Goal: Task Accomplishment & Management: Complete application form

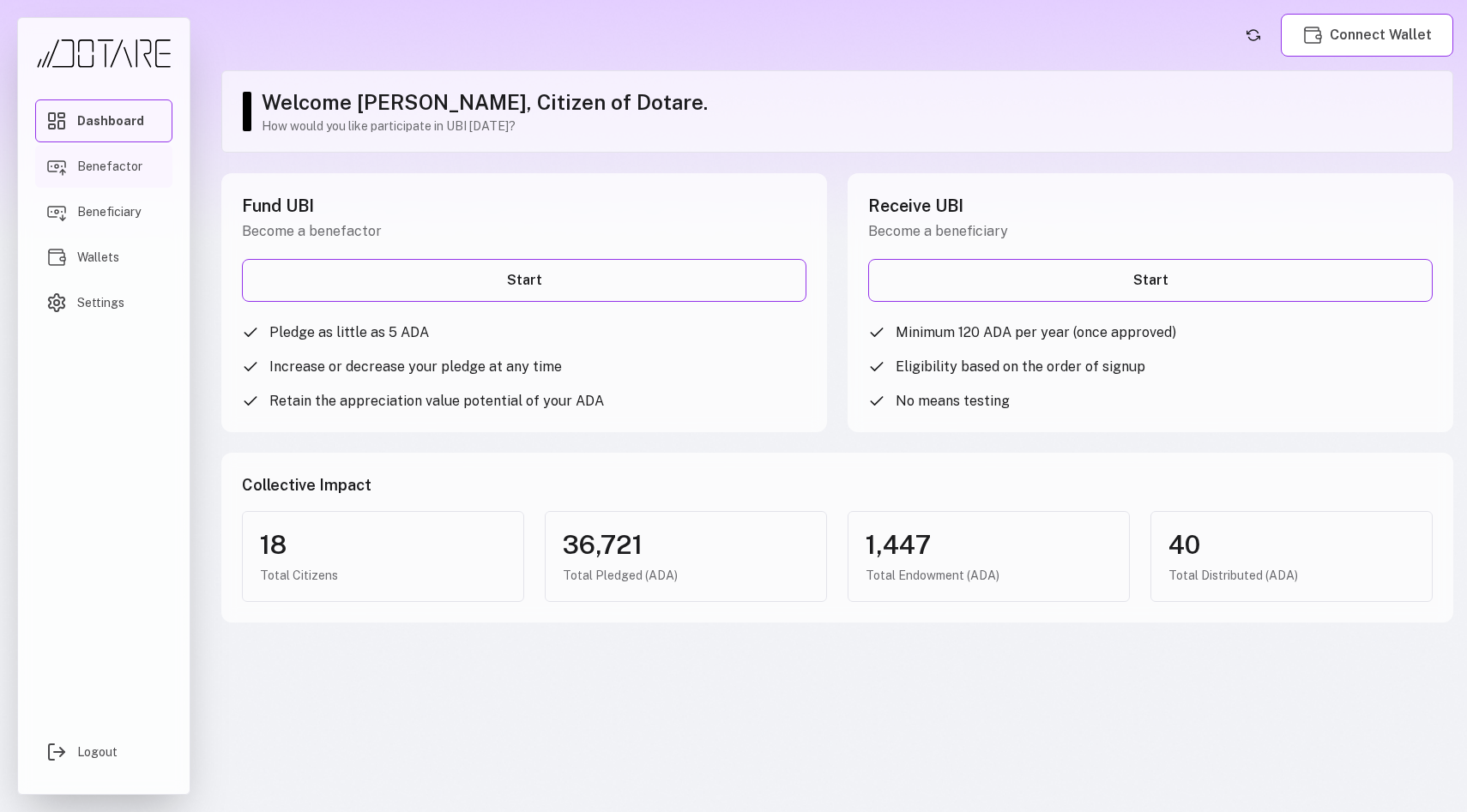
click at [81, 171] on span "Benefactor" at bounding box center [109, 166] width 65 height 18
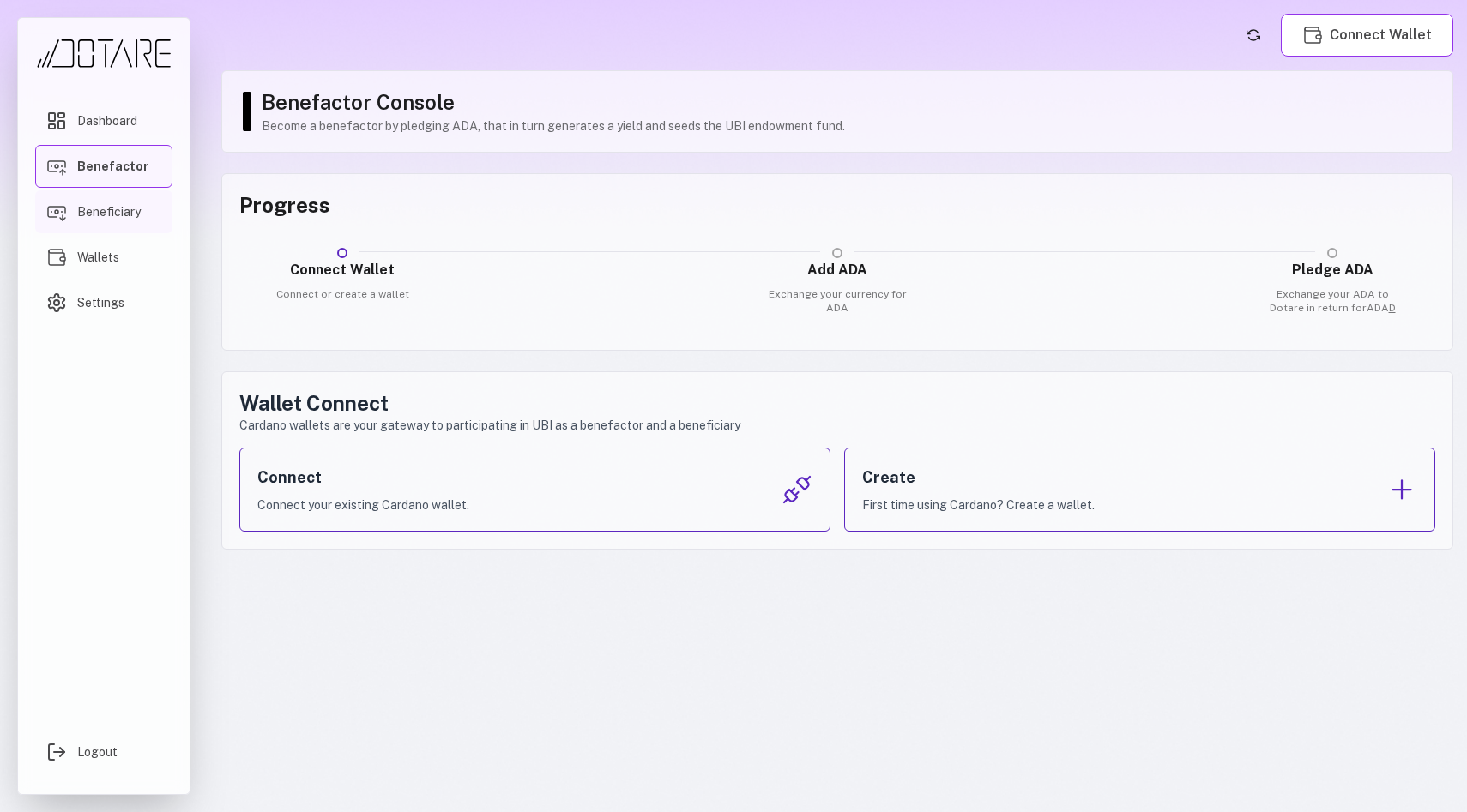
click at [90, 213] on span "Beneficiary" at bounding box center [109, 212] width 64 height 18
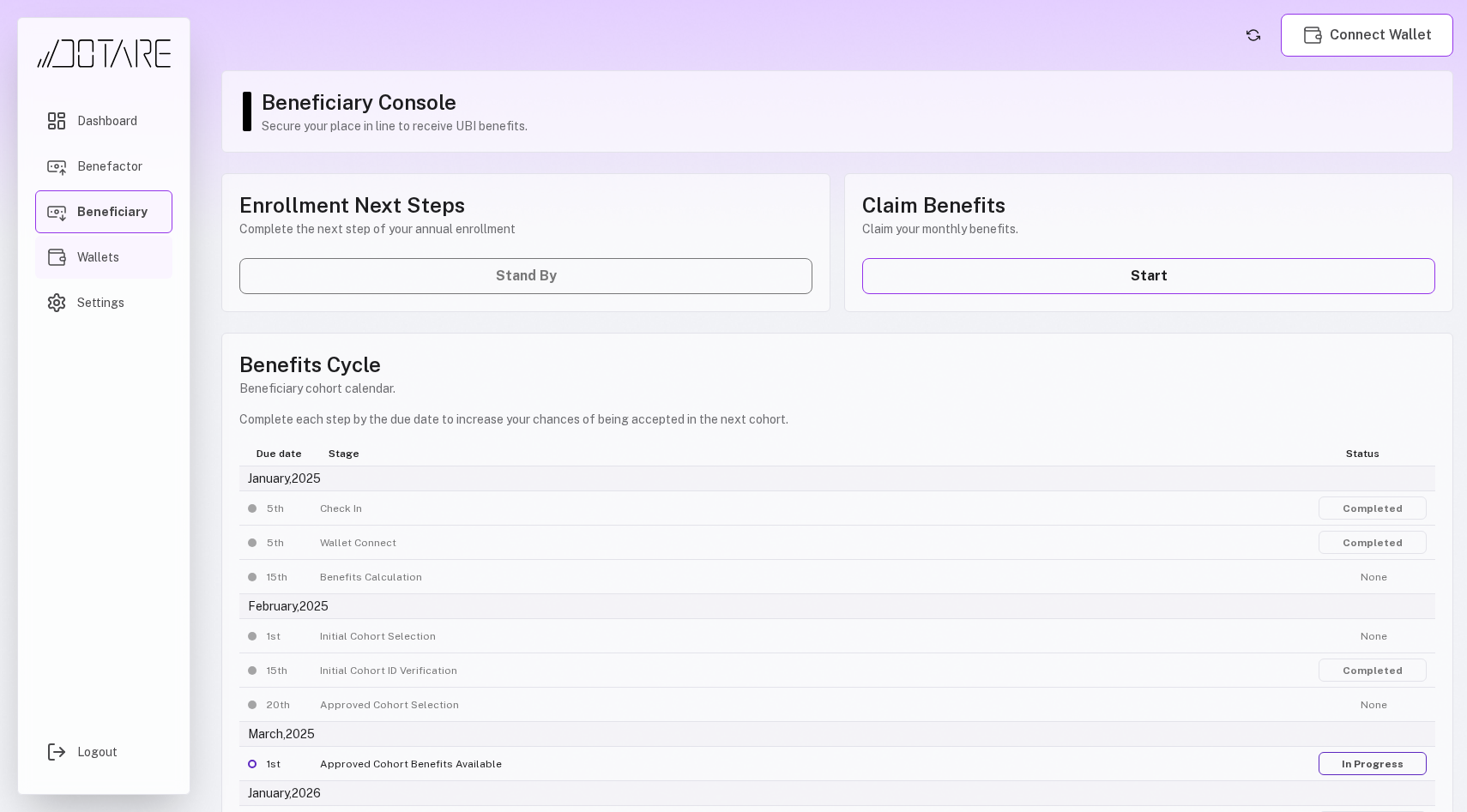
click at [98, 266] on link "Wallets" at bounding box center [103, 257] width 137 height 43
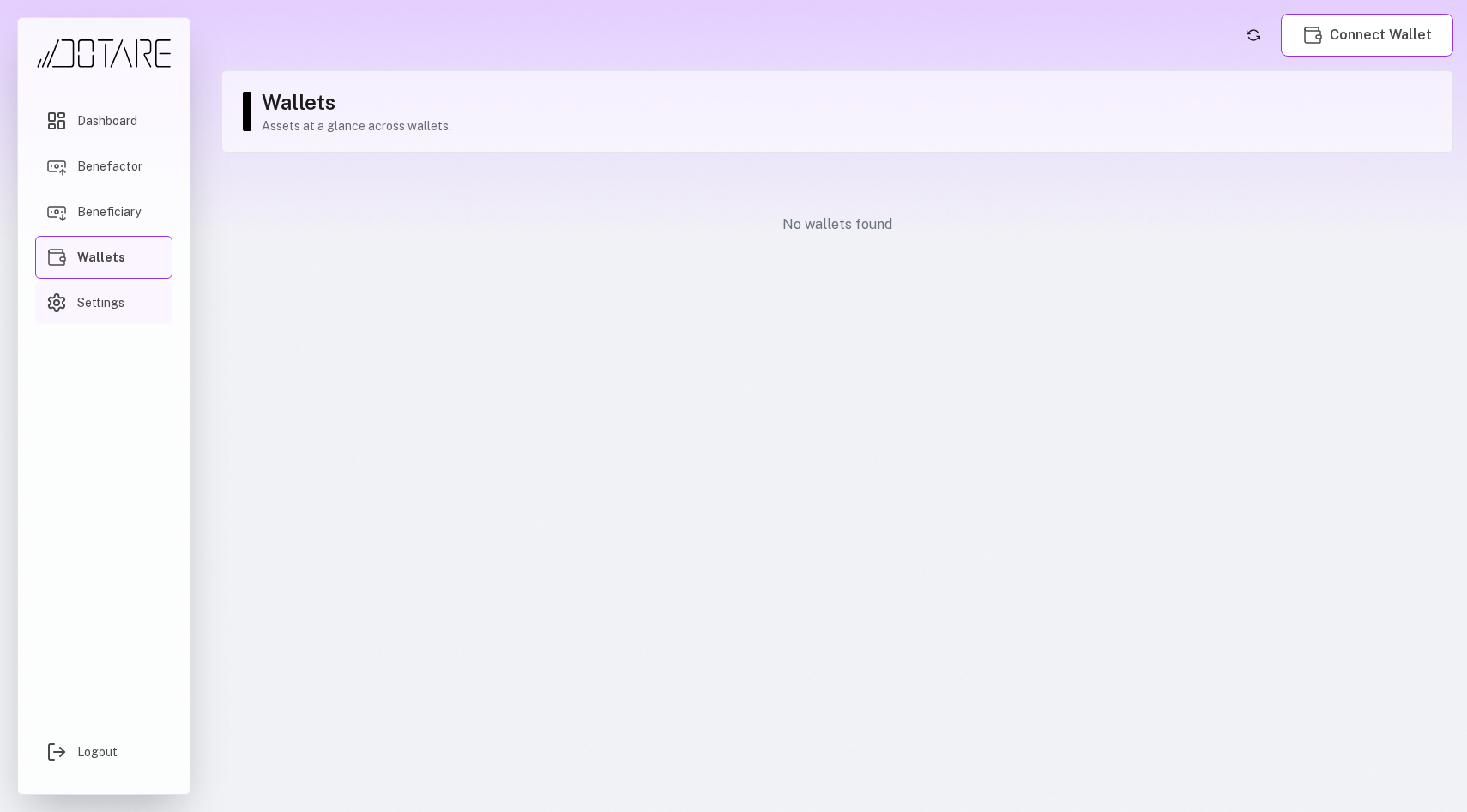
click at [104, 306] on span "Settings" at bounding box center [101, 303] width 47 height 18
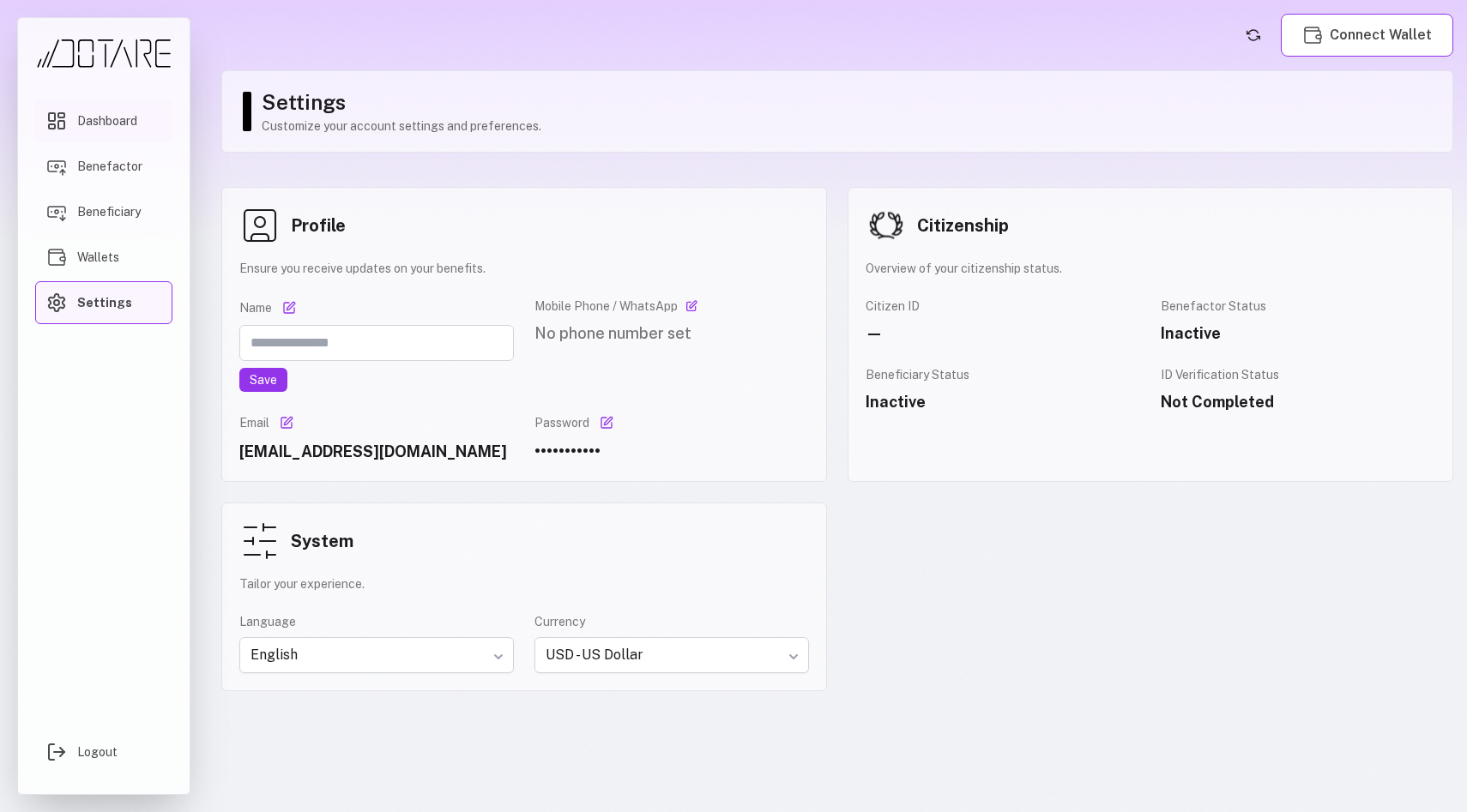
click at [75, 117] on link "Dashboard" at bounding box center [103, 121] width 137 height 43
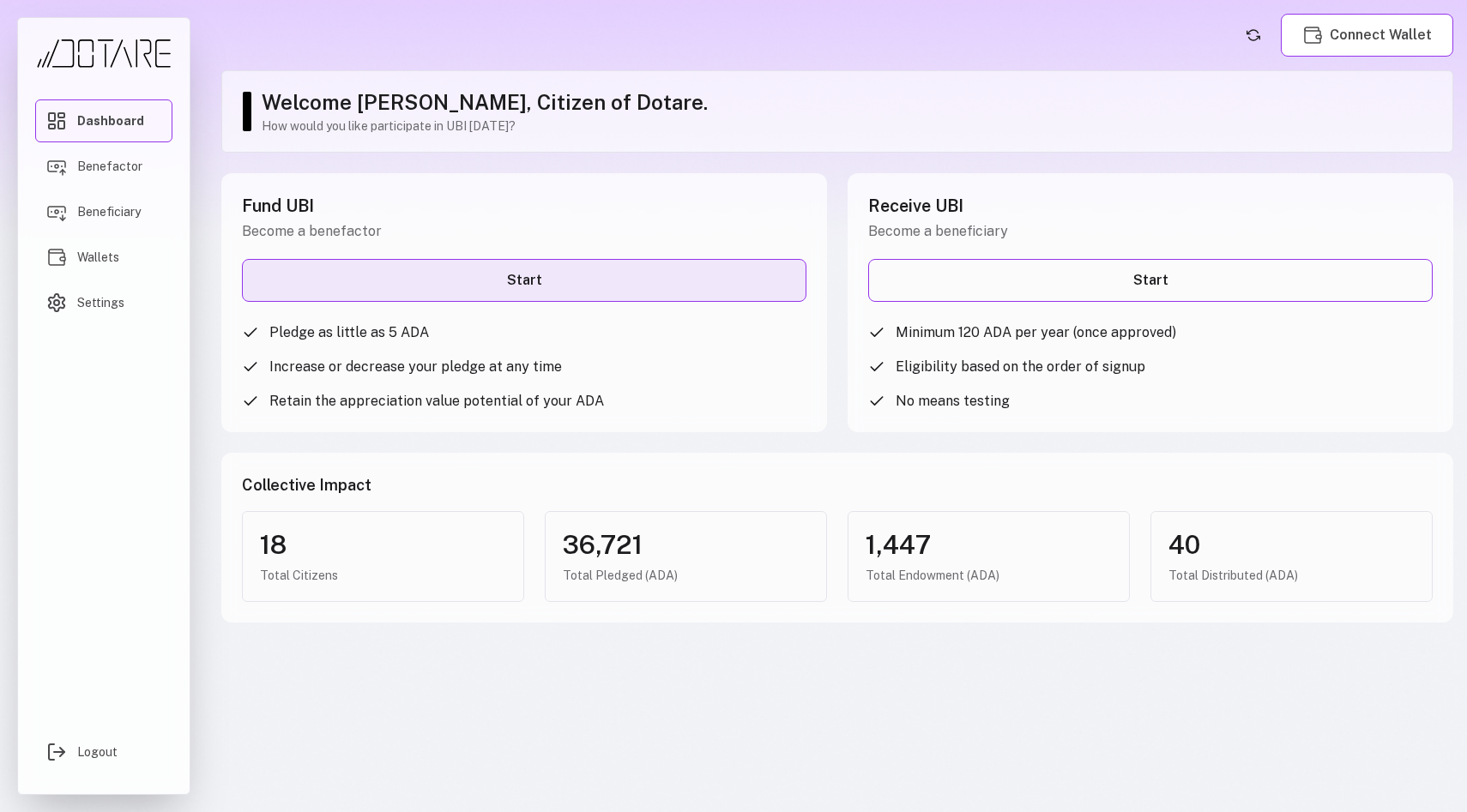
click at [570, 282] on link "Start" at bounding box center [523, 280] width 565 height 43
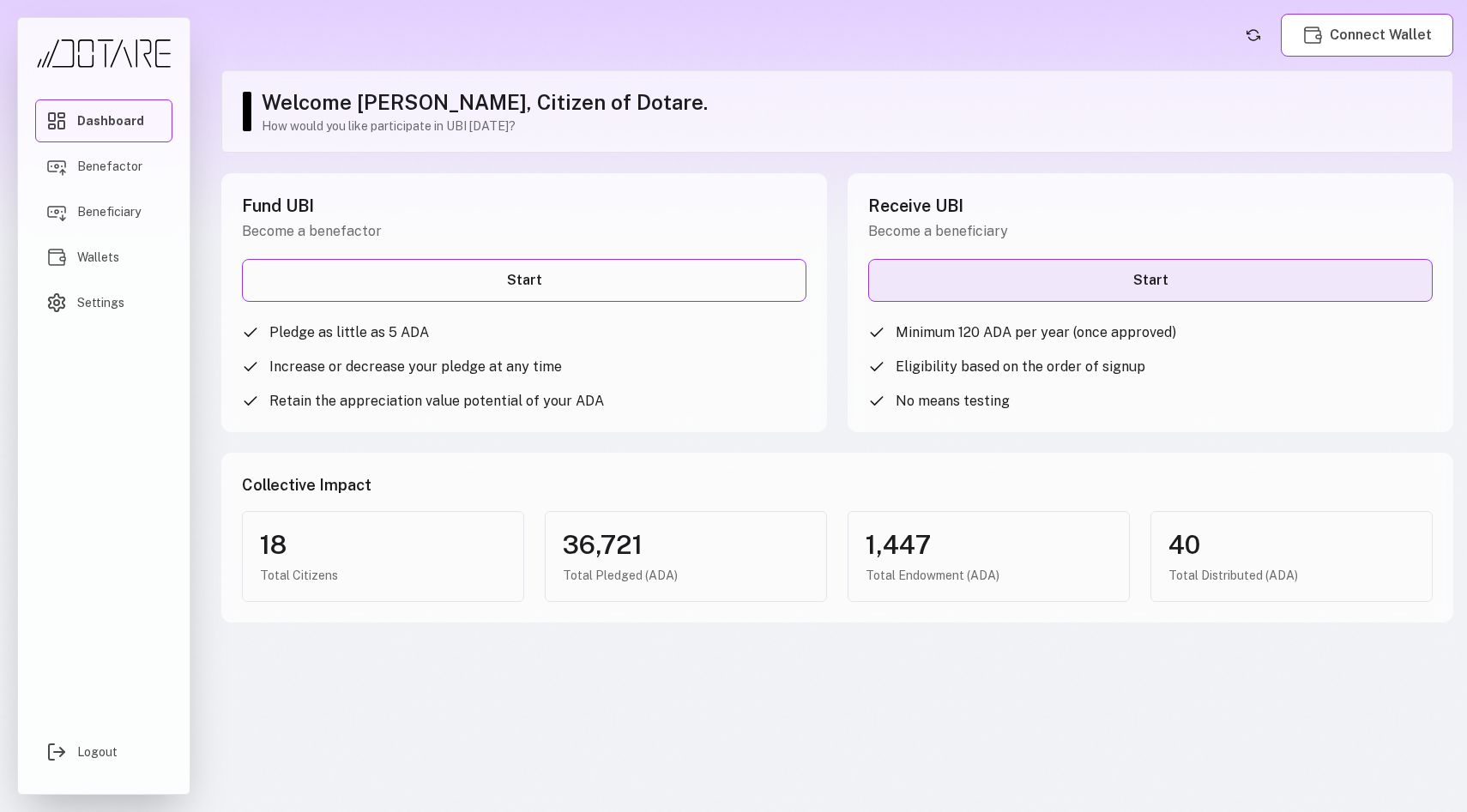
click at [976, 279] on link "Start" at bounding box center [1150, 280] width 565 height 43
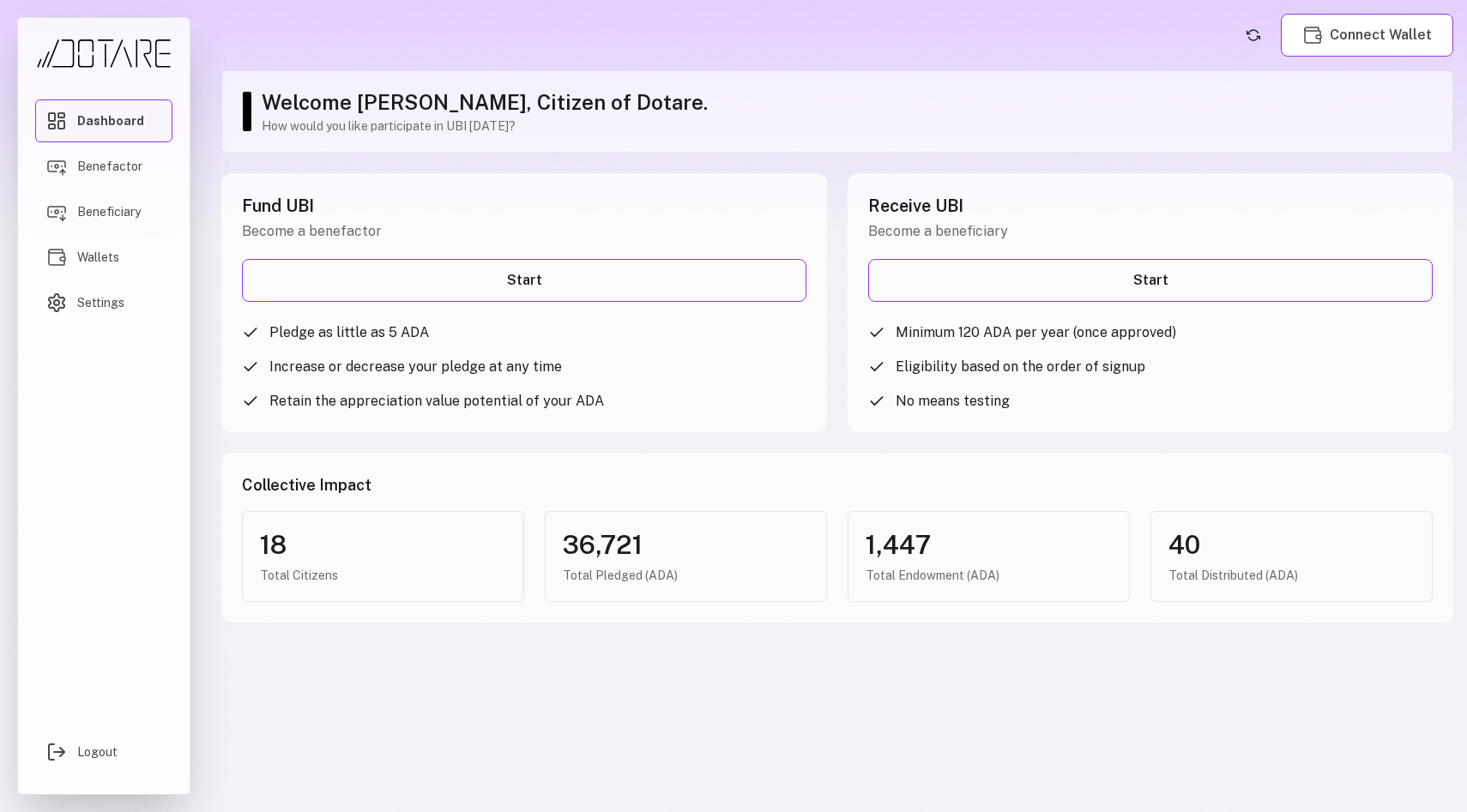
click at [475, 601] on div "18 Total Citizens" at bounding box center [383, 556] width 282 height 91
click at [104, 168] on span "Benefactor" at bounding box center [109, 166] width 65 height 18
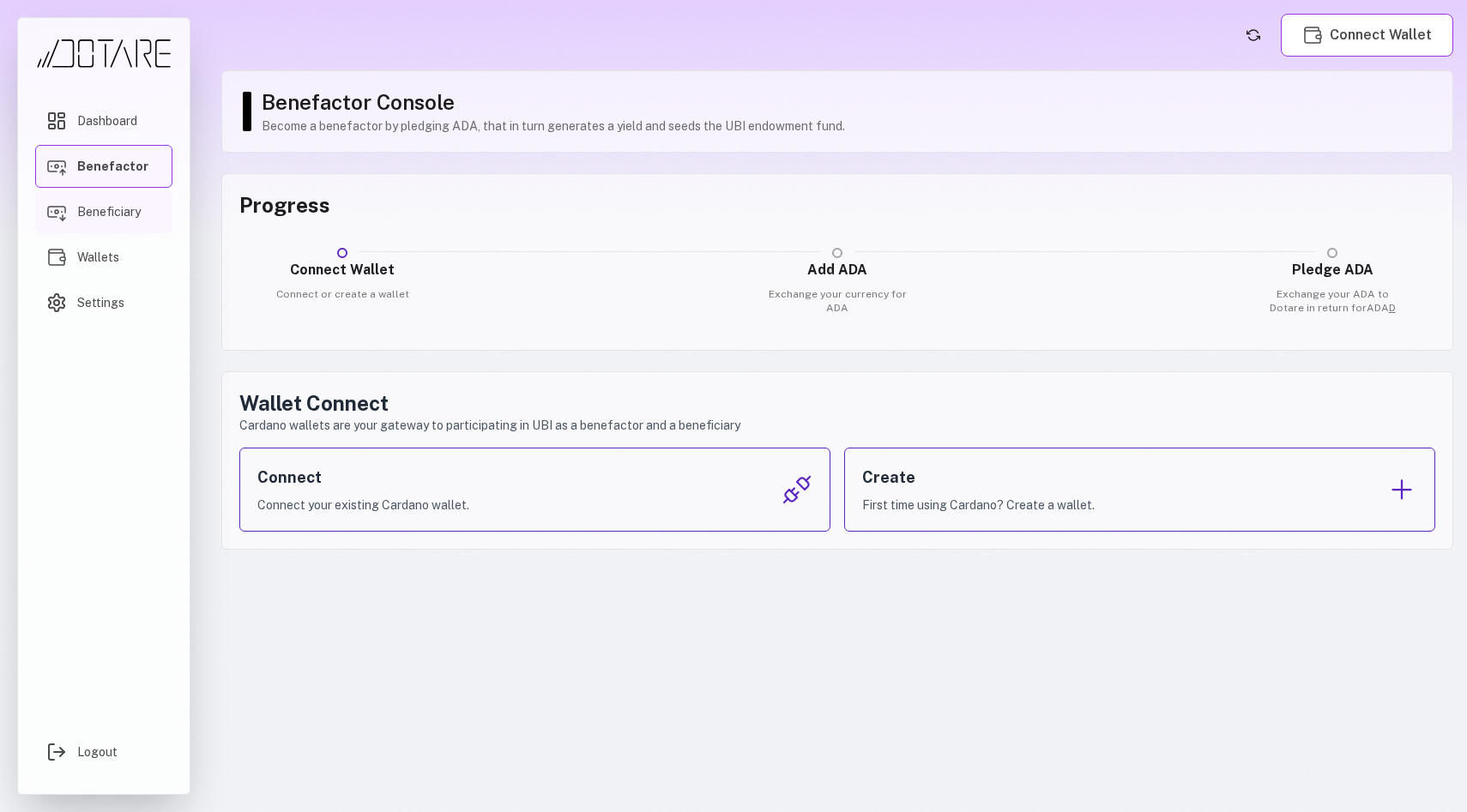
click at [107, 211] on span "Beneficiary" at bounding box center [109, 212] width 64 height 18
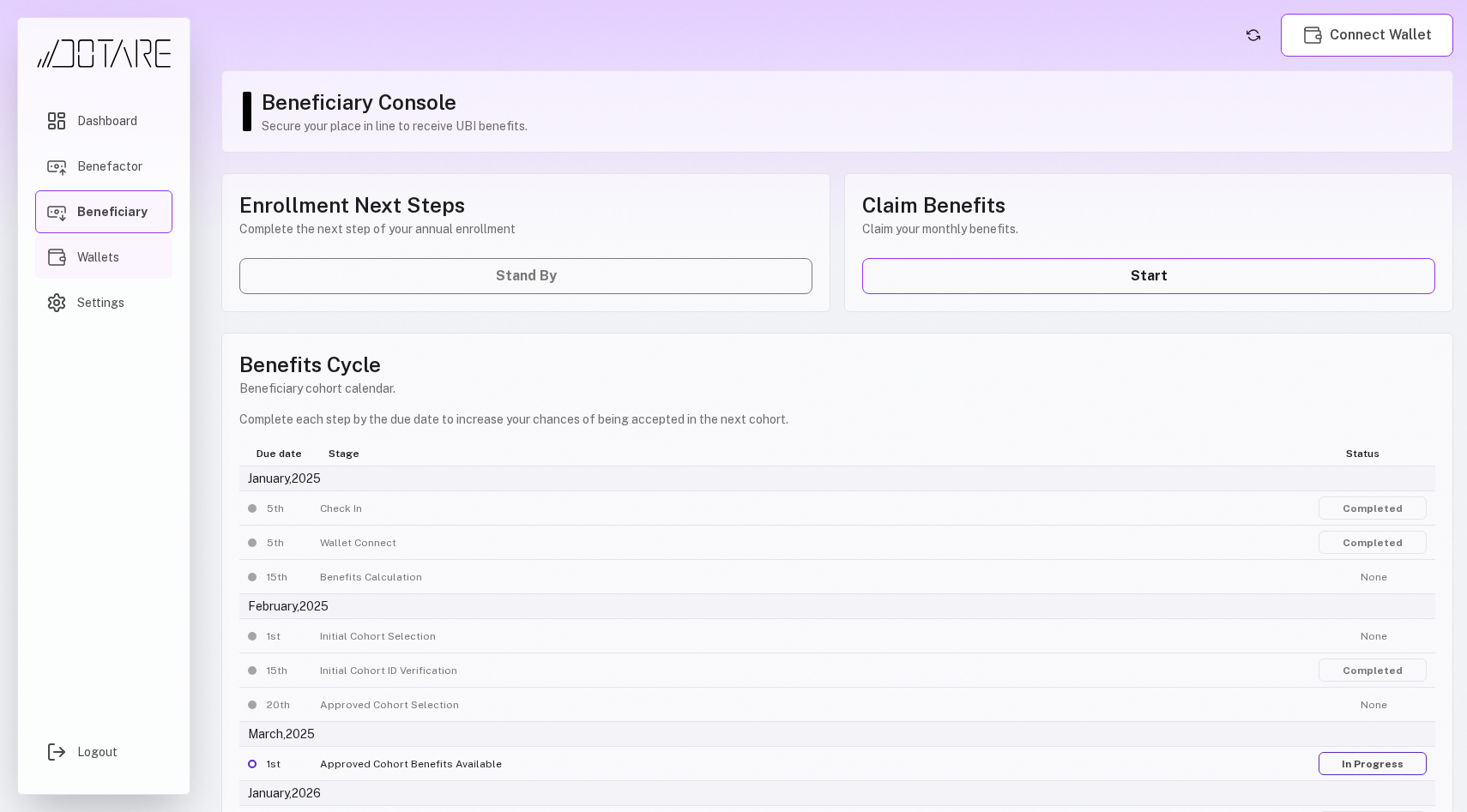
click at [114, 261] on span "Wallets" at bounding box center [98, 257] width 42 height 18
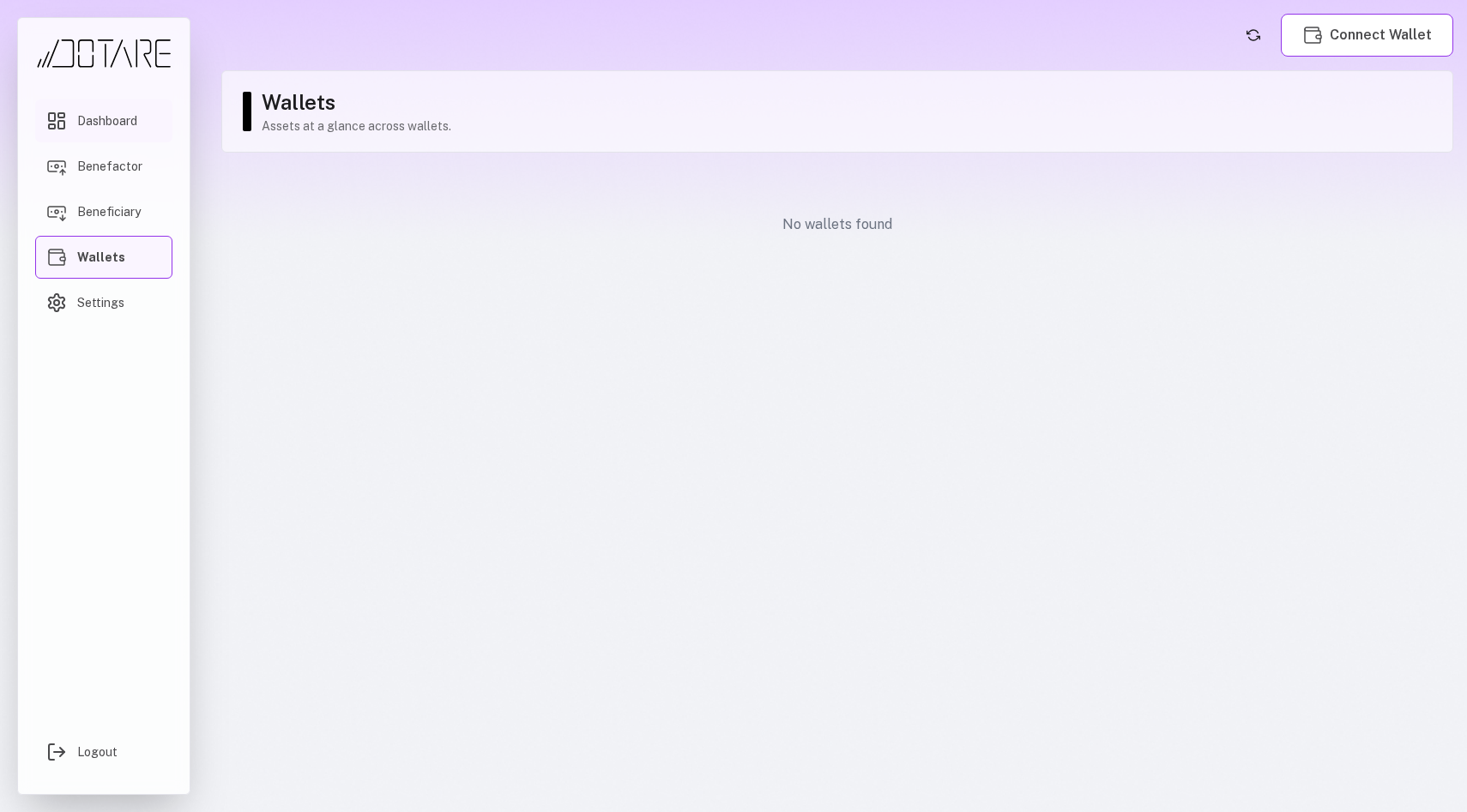
click at [102, 117] on span "Dashboard" at bounding box center [107, 121] width 60 height 18
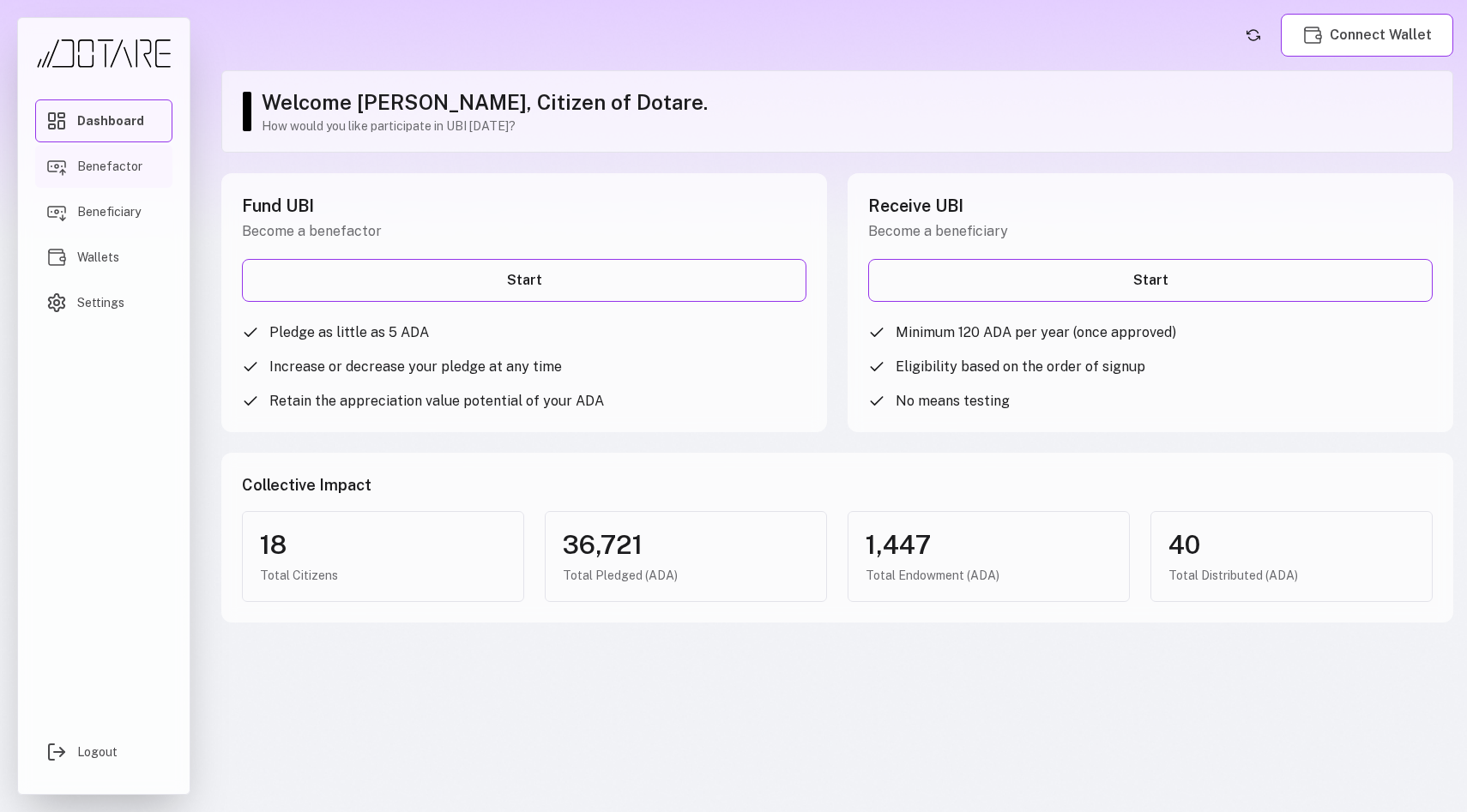
click at [101, 162] on span "Benefactor" at bounding box center [109, 166] width 65 height 18
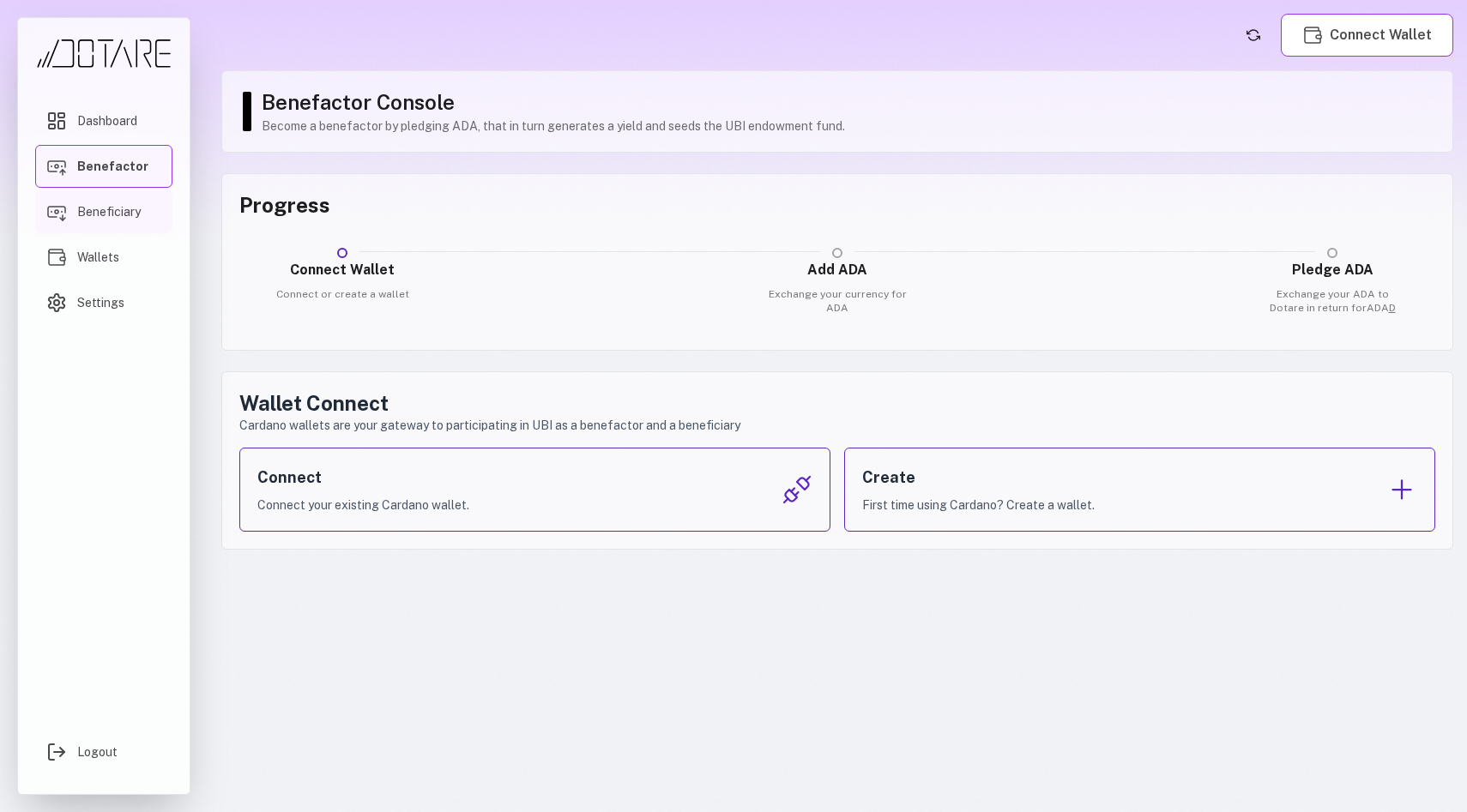
click at [116, 219] on span "Beneficiary" at bounding box center [109, 212] width 64 height 18
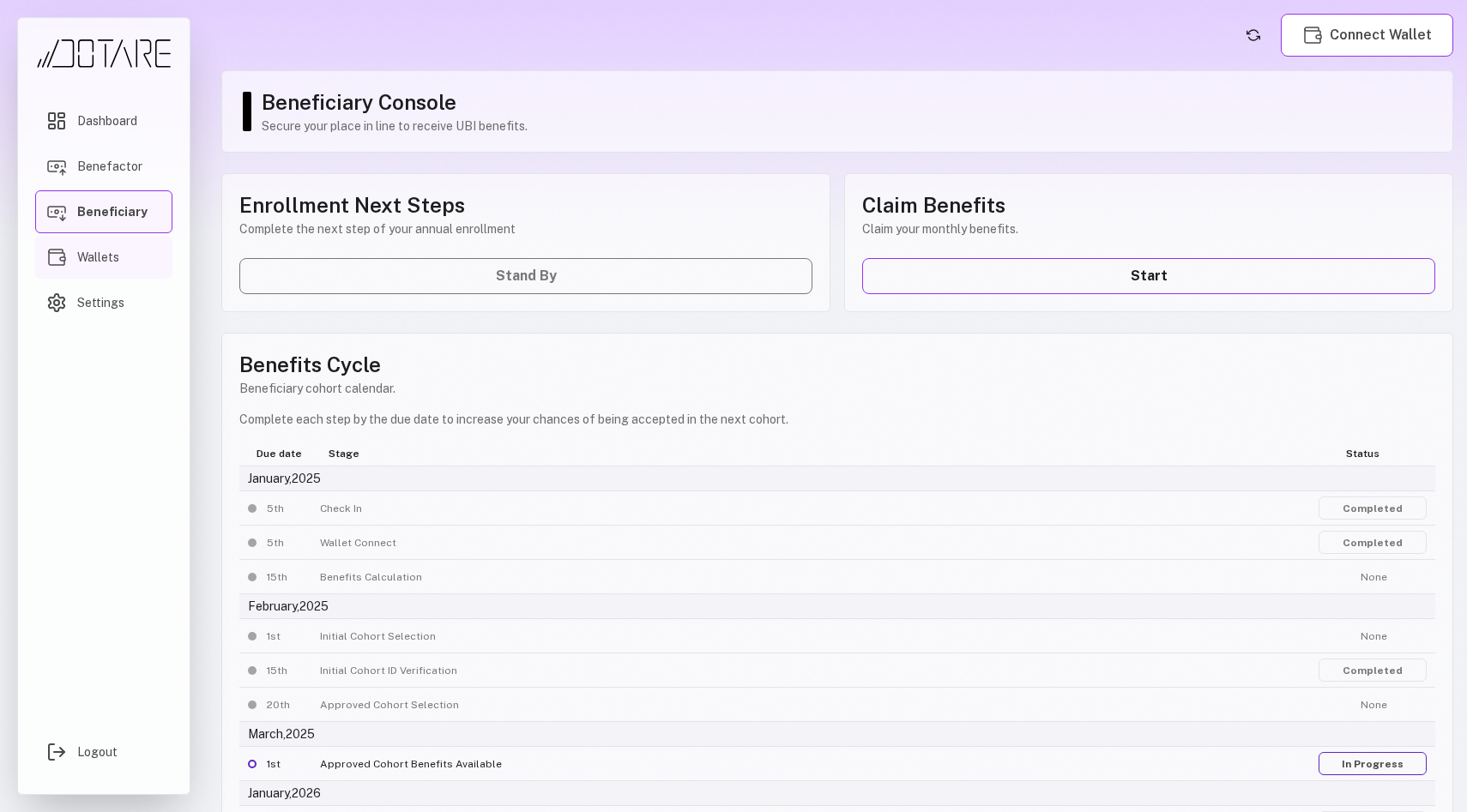
click at [101, 258] on span "Wallets" at bounding box center [98, 257] width 42 height 18
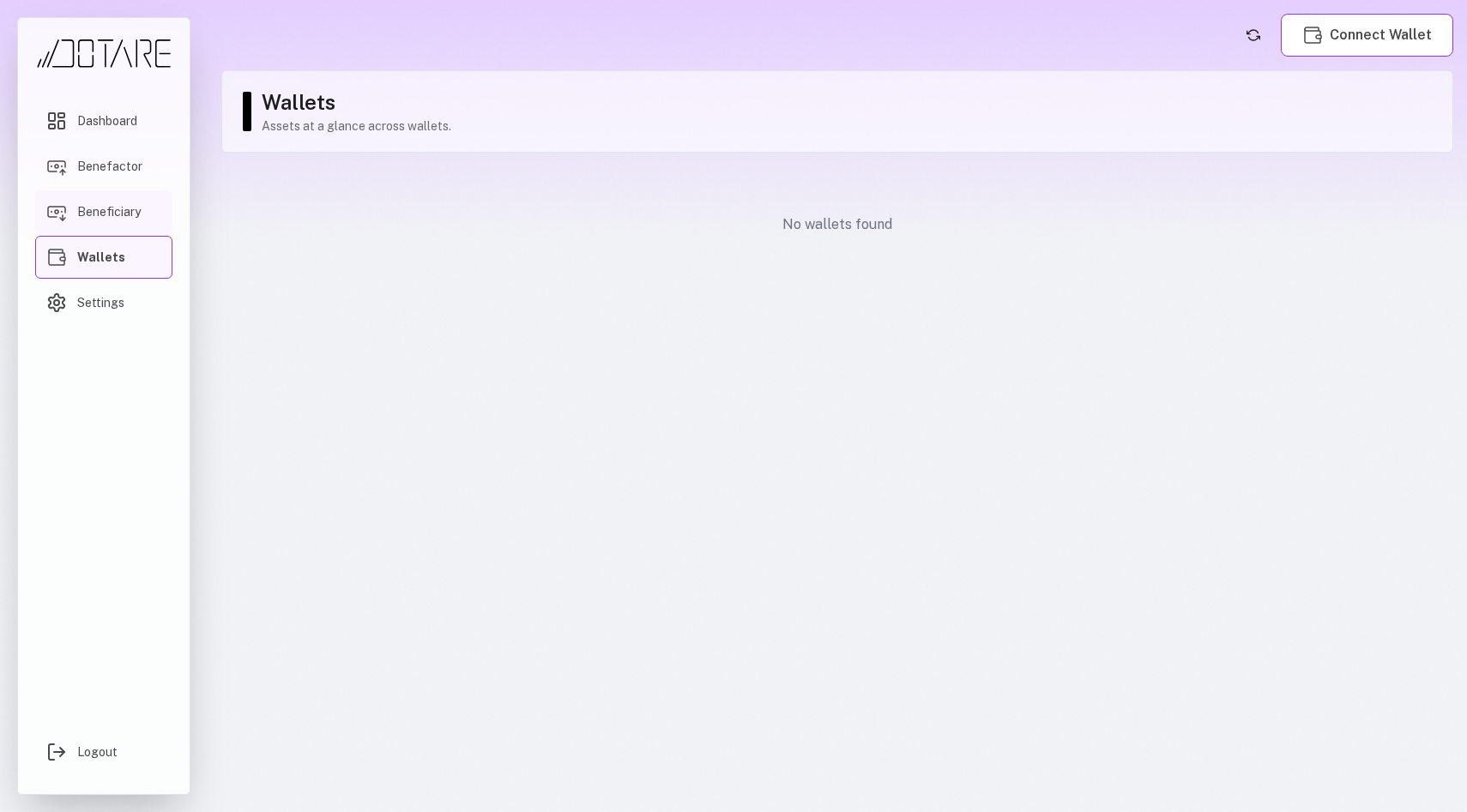
click at [101, 204] on span "Beneficiary" at bounding box center [109, 212] width 64 height 18
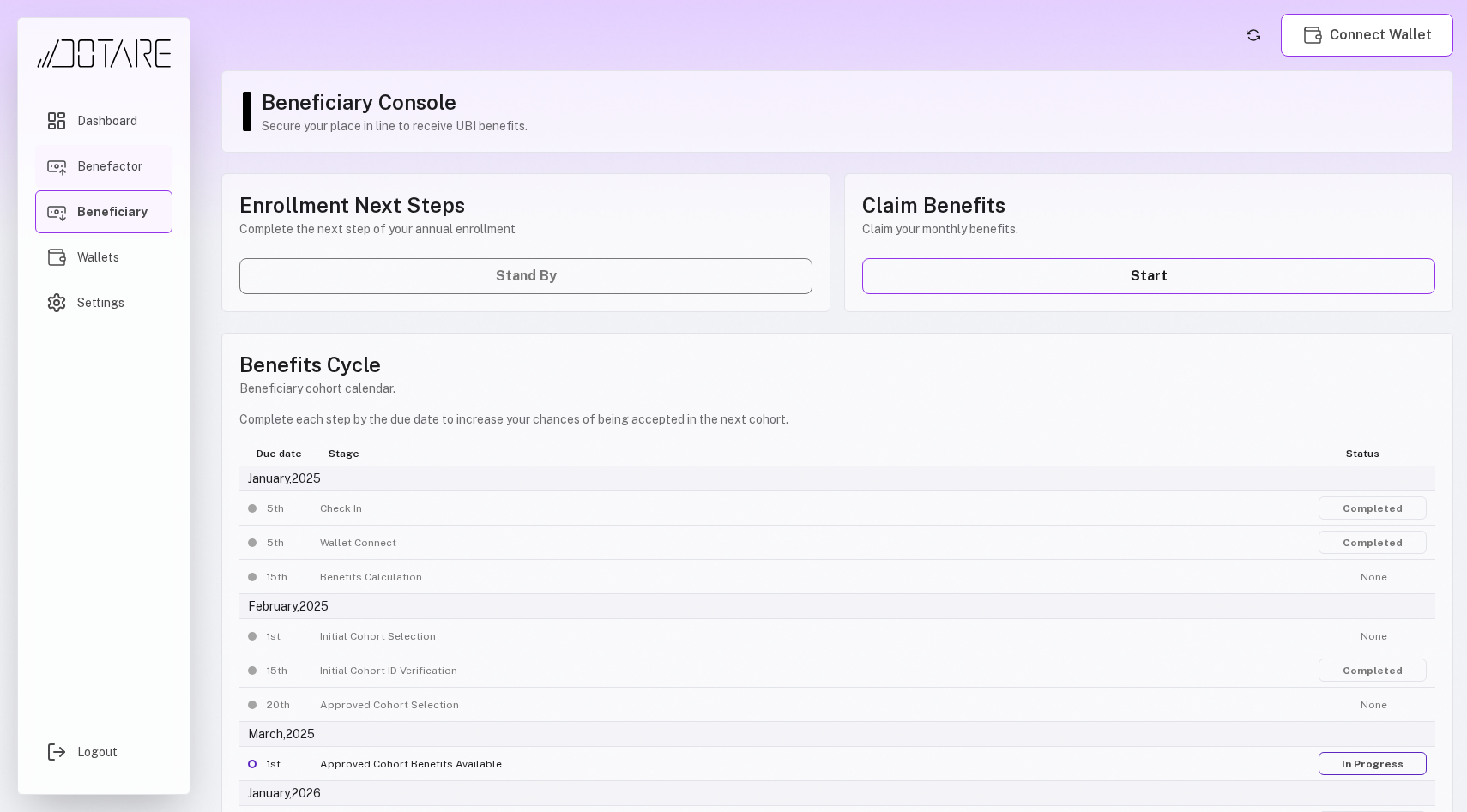
click at [98, 153] on link "Benefactor" at bounding box center [103, 166] width 137 height 43
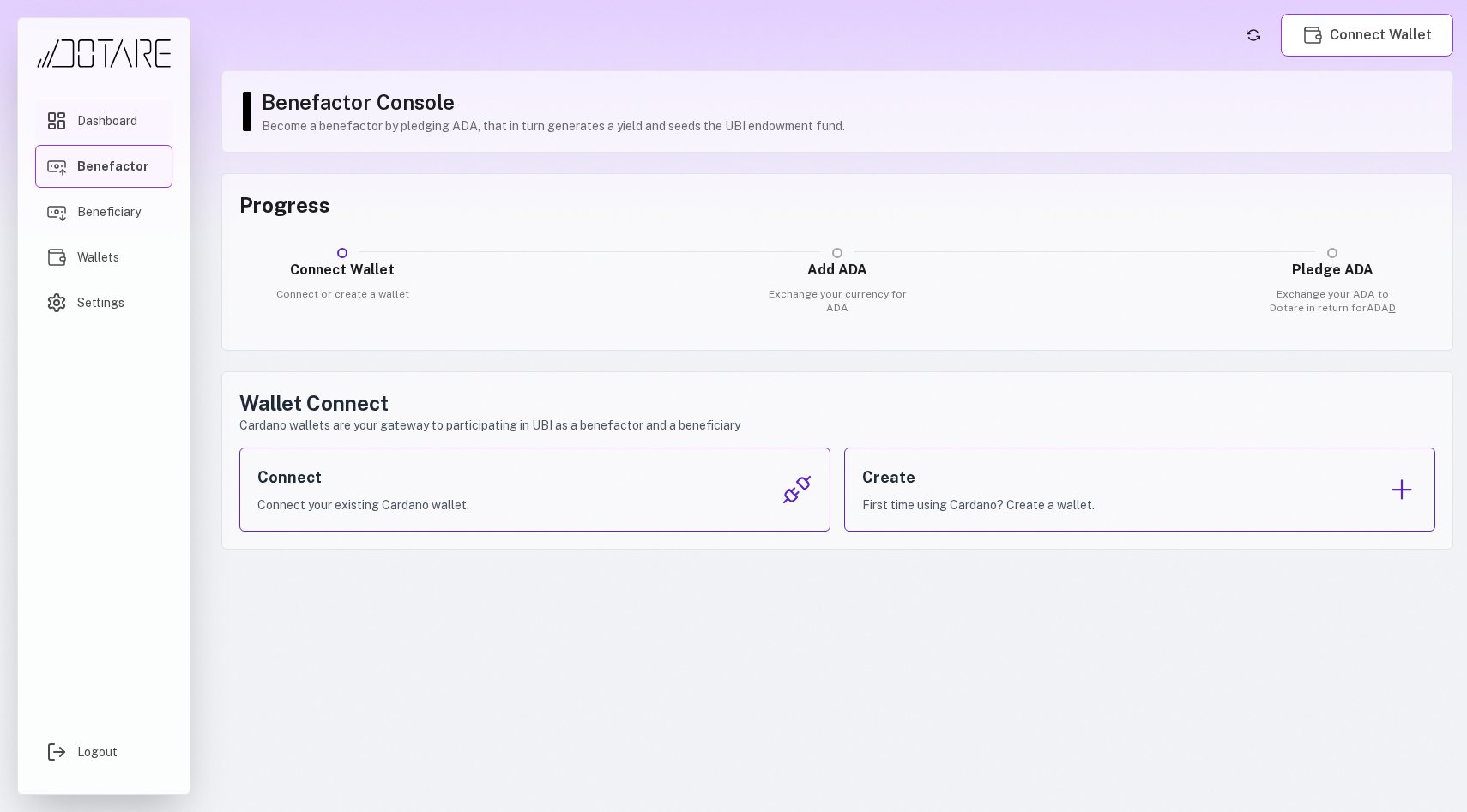
click at [100, 116] on span "Dashboard" at bounding box center [107, 121] width 60 height 18
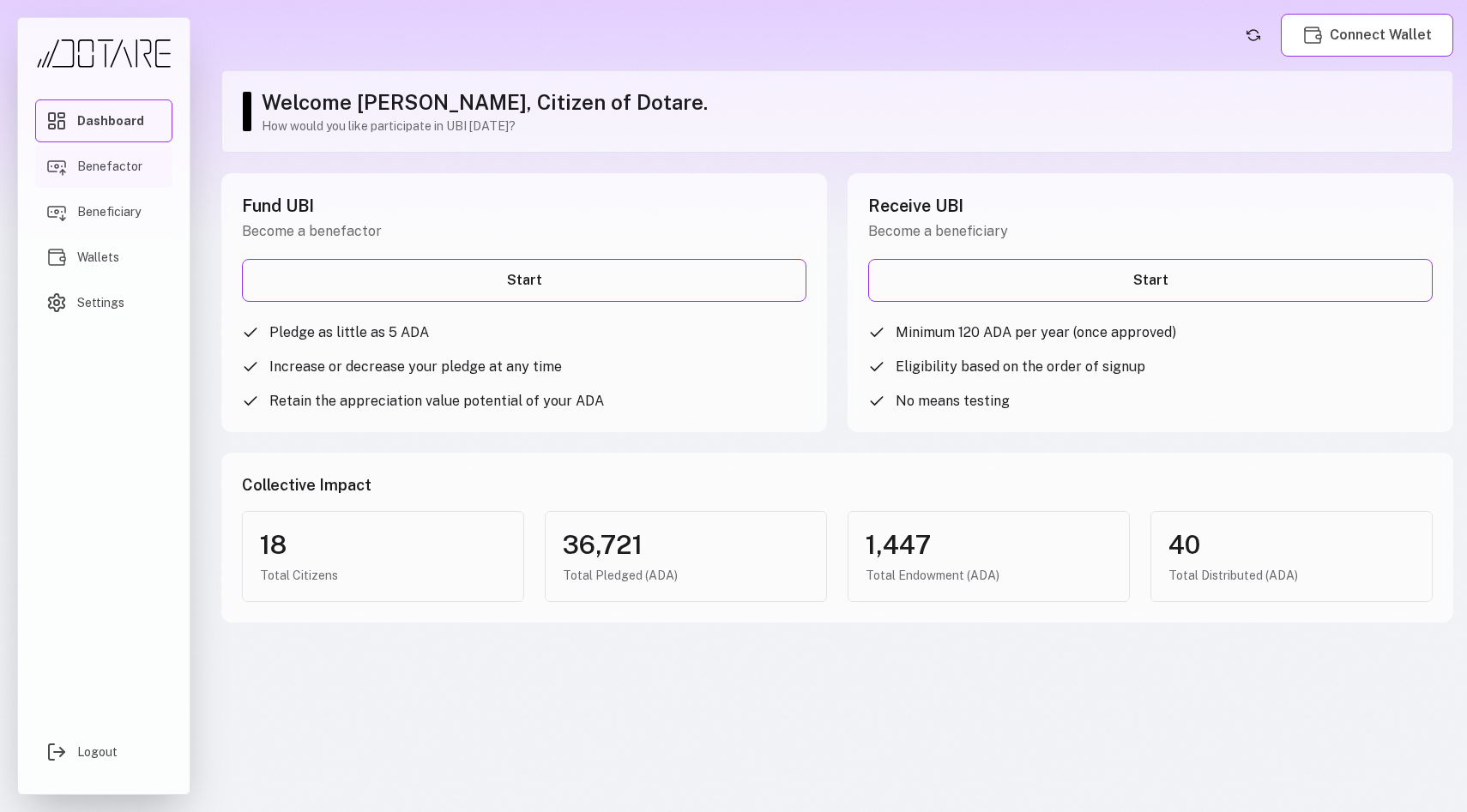
click at [97, 187] on link "Benefactor" at bounding box center [103, 166] width 137 height 43
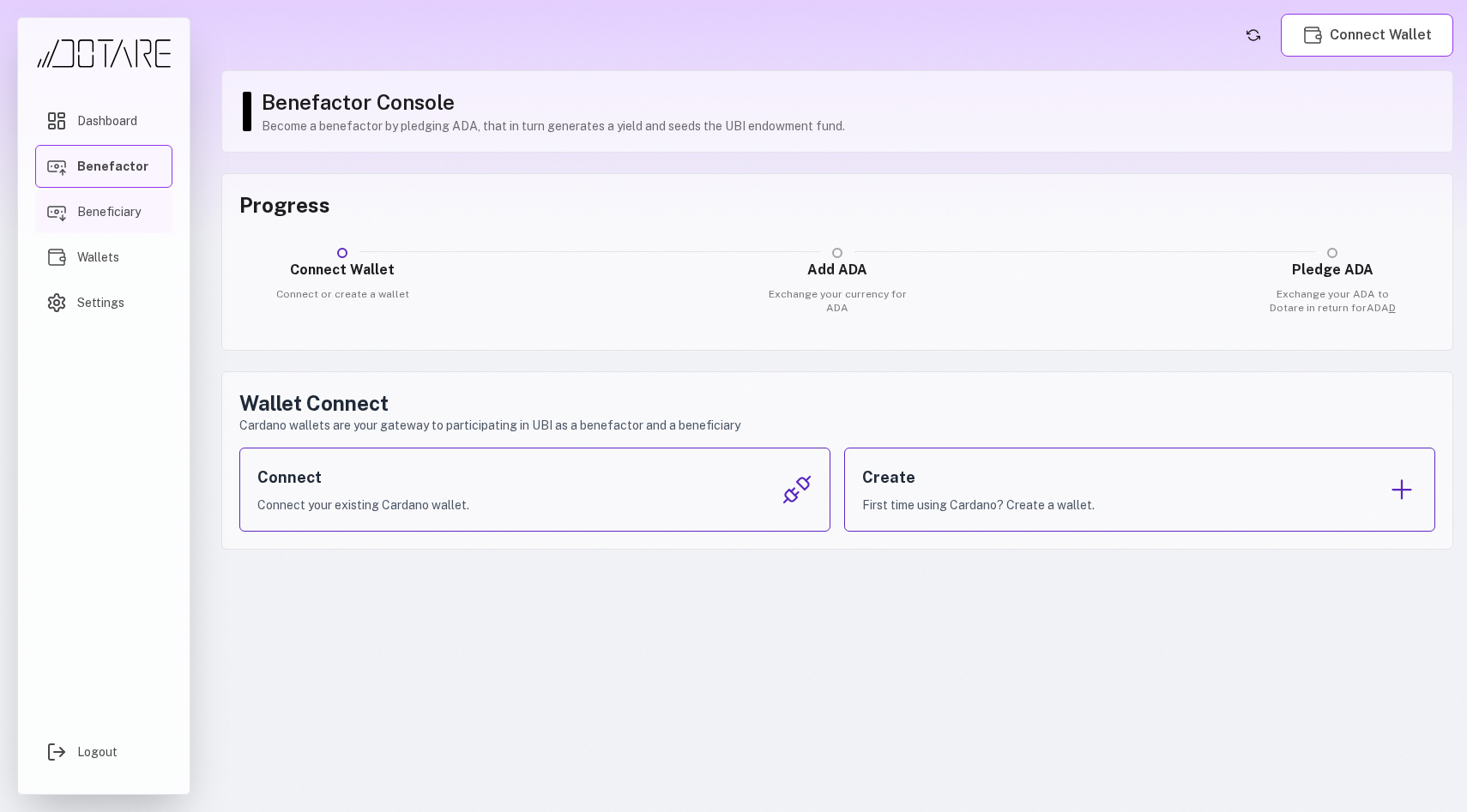
click at [100, 212] on span "Beneficiary" at bounding box center [109, 212] width 64 height 18
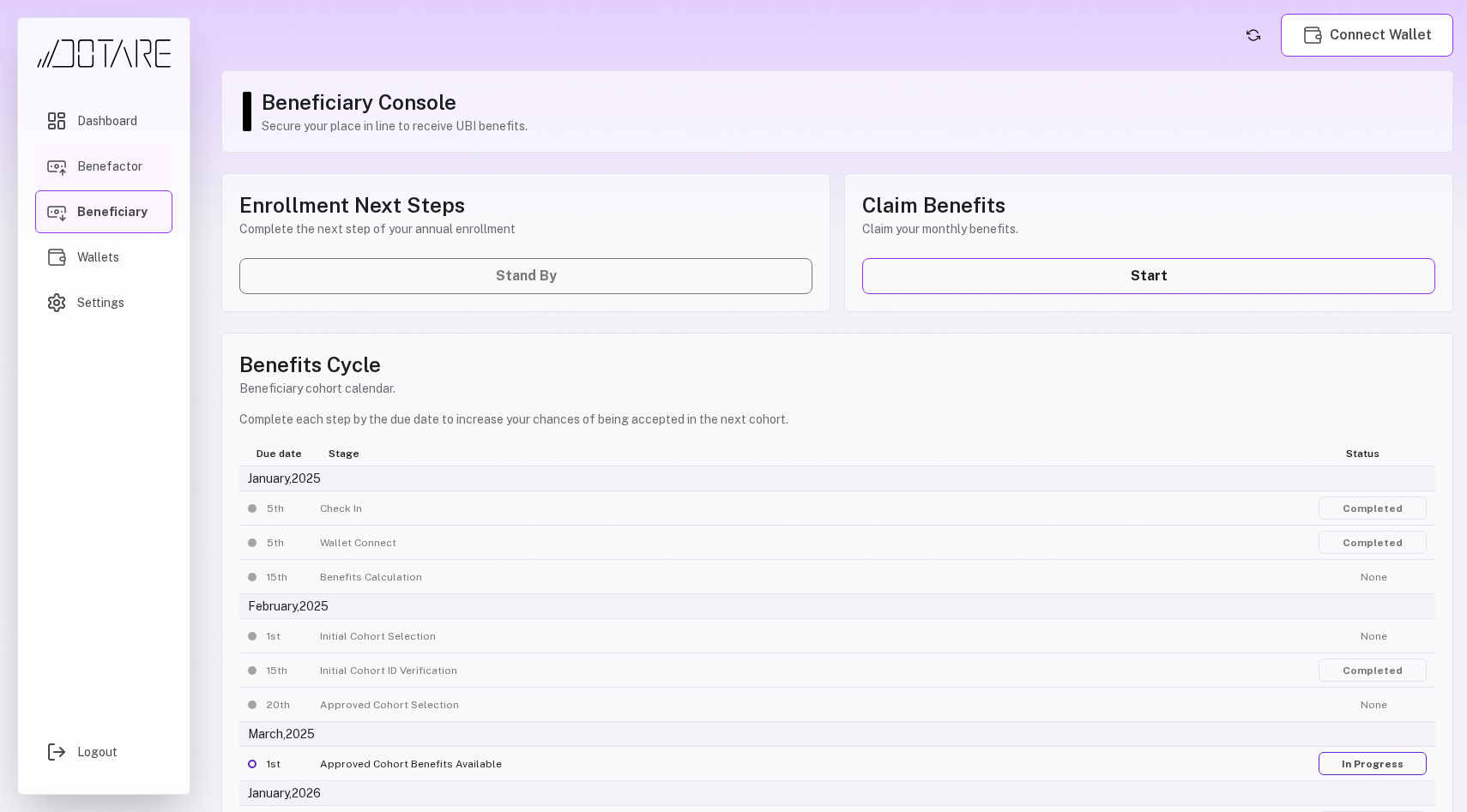
click at [105, 178] on link "Benefactor" at bounding box center [103, 166] width 137 height 43
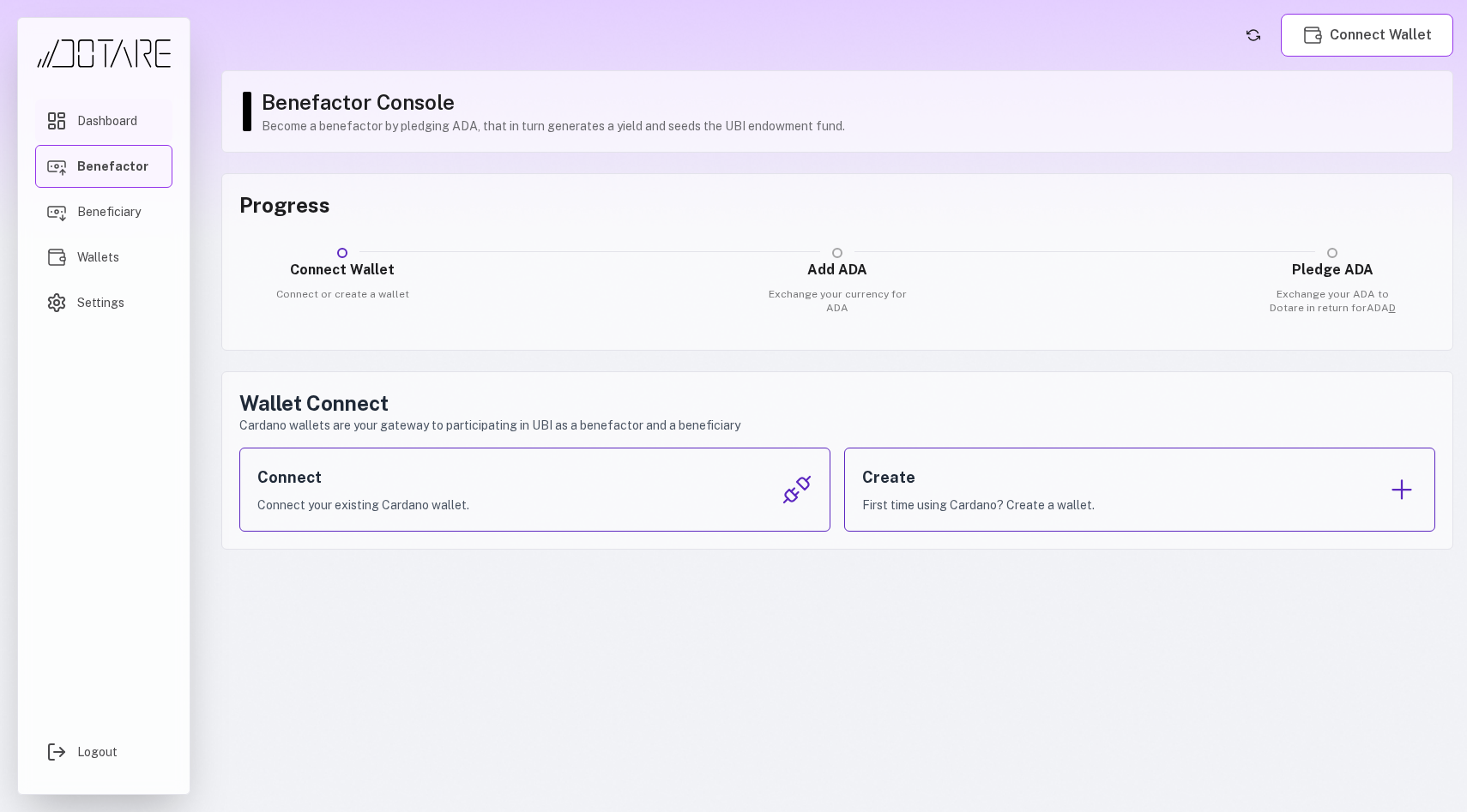
click at [107, 124] on span "Dashboard" at bounding box center [107, 121] width 60 height 18
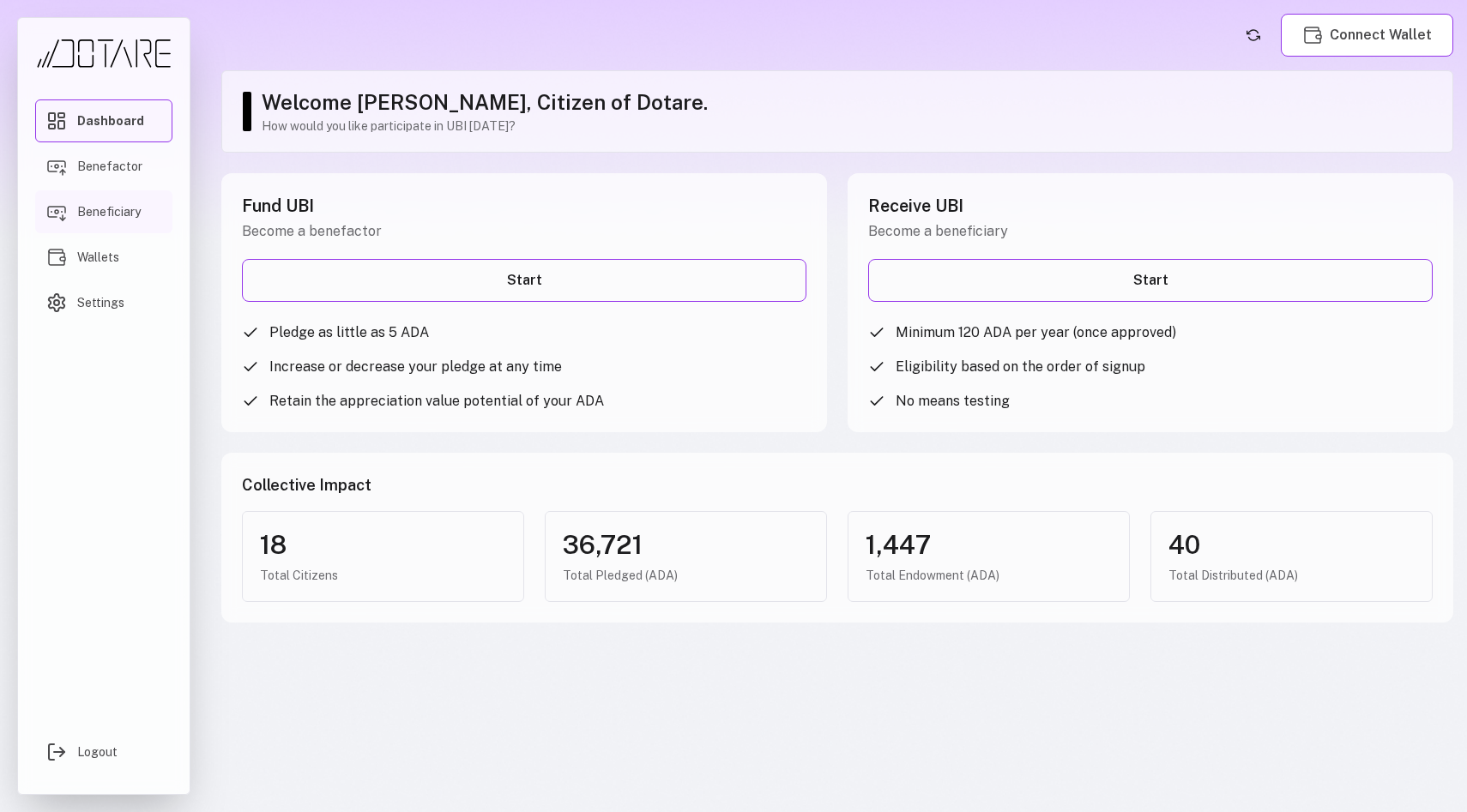
click at [97, 195] on link "Beneficiary" at bounding box center [103, 212] width 137 height 43
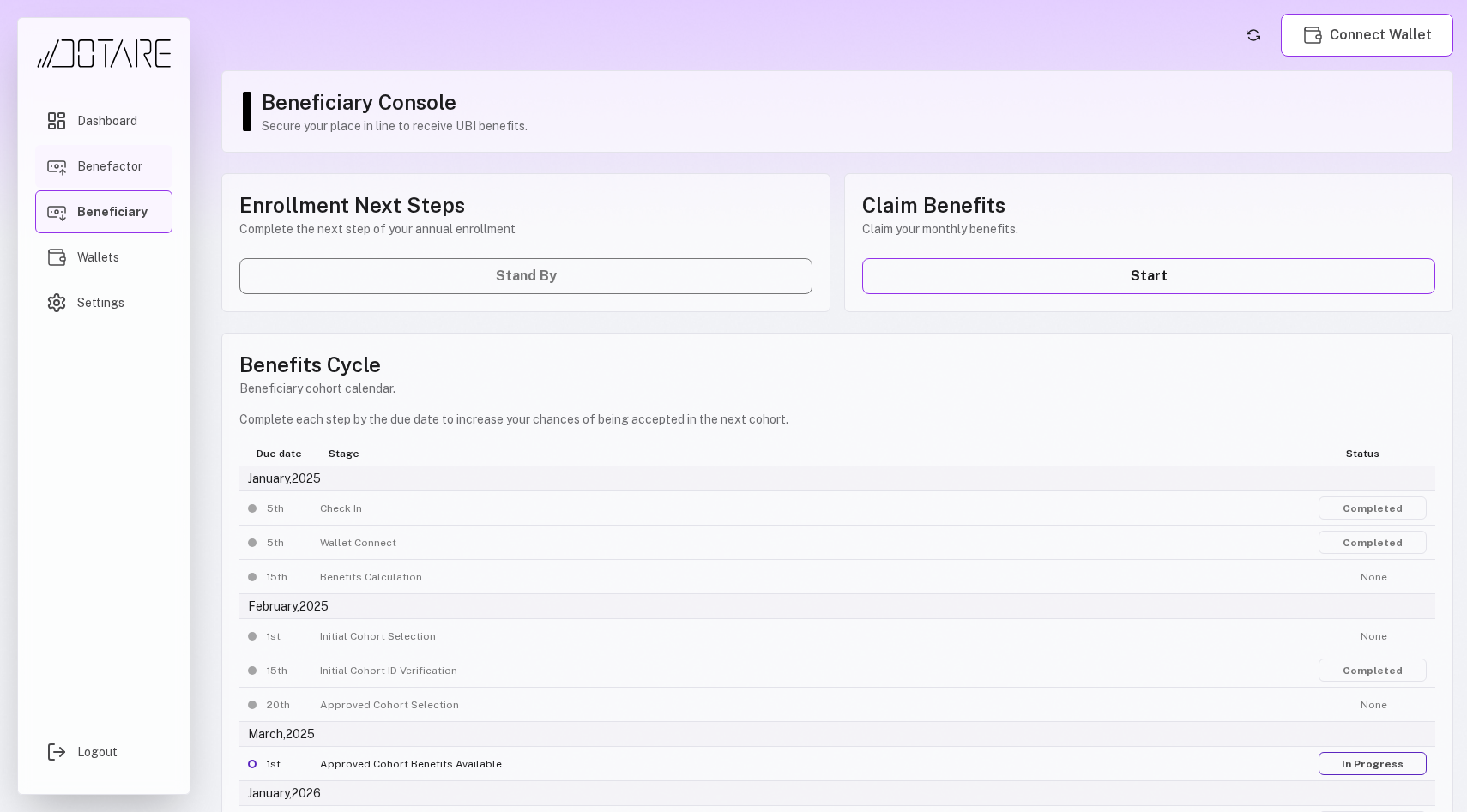
click at [100, 154] on link "Benefactor" at bounding box center [103, 166] width 137 height 43
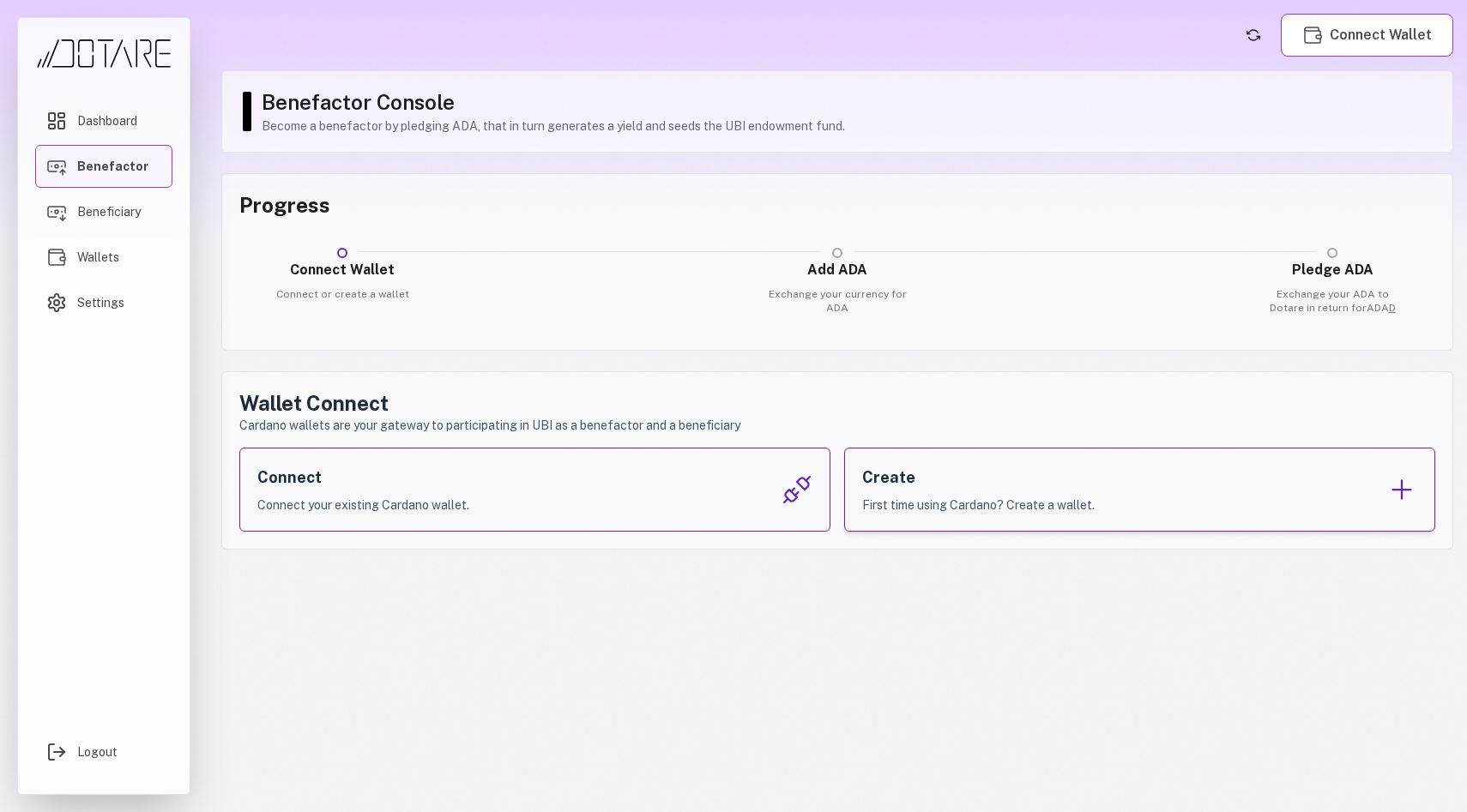
click at [1192, 486] on div "Create First time using Cardano? Create a wallet." at bounding box center [1140, 490] width 591 height 84
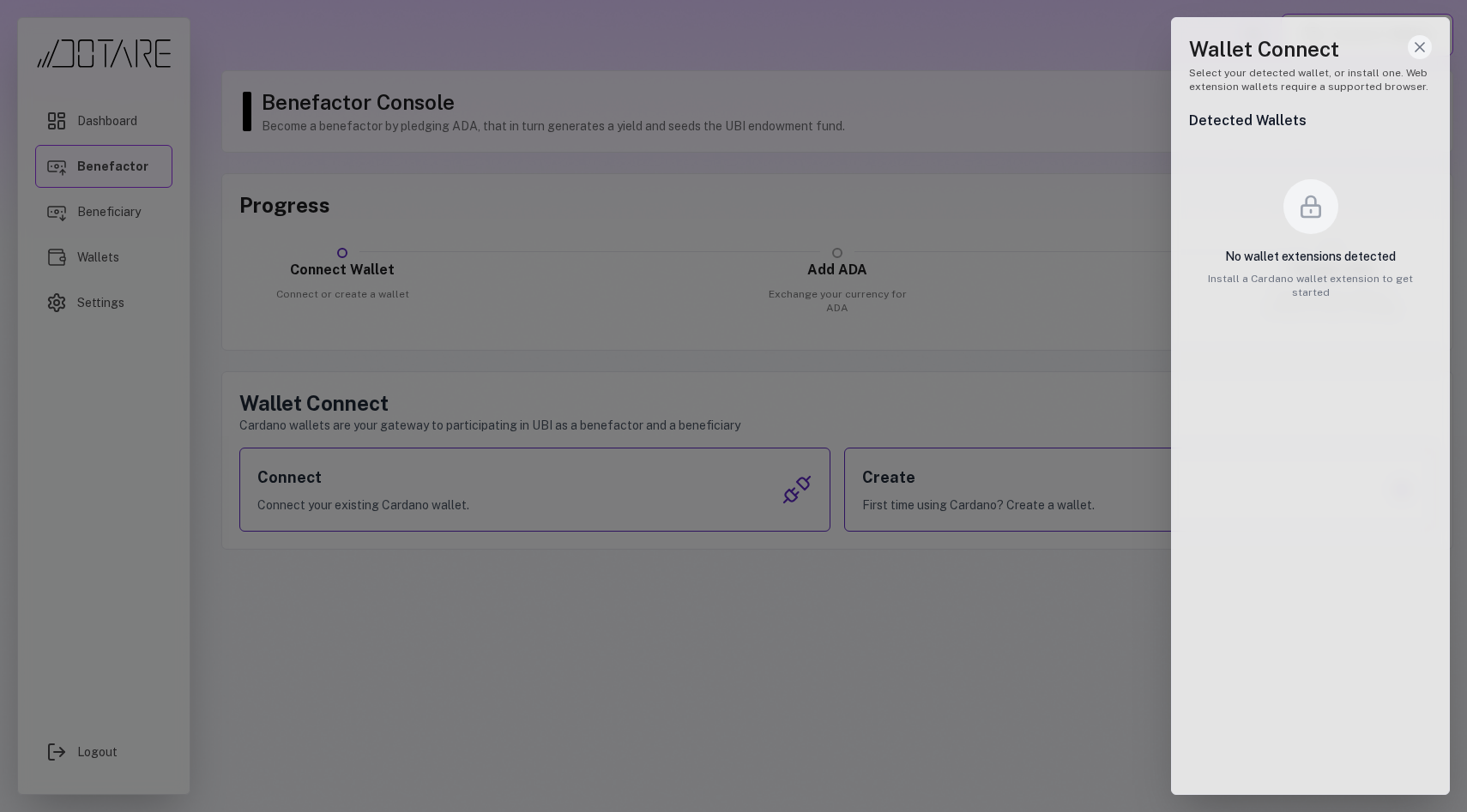
click at [1415, 48] on icon "Close wallet drawer" at bounding box center [1420, 47] width 18 height 18
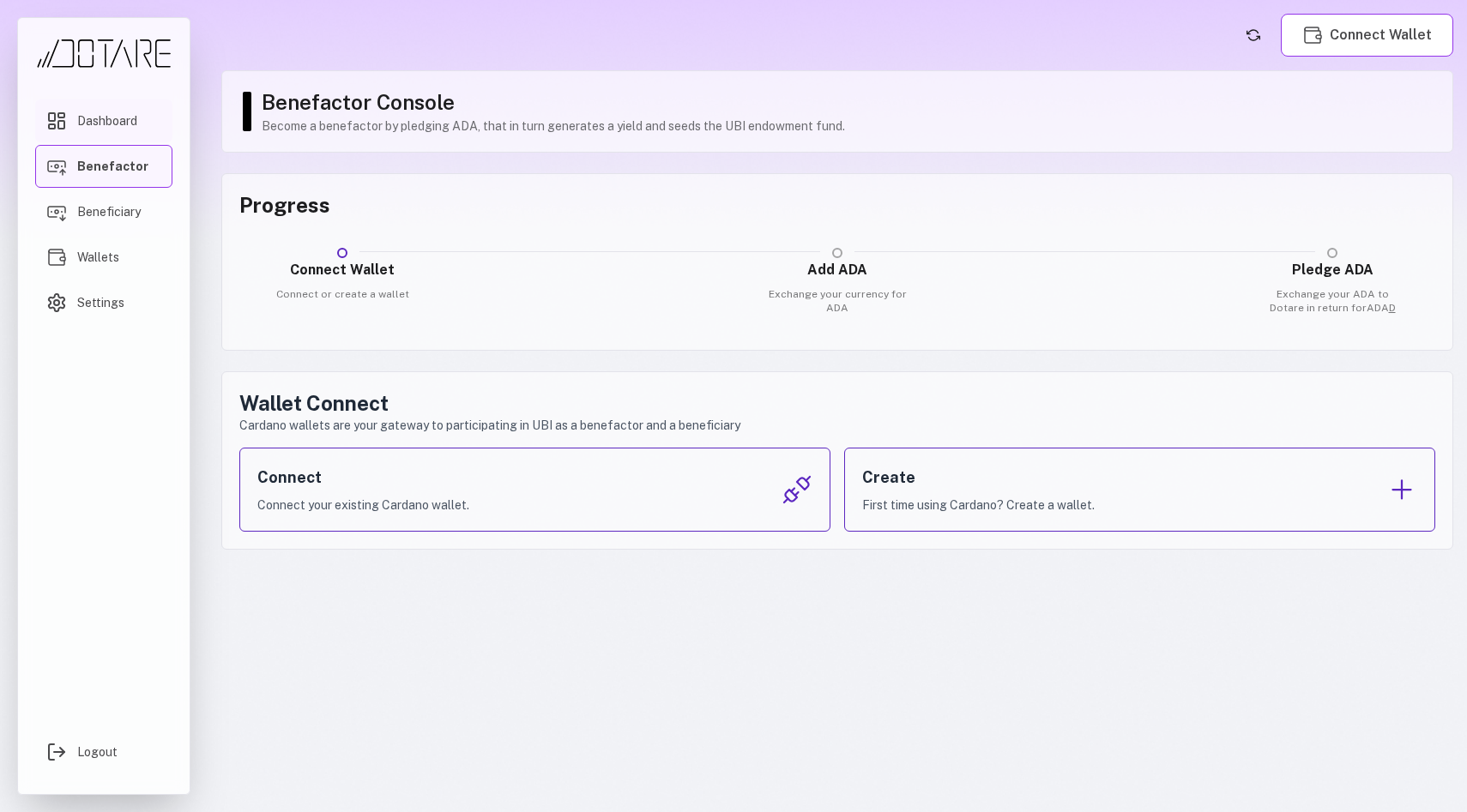
click at [107, 124] on span "Dashboard" at bounding box center [107, 121] width 60 height 18
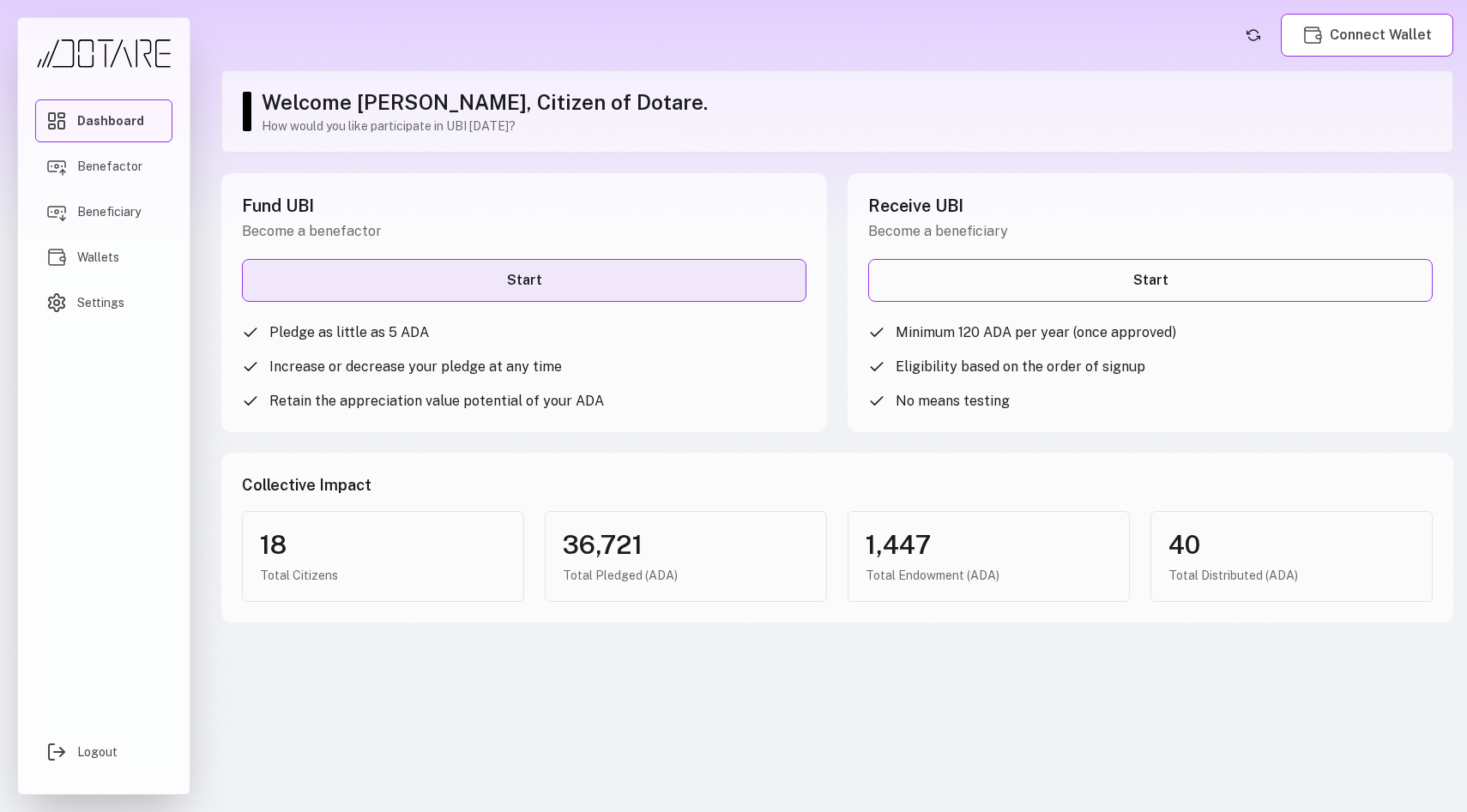
click at [462, 279] on link "Start" at bounding box center [523, 280] width 565 height 43
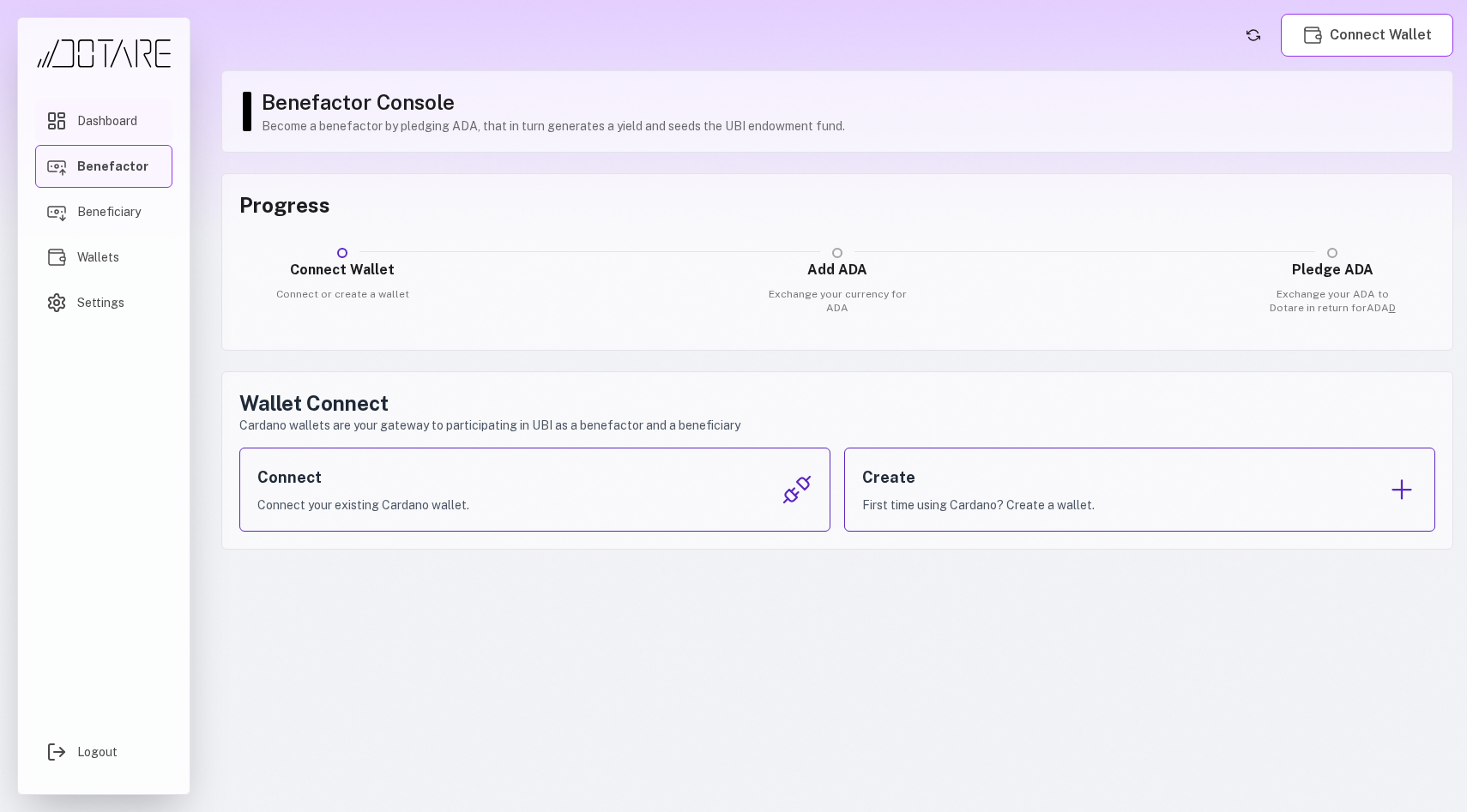
click at [102, 121] on span "Dashboard" at bounding box center [107, 121] width 60 height 18
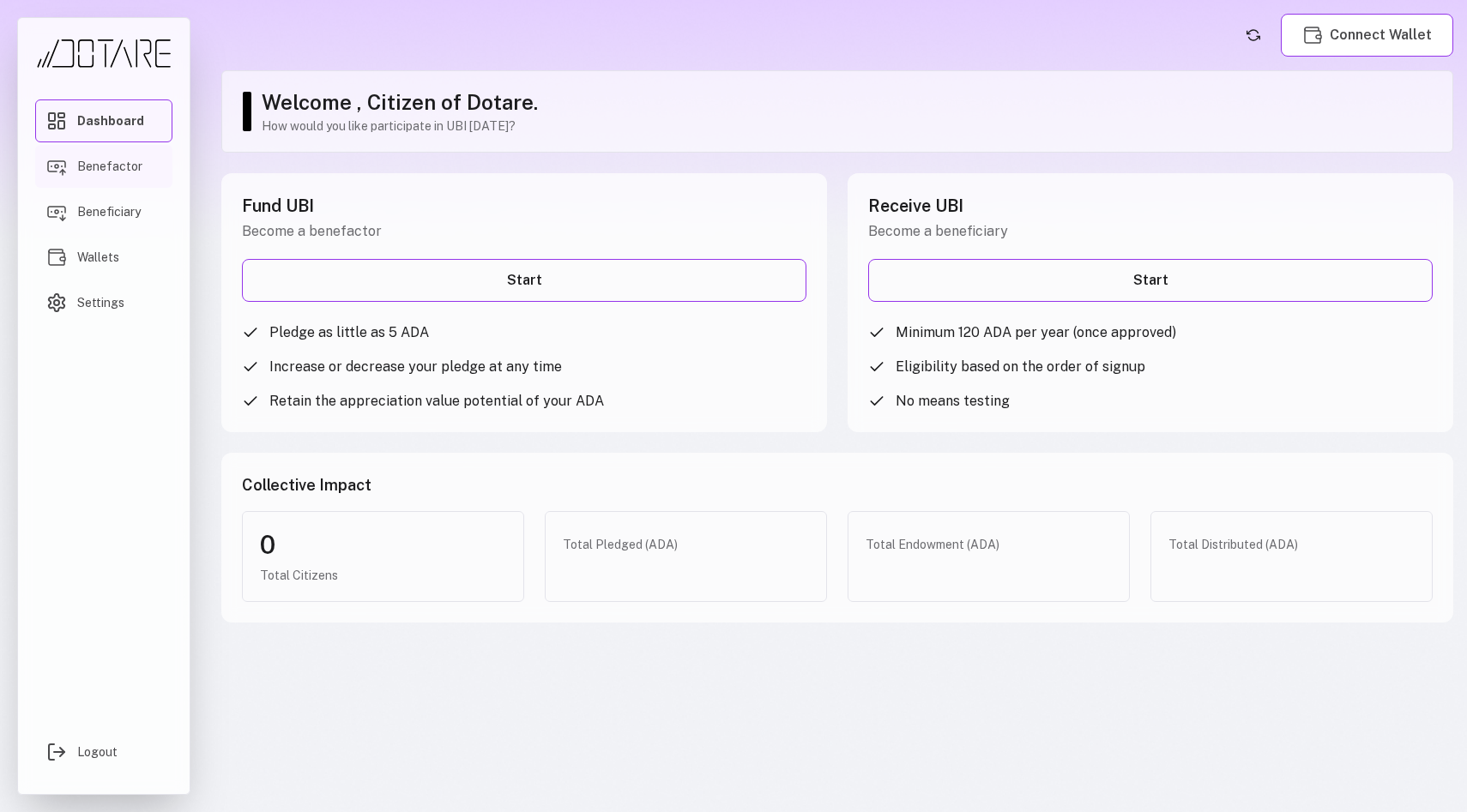
click at [117, 159] on span "Benefactor" at bounding box center [109, 166] width 65 height 18
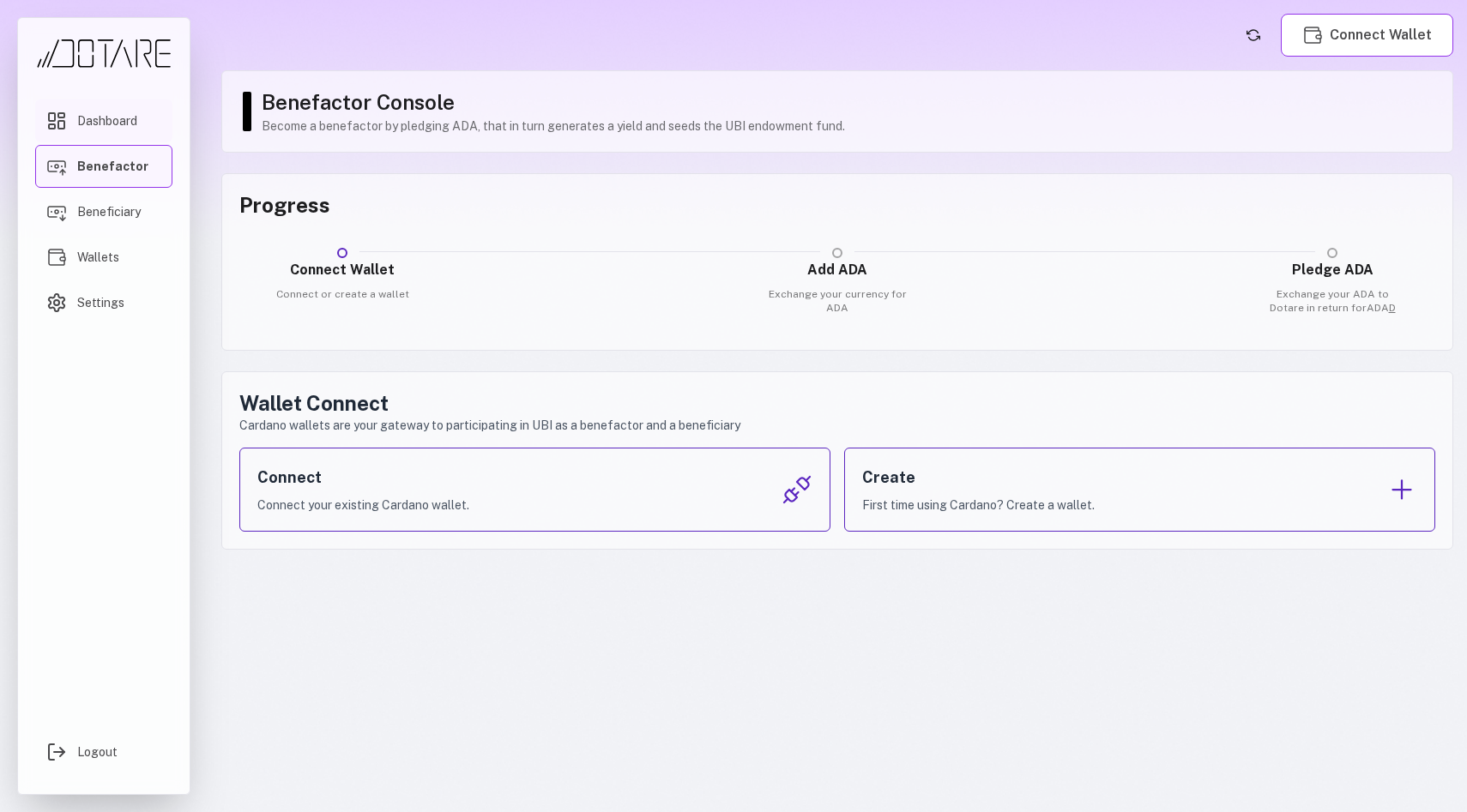
click at [126, 124] on span "Dashboard" at bounding box center [107, 121] width 60 height 18
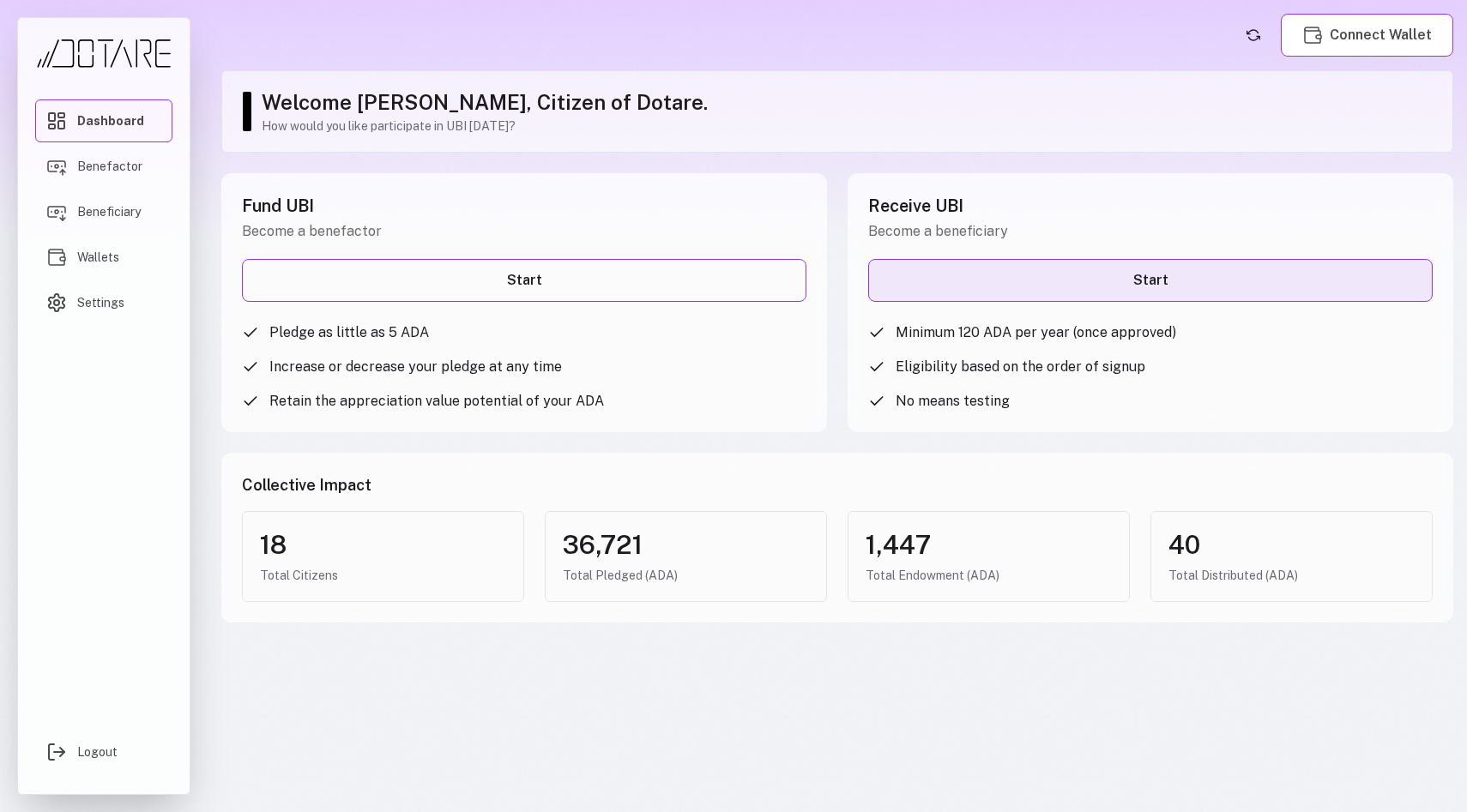
click at [972, 280] on link "Start" at bounding box center [1150, 280] width 565 height 43
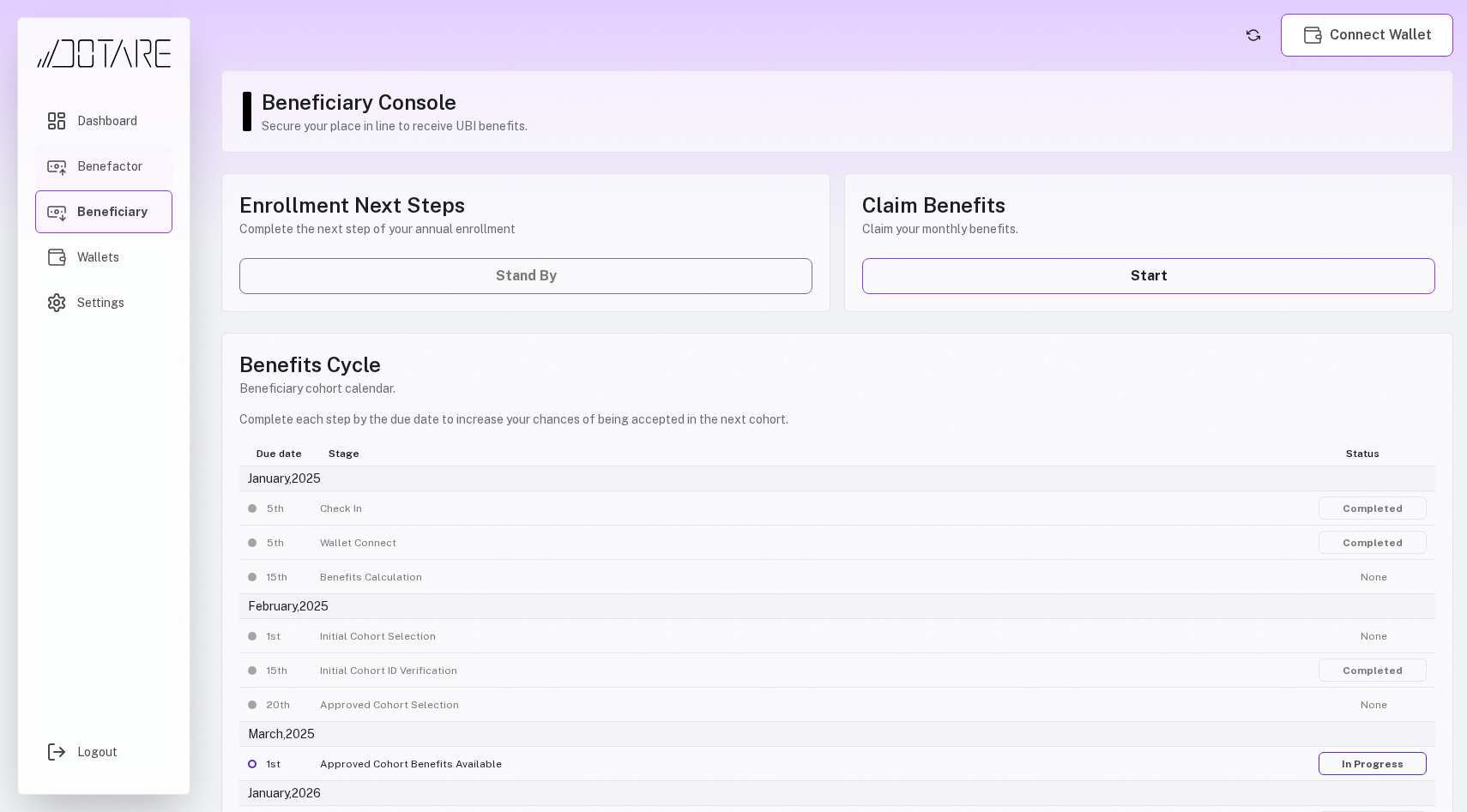
click at [109, 162] on span "Benefactor" at bounding box center [109, 166] width 65 height 18
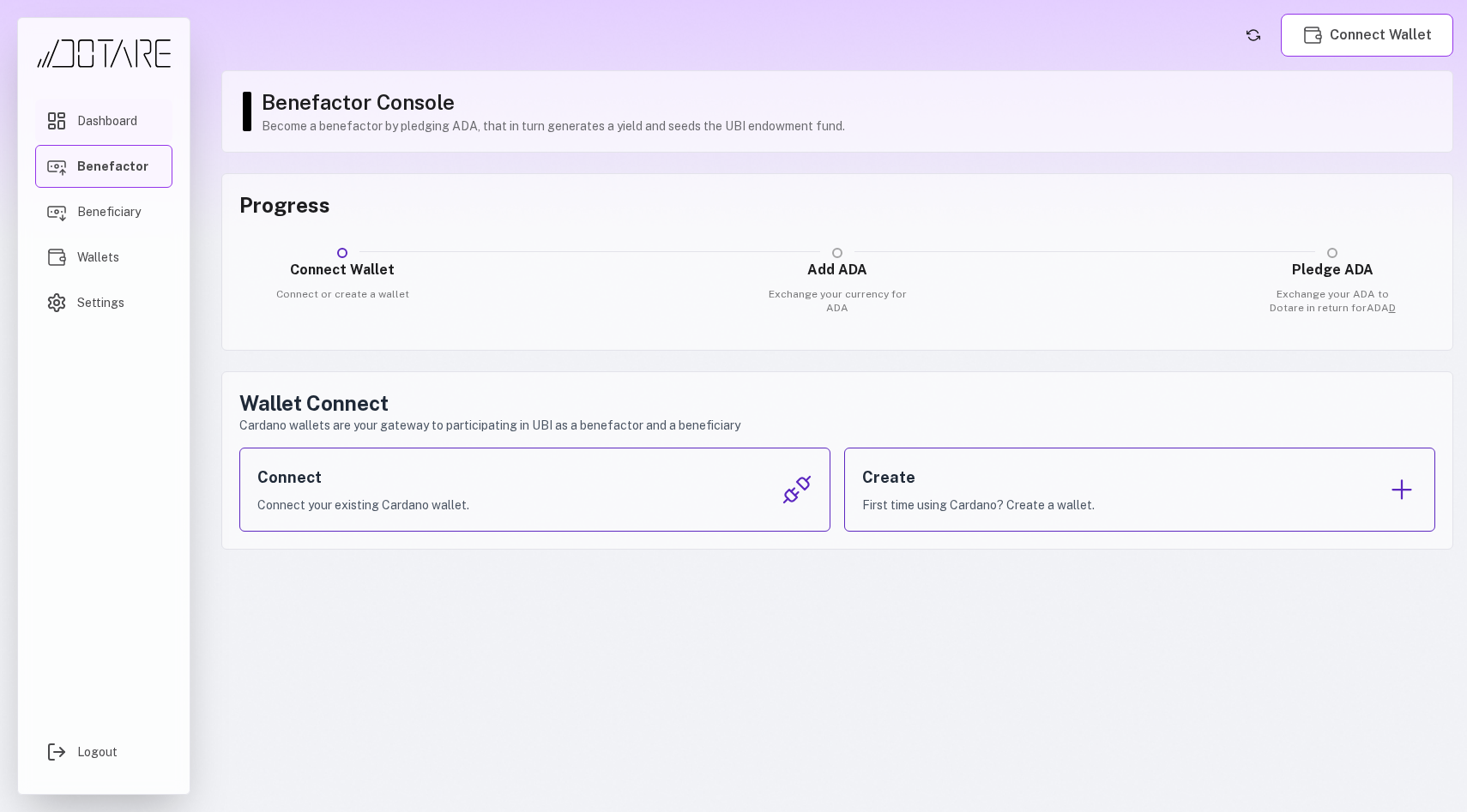
click at [112, 128] on span "Dashboard" at bounding box center [107, 121] width 60 height 18
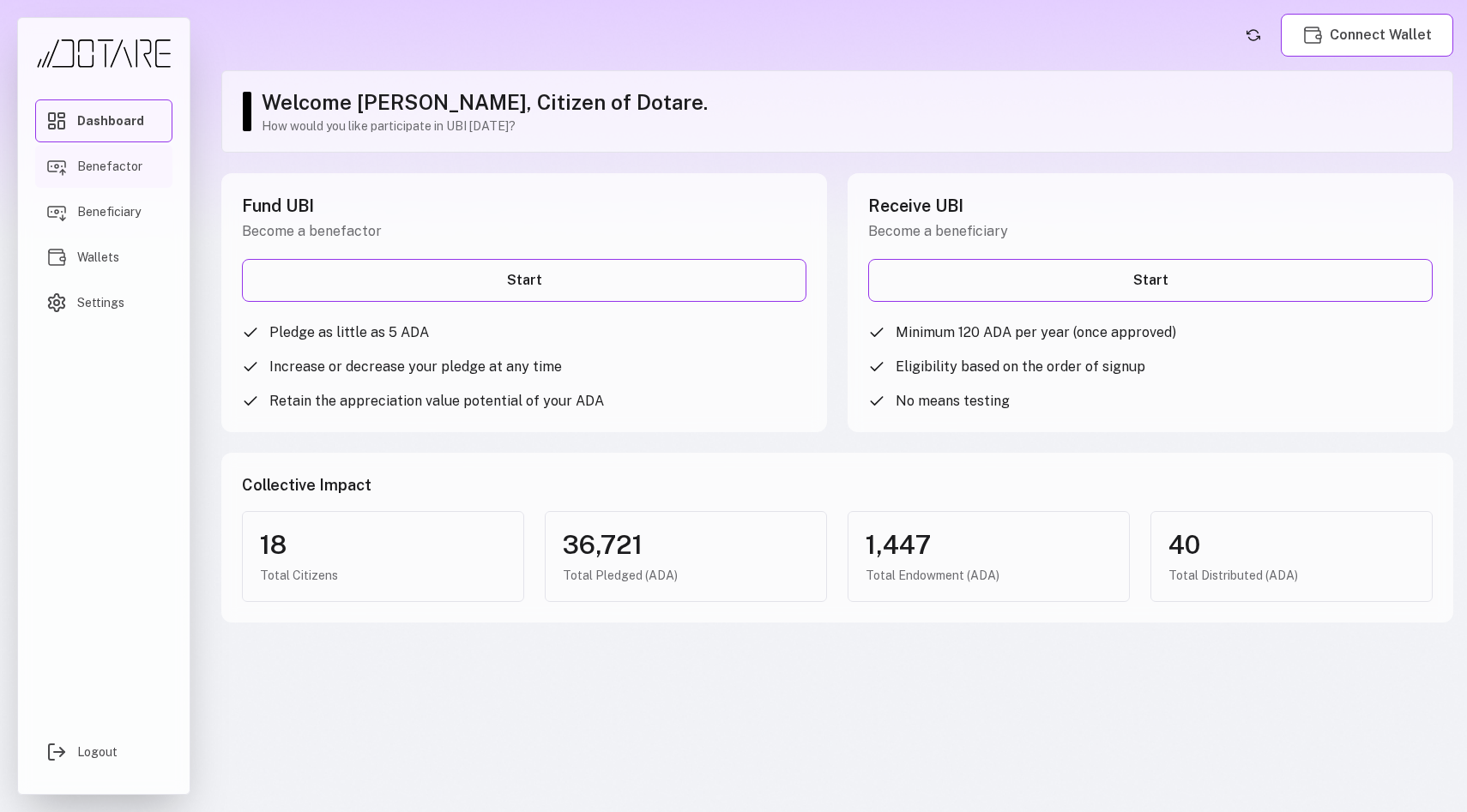
click at [110, 162] on span "Benefactor" at bounding box center [109, 166] width 65 height 18
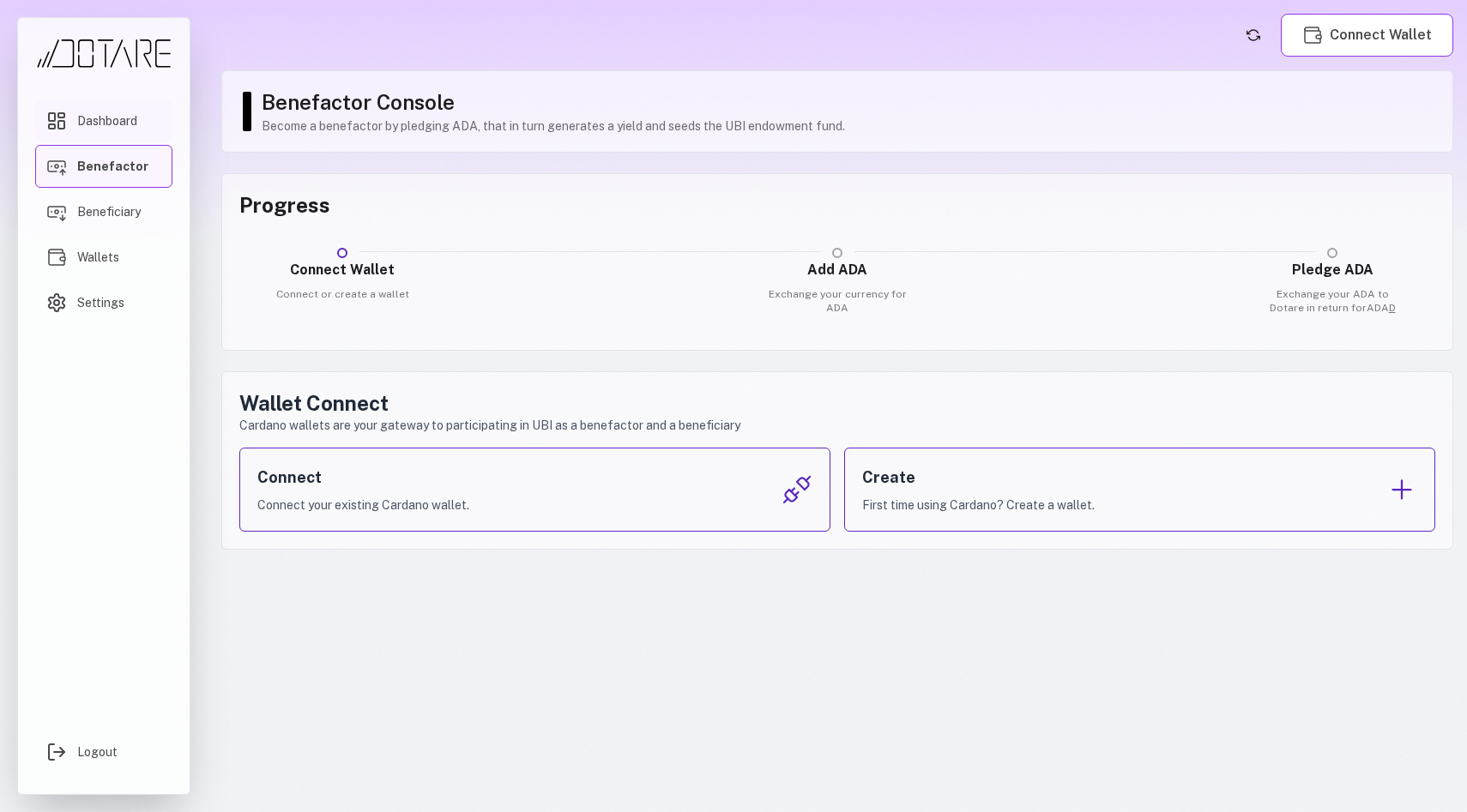
click at [115, 129] on span "Dashboard" at bounding box center [107, 121] width 60 height 18
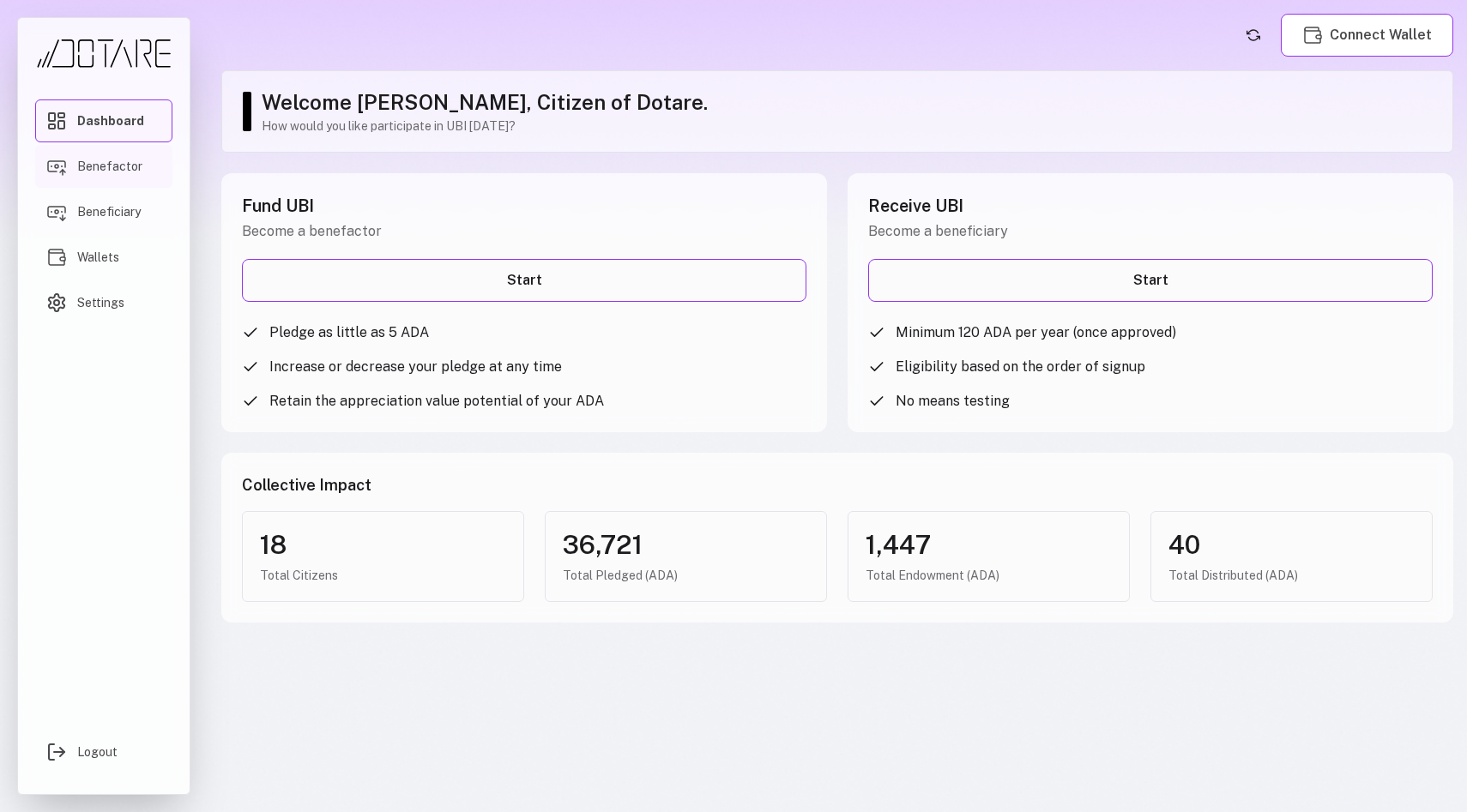
click at [99, 163] on span "Benefactor" at bounding box center [109, 166] width 65 height 18
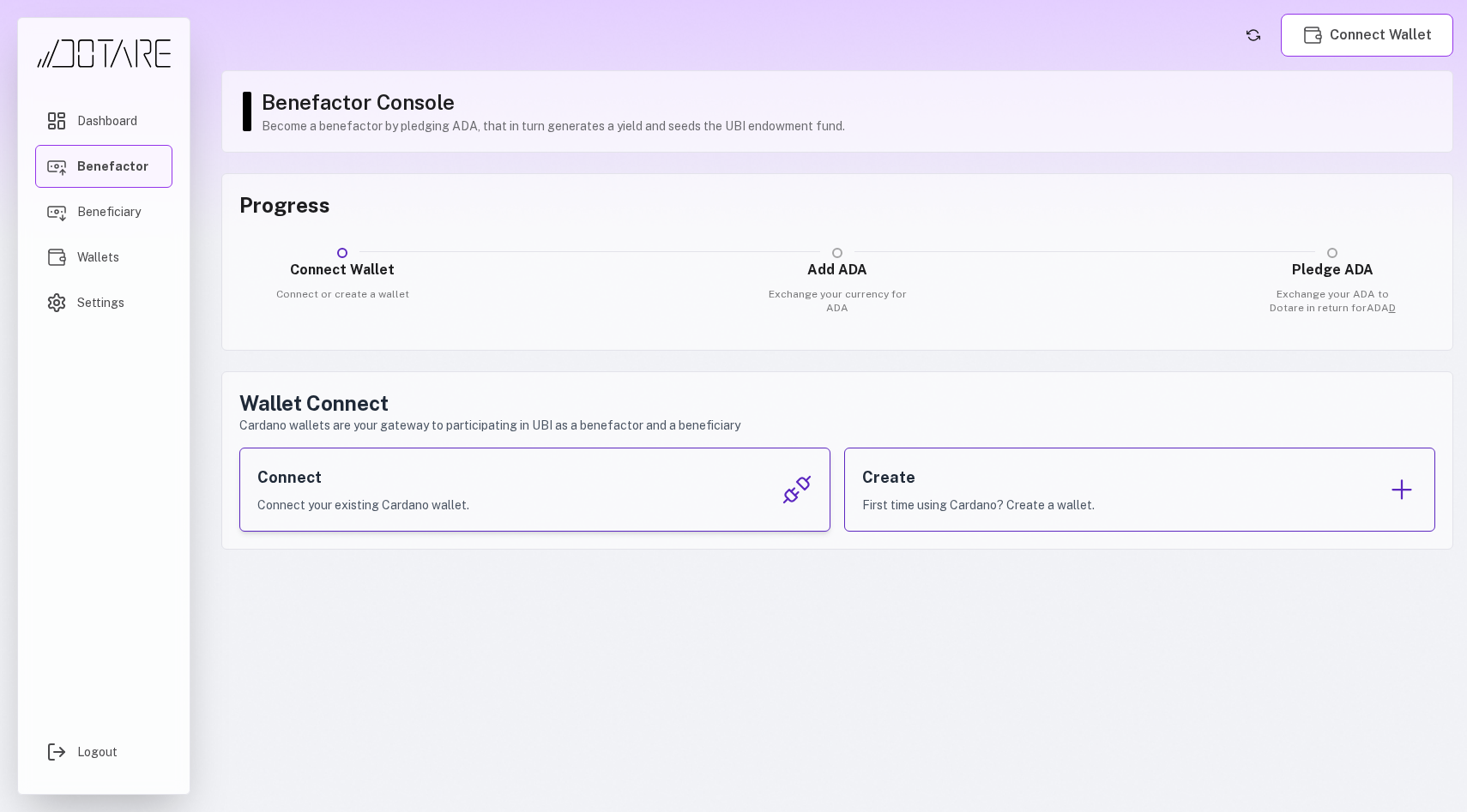
click at [633, 489] on div "Connect Connect your existing Cardano wallet." at bounding box center [534, 490] width 591 height 84
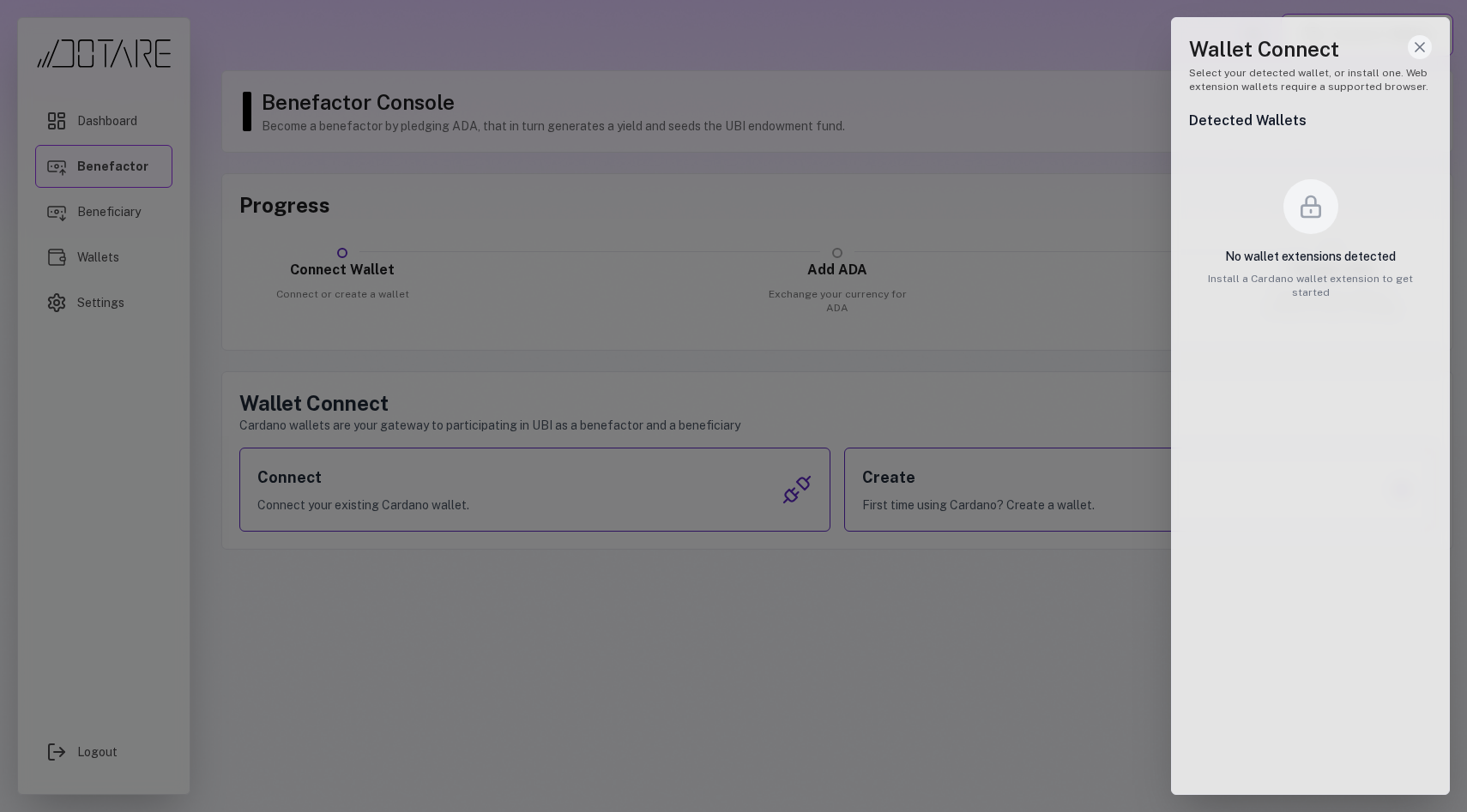
click at [1420, 46] on line "Close wallet drawer" at bounding box center [1420, 47] width 9 height 9
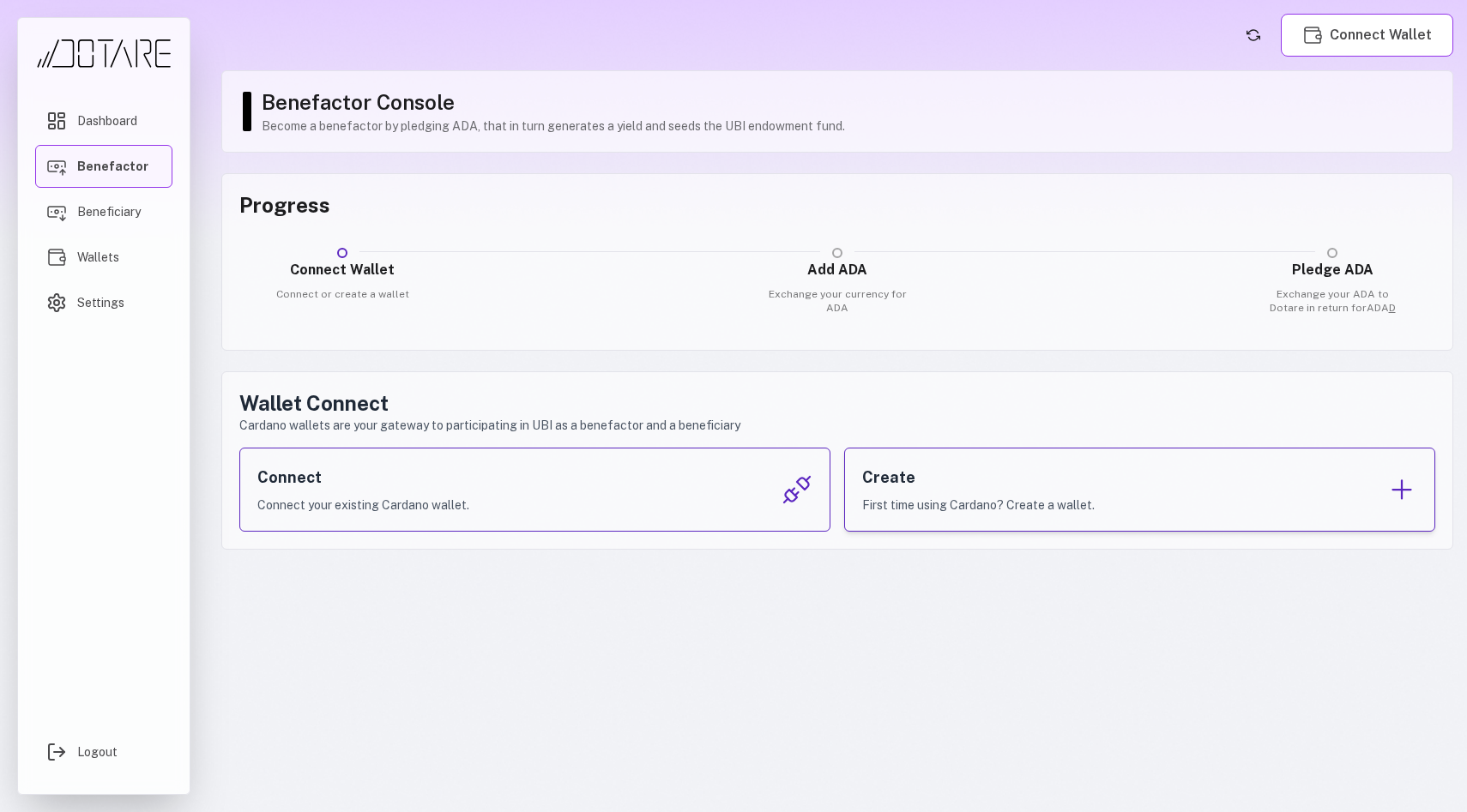
click at [1337, 497] on div "Create First time using Cardano? Create a wallet." at bounding box center [1140, 490] width 591 height 84
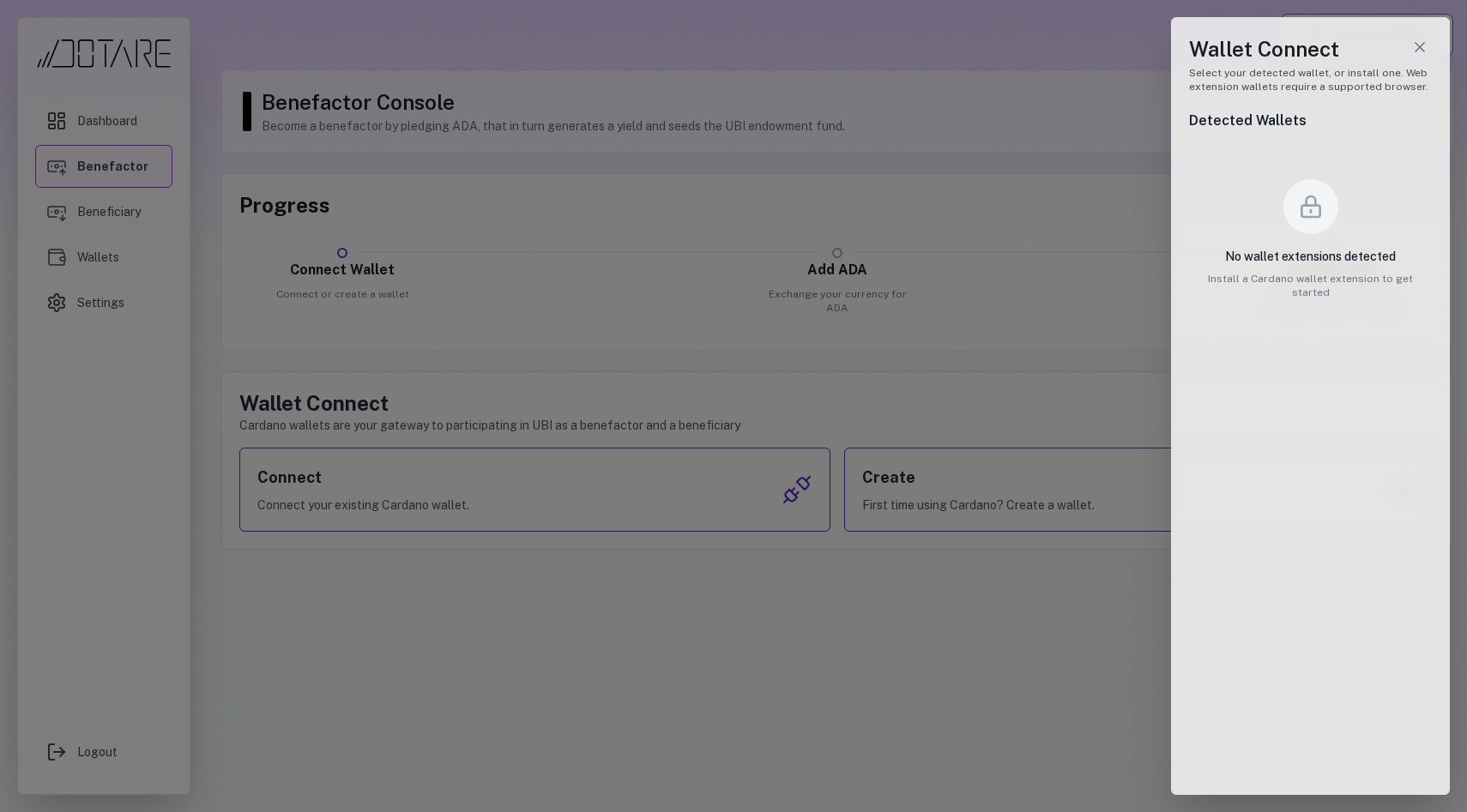
click at [1319, 234] on div "No wallet extensions detected Install a Cardano wallet extension to get started" at bounding box center [1310, 239] width 242 height 175
click at [1422, 39] on icon "Close wallet drawer" at bounding box center [1420, 47] width 18 height 18
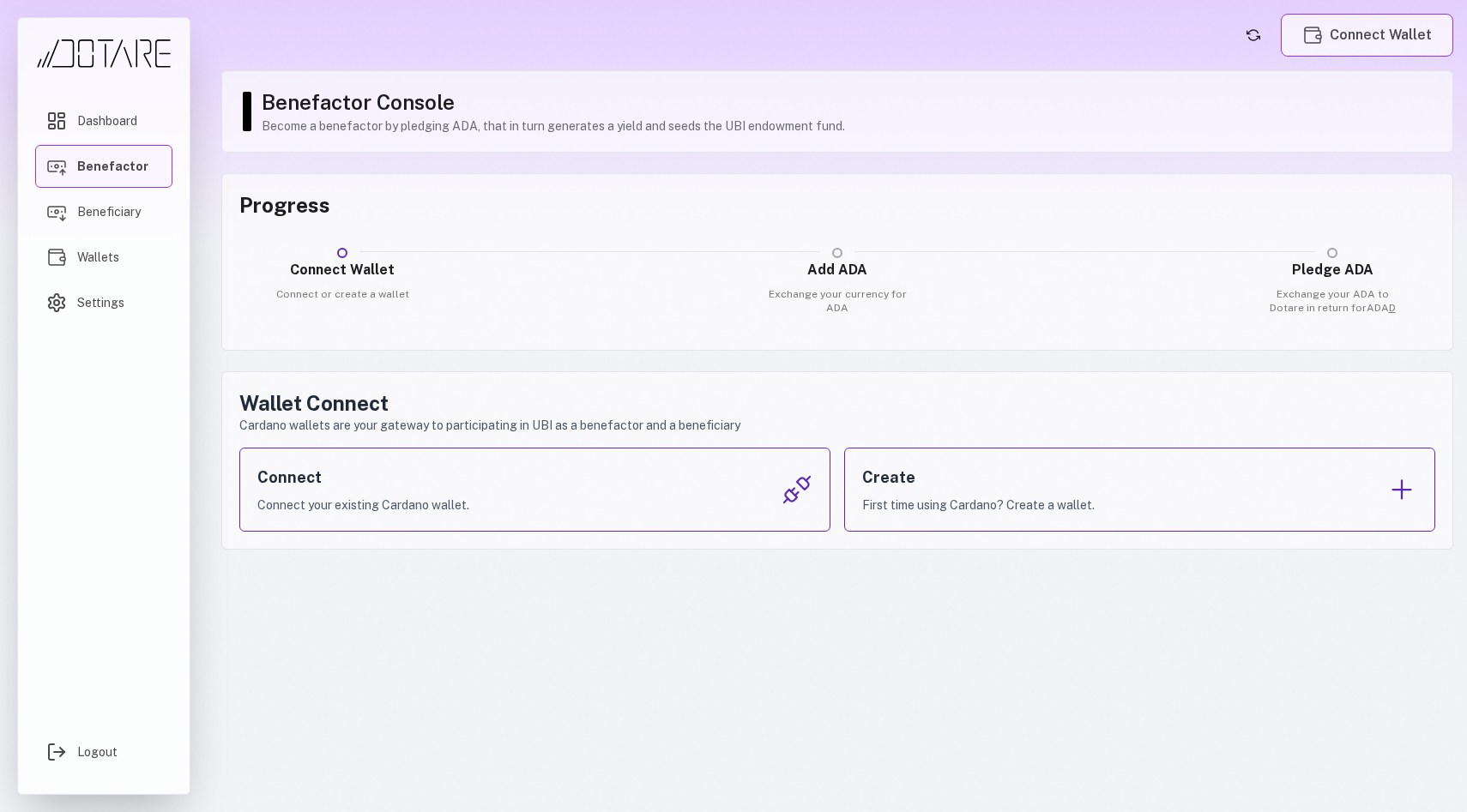
click at [1346, 36] on button "Connect Wallet" at bounding box center [1366, 35] width 172 height 43
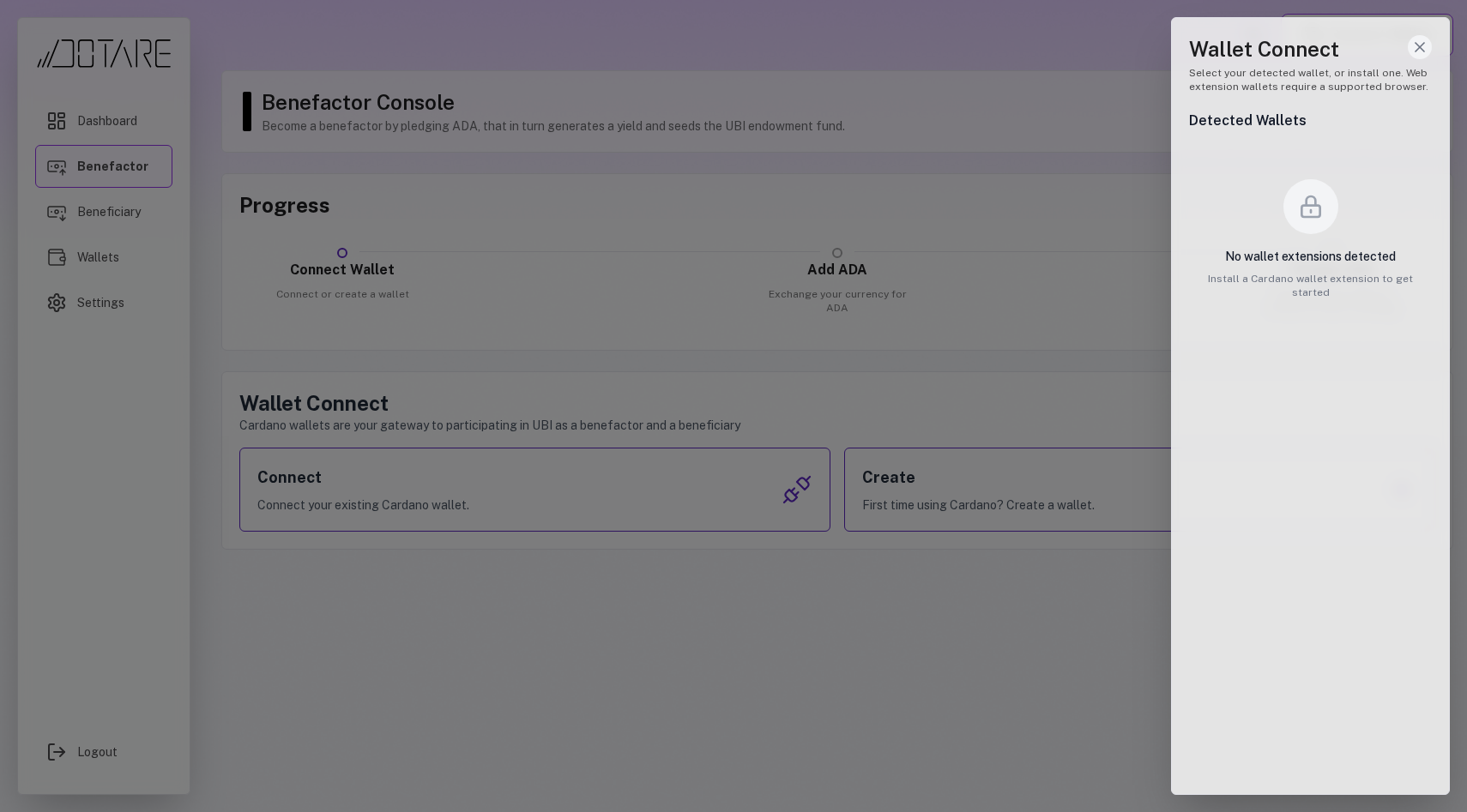
click at [1428, 46] on icon "Close wallet drawer" at bounding box center [1420, 47] width 18 height 18
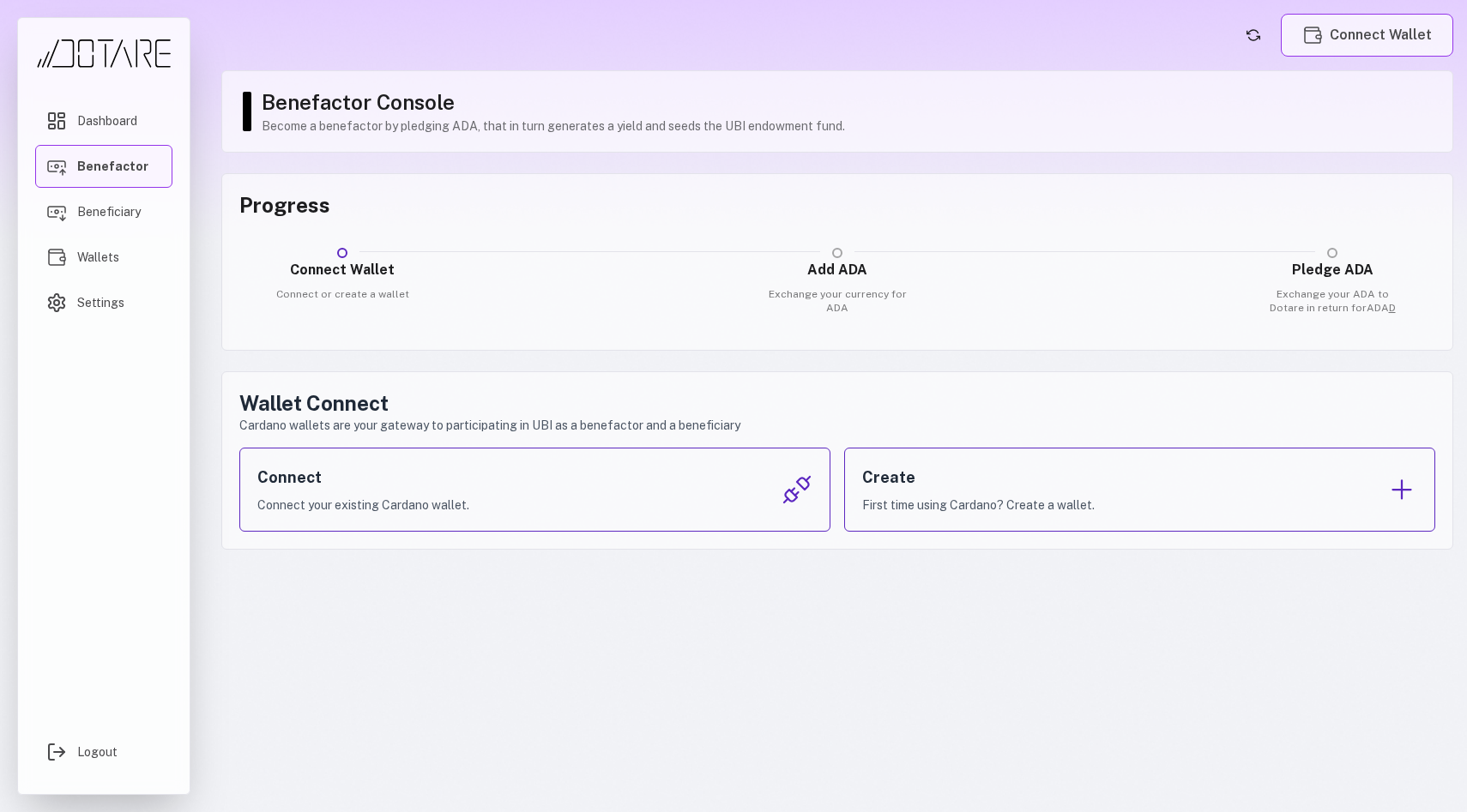
click at [1349, 44] on button "Connect Wallet" at bounding box center [1366, 35] width 172 height 43
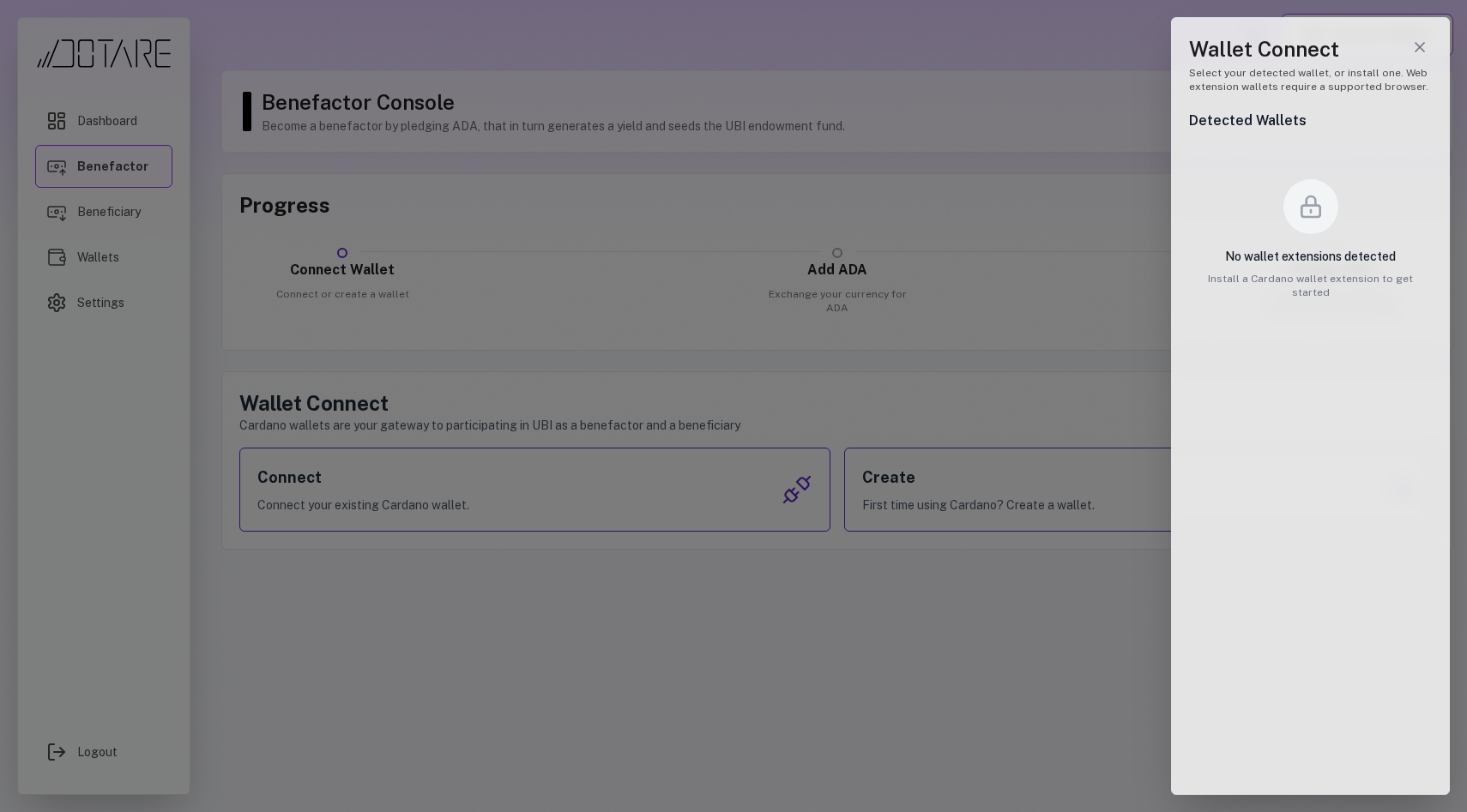
click at [1319, 257] on h3 "No wallet extensions detected" at bounding box center [1310, 256] width 242 height 18
click at [1316, 228] on div "Wallet drawer" at bounding box center [1310, 206] width 55 height 55
click at [1133, 280] on div at bounding box center [734, 406] width 1467 height 812
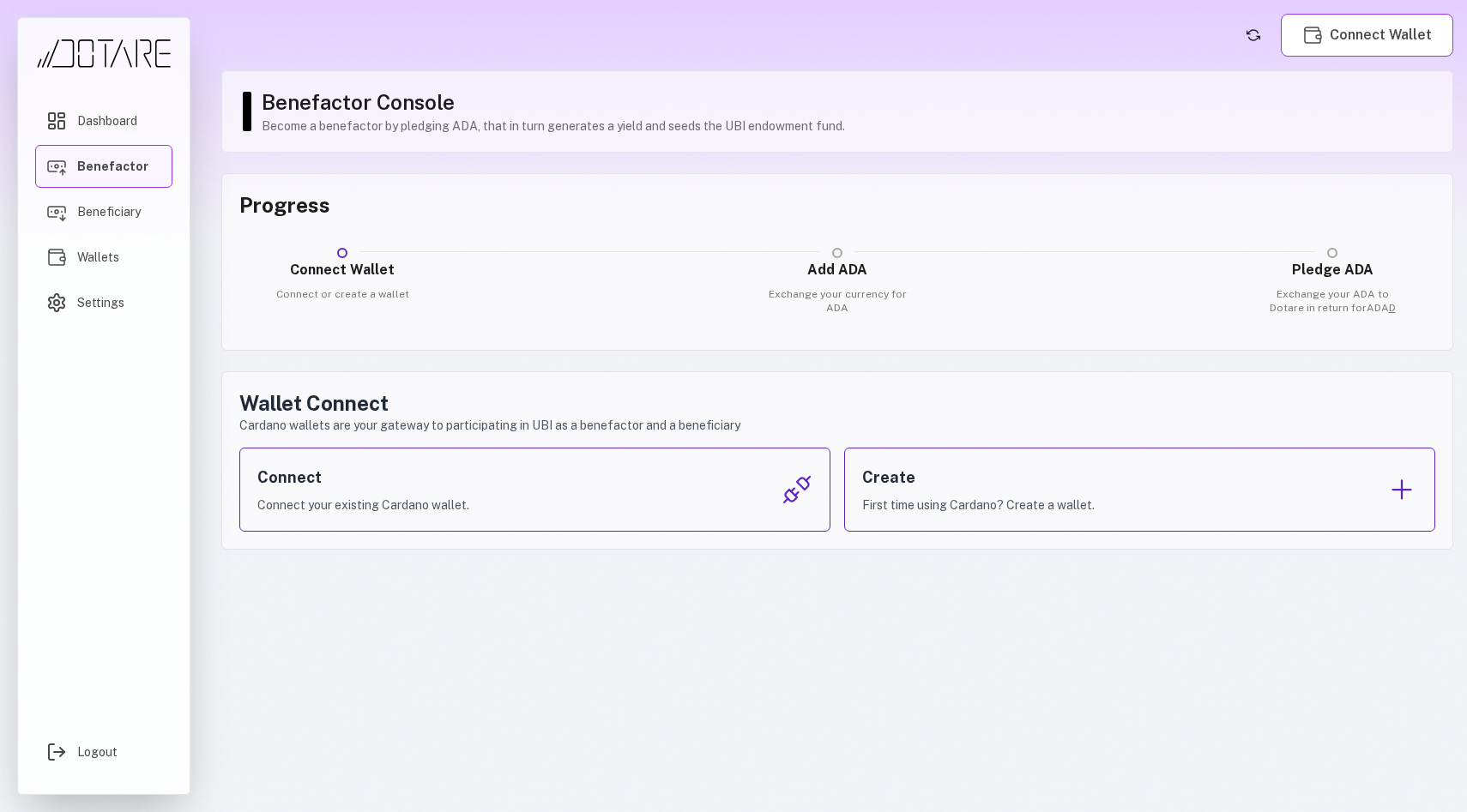
click at [1389, 307] on span "D" at bounding box center [1393, 308] width 7 height 12
click at [1273, 327] on div "Progress Connect Wallet Connect or create a wallet Add ADA Exchange your curren…" at bounding box center [838, 262] width 1232 height 178
click at [1091, 511] on p "First time using Cardano? Create a wallet." at bounding box center [979, 506] width 233 height 18
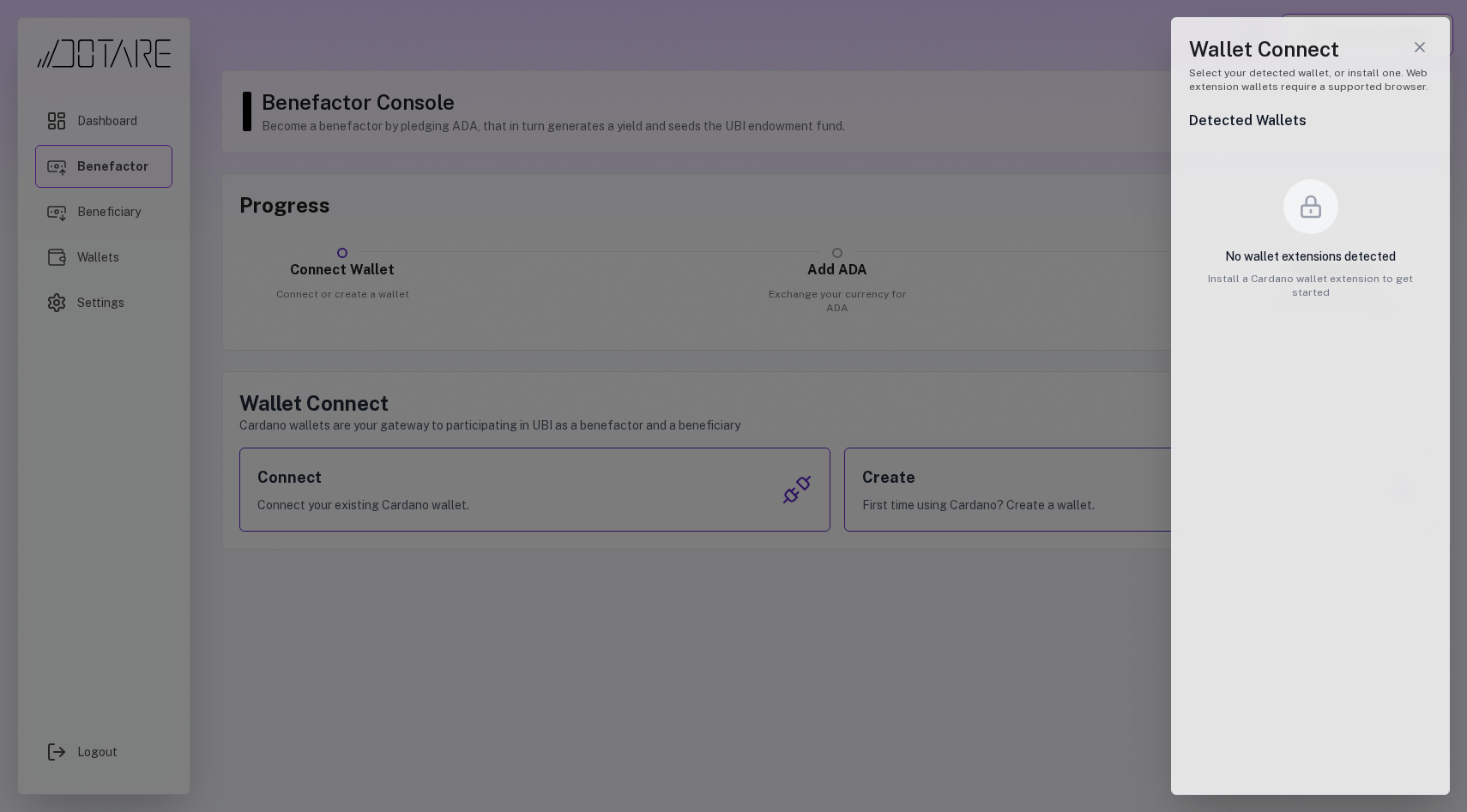
click at [1292, 283] on p "Install a Cardano wallet extension to get started" at bounding box center [1310, 285] width 242 height 27
click at [1421, 43] on icon "Close wallet drawer" at bounding box center [1420, 47] width 18 height 18
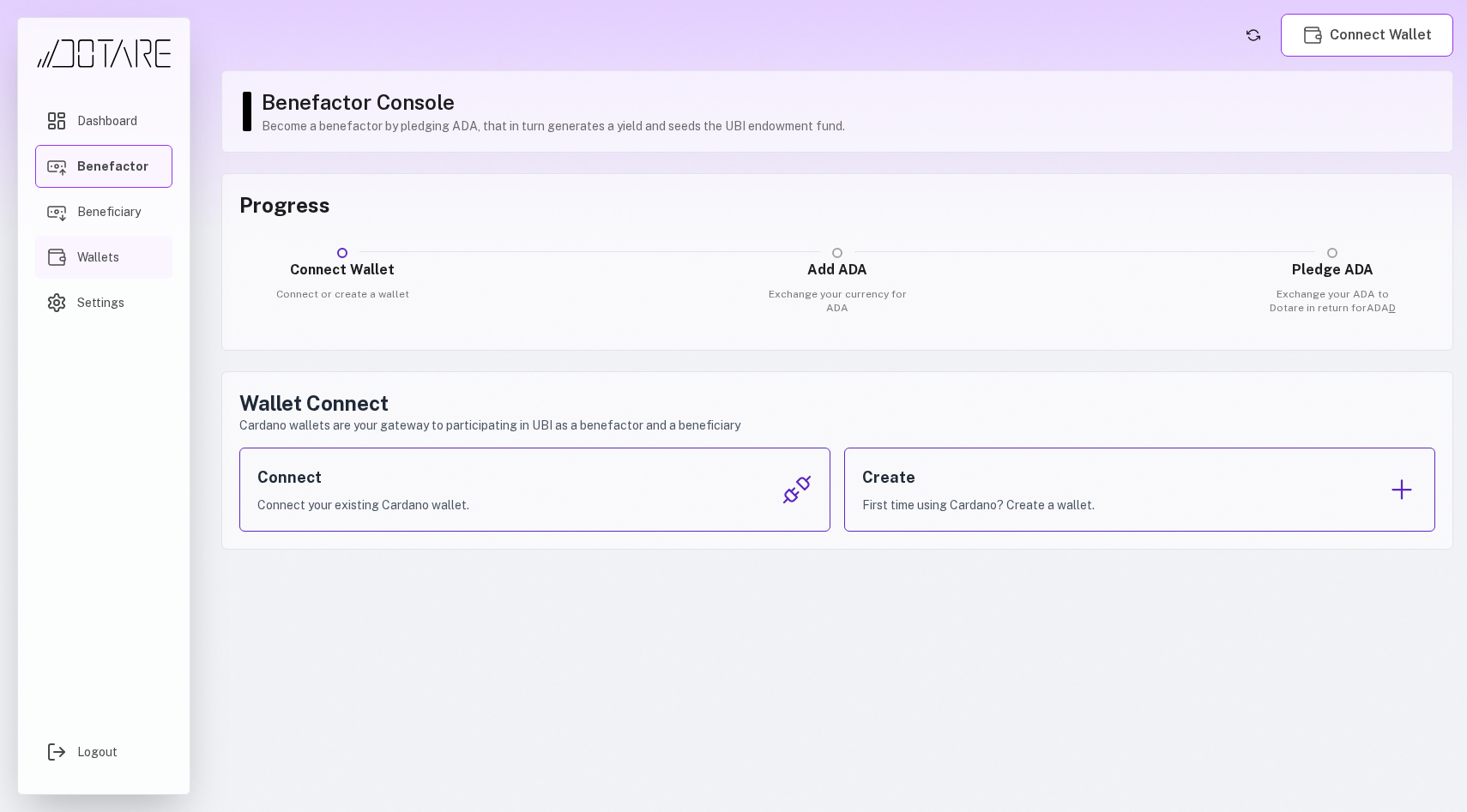
click at [102, 255] on span "Wallets" at bounding box center [98, 257] width 42 height 18
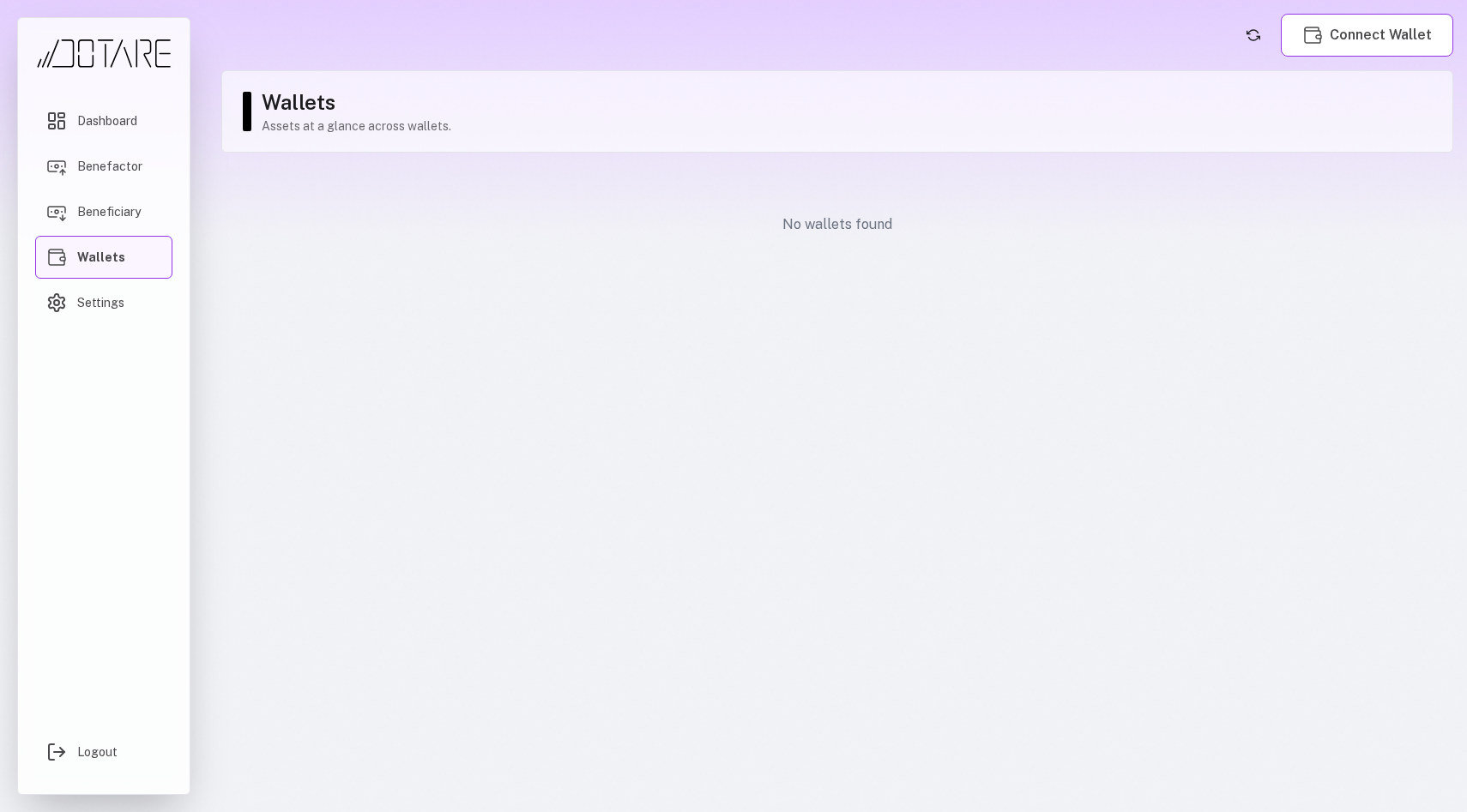
click at [363, 103] on h1 "Wallets" at bounding box center [848, 102] width 1174 height 27
click at [766, 174] on div "No wallets found" at bounding box center [838, 225] width 1232 height 103
click at [1249, 31] on button "Refresh account status" at bounding box center [1253, 35] width 27 height 27
click at [105, 312] on link "Settings" at bounding box center [103, 303] width 137 height 43
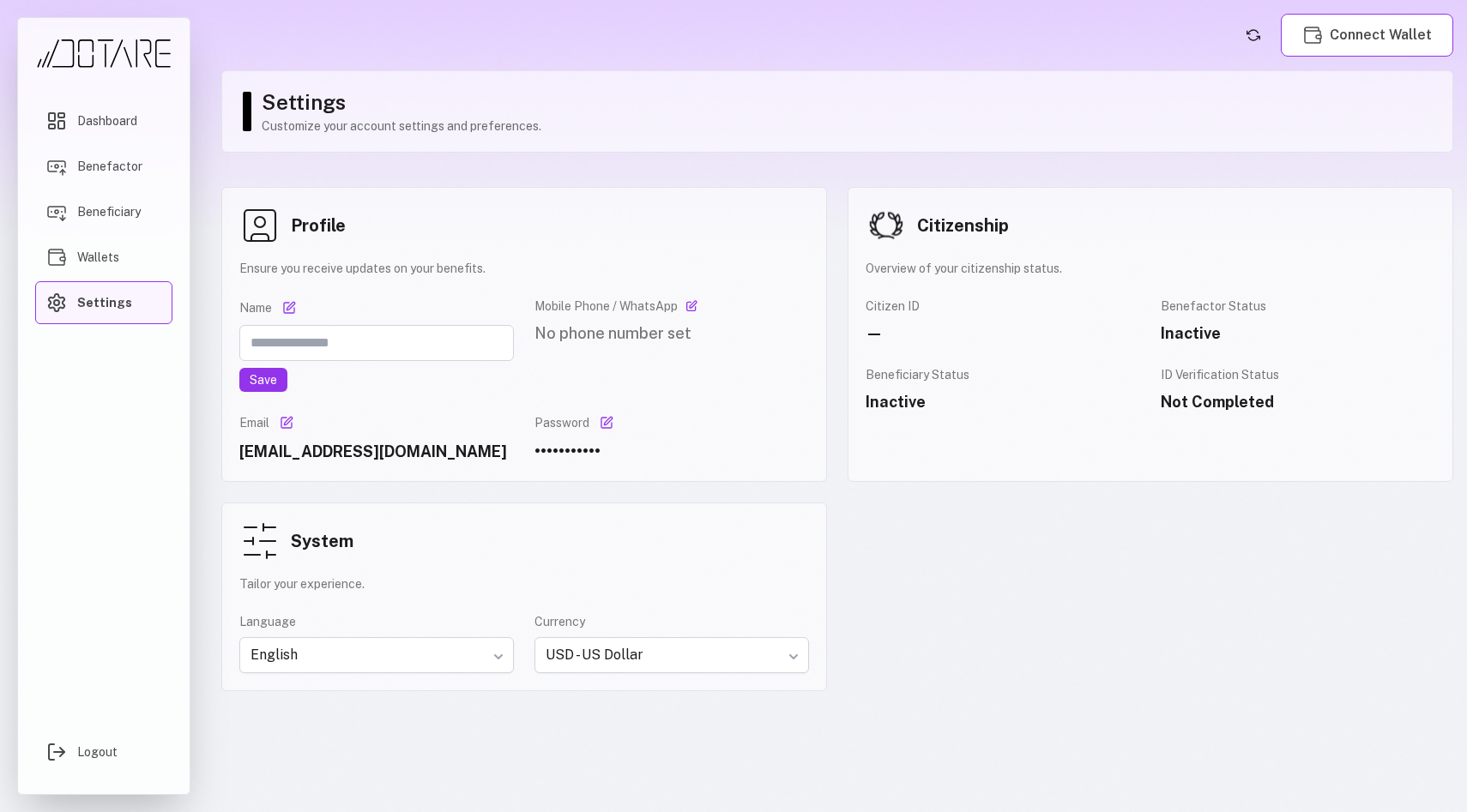
click at [719, 389] on div "Mobile Phone / WhatsApp No phone number set" at bounding box center [672, 345] width 275 height 94
click at [607, 342] on span "No phone number set" at bounding box center [613, 333] width 157 height 18
click at [412, 343] on input "text" at bounding box center [376, 342] width 275 height 36
type input "******"
click at [256, 380] on button "Save" at bounding box center [263, 379] width 48 height 24
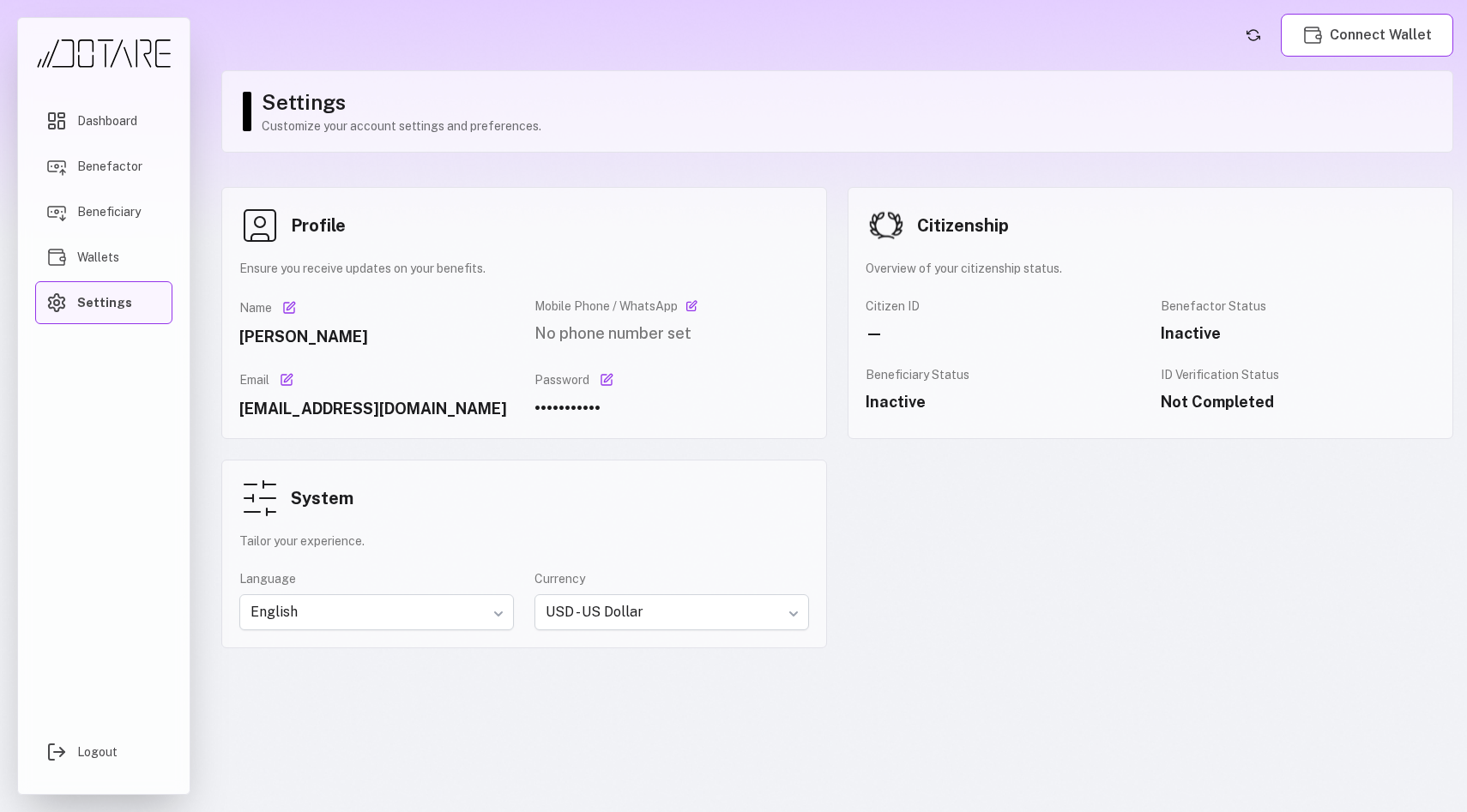
click at [999, 263] on p "Overview of your citizenship status." at bounding box center [1150, 269] width 570 height 18
click at [1042, 322] on div "—" at bounding box center [1003, 333] width 275 height 24
click at [972, 264] on p "Overview of your citizenship status." at bounding box center [1150, 269] width 570 height 18
click at [891, 213] on img at bounding box center [886, 225] width 41 height 41
click at [94, 266] on span "Wallets" at bounding box center [98, 257] width 42 height 18
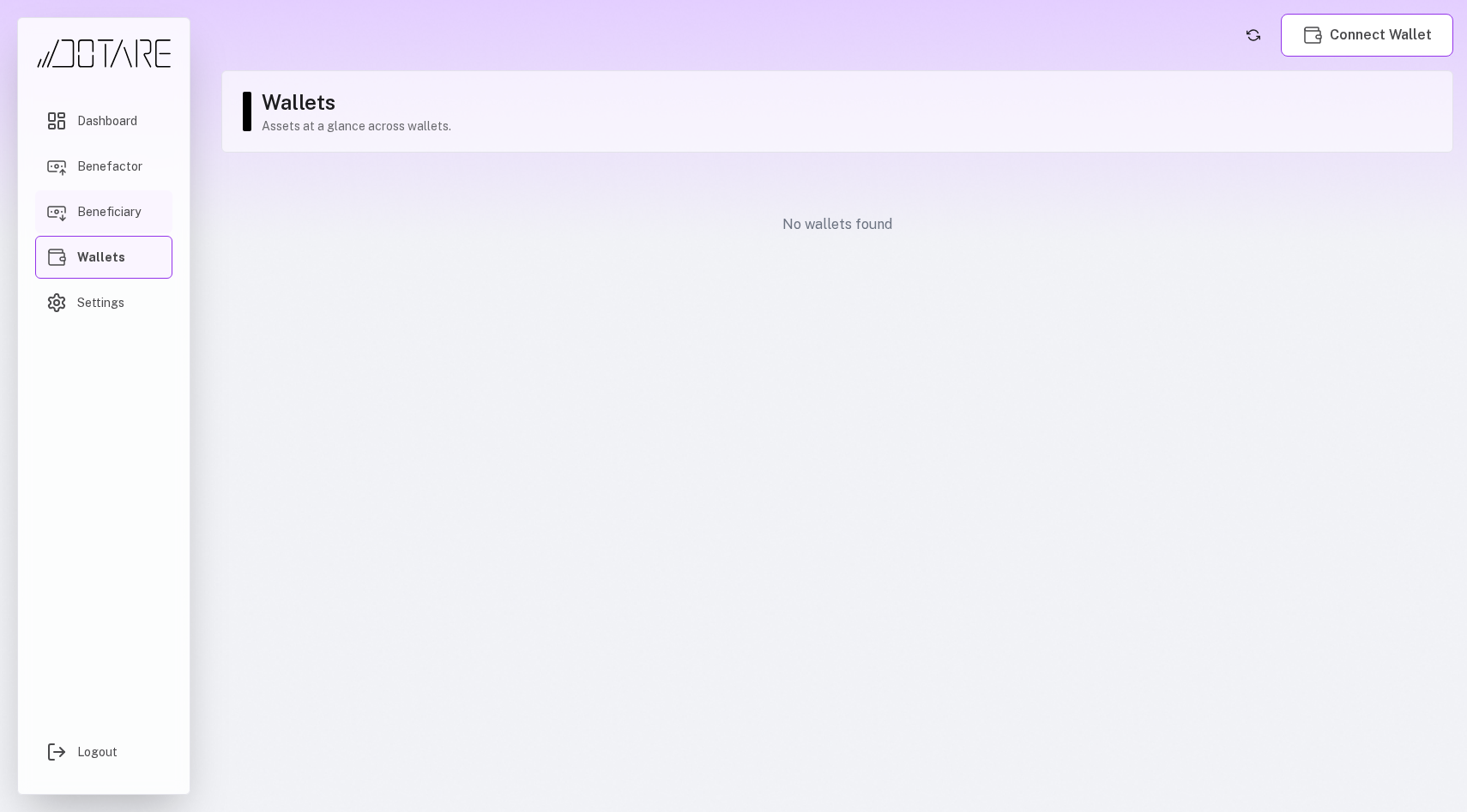
click at [102, 205] on span "Beneficiary" at bounding box center [109, 212] width 64 height 18
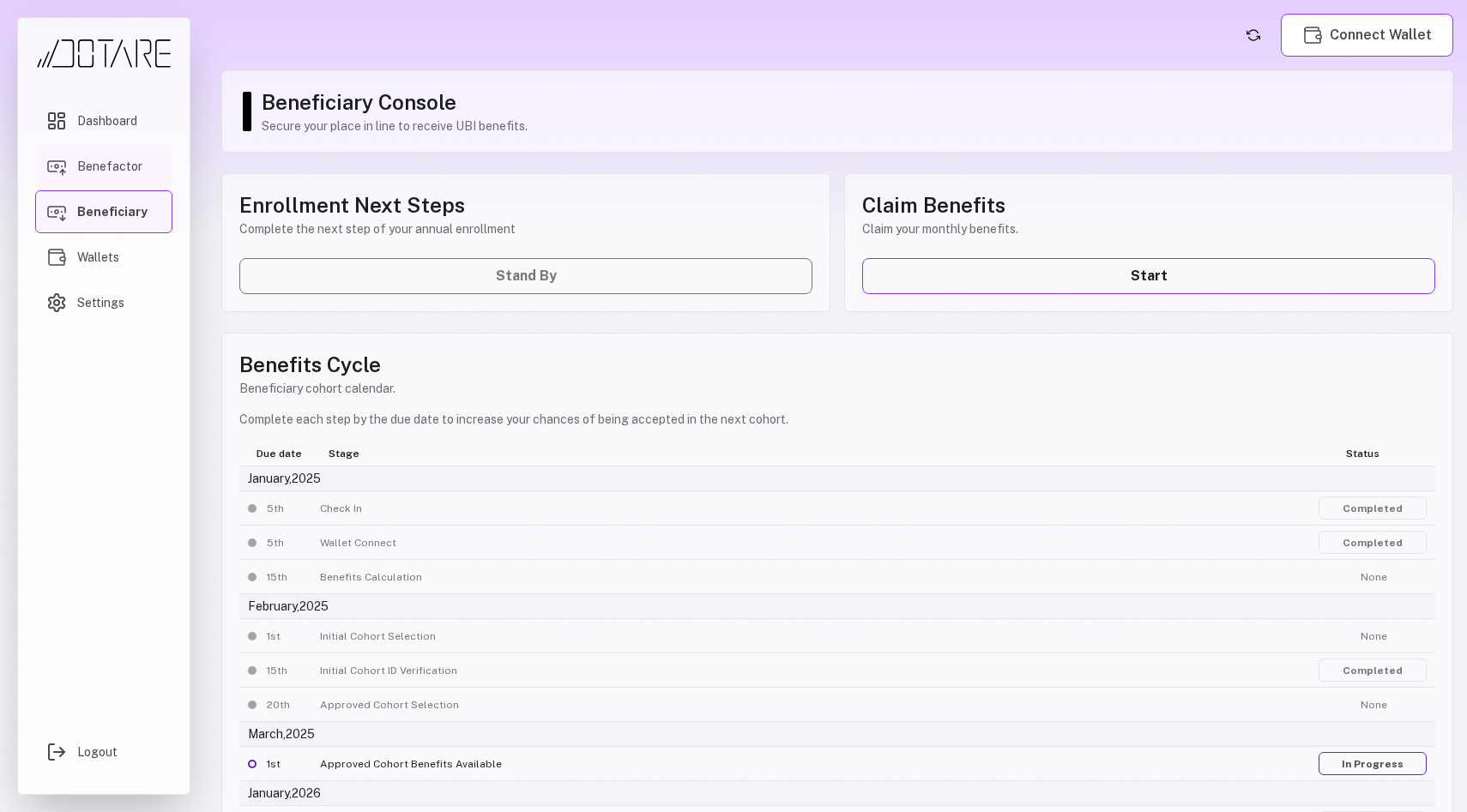
click at [100, 162] on span "Benefactor" at bounding box center [109, 166] width 65 height 18
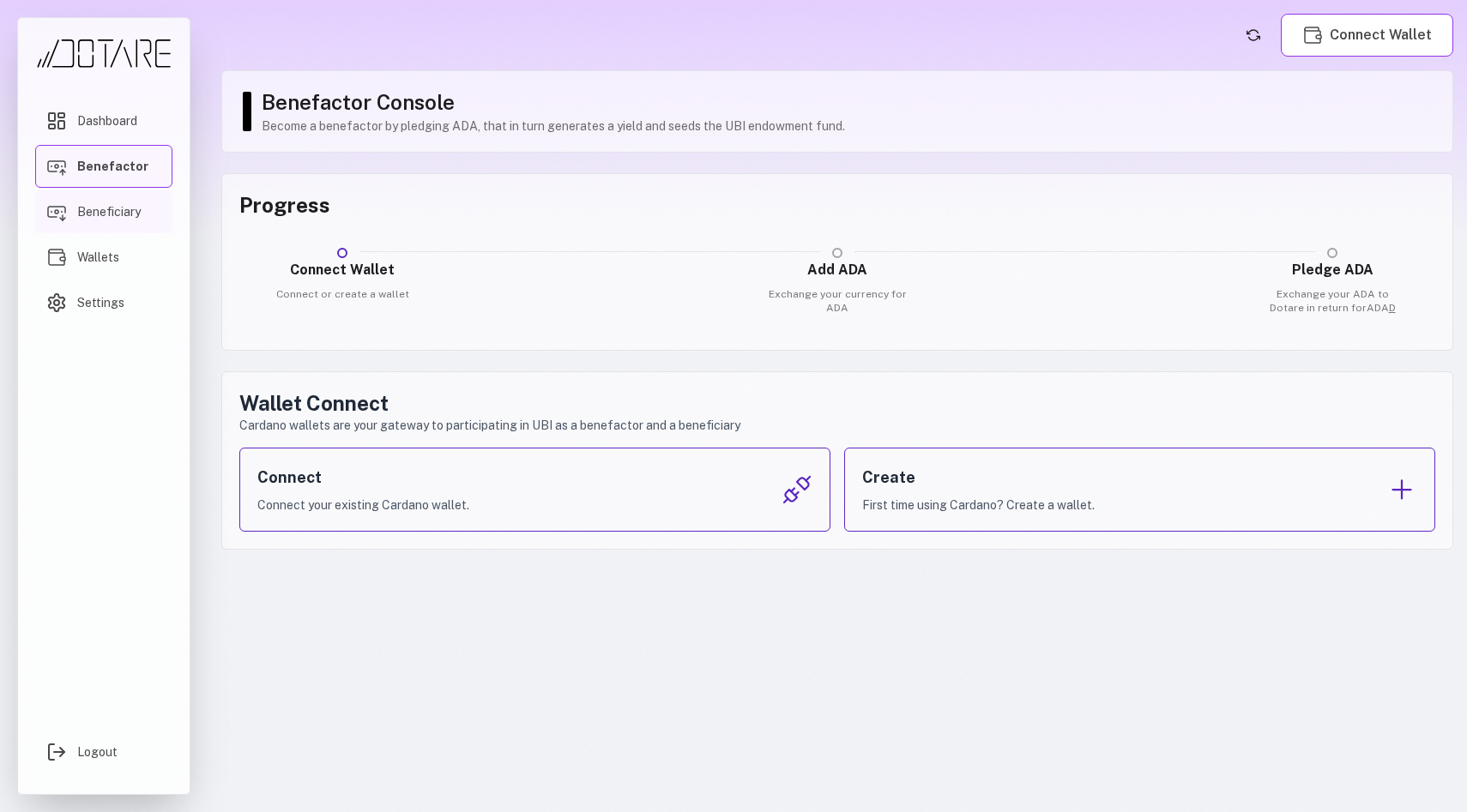
click at [119, 214] on span "Beneficiary" at bounding box center [109, 212] width 64 height 18
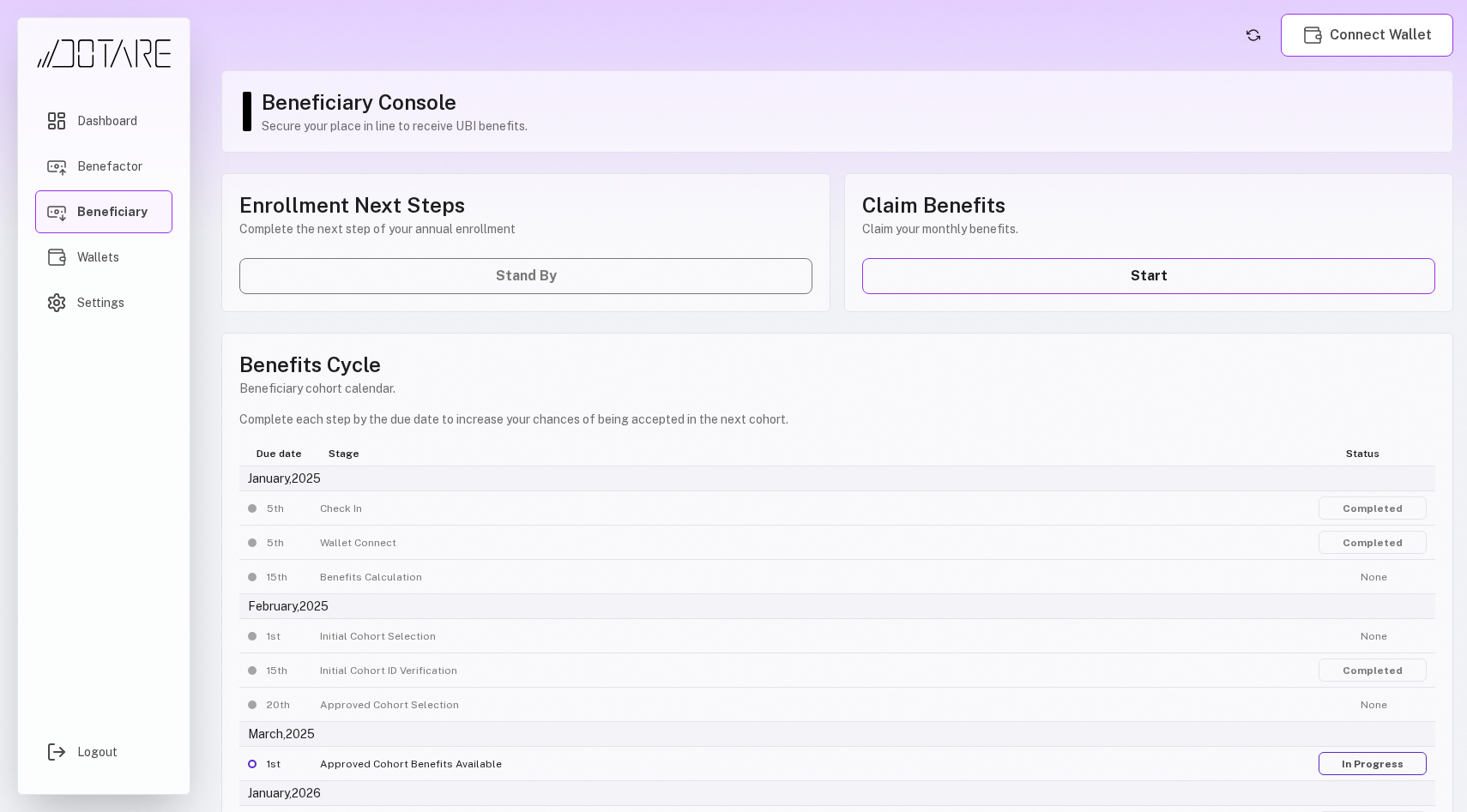
click at [570, 270] on div "Enrollment Next Steps Complete the next step of your annual enrollment Stand By" at bounding box center [526, 242] width 609 height 139
click at [1057, 280] on link "Start" at bounding box center [1148, 276] width 573 height 36
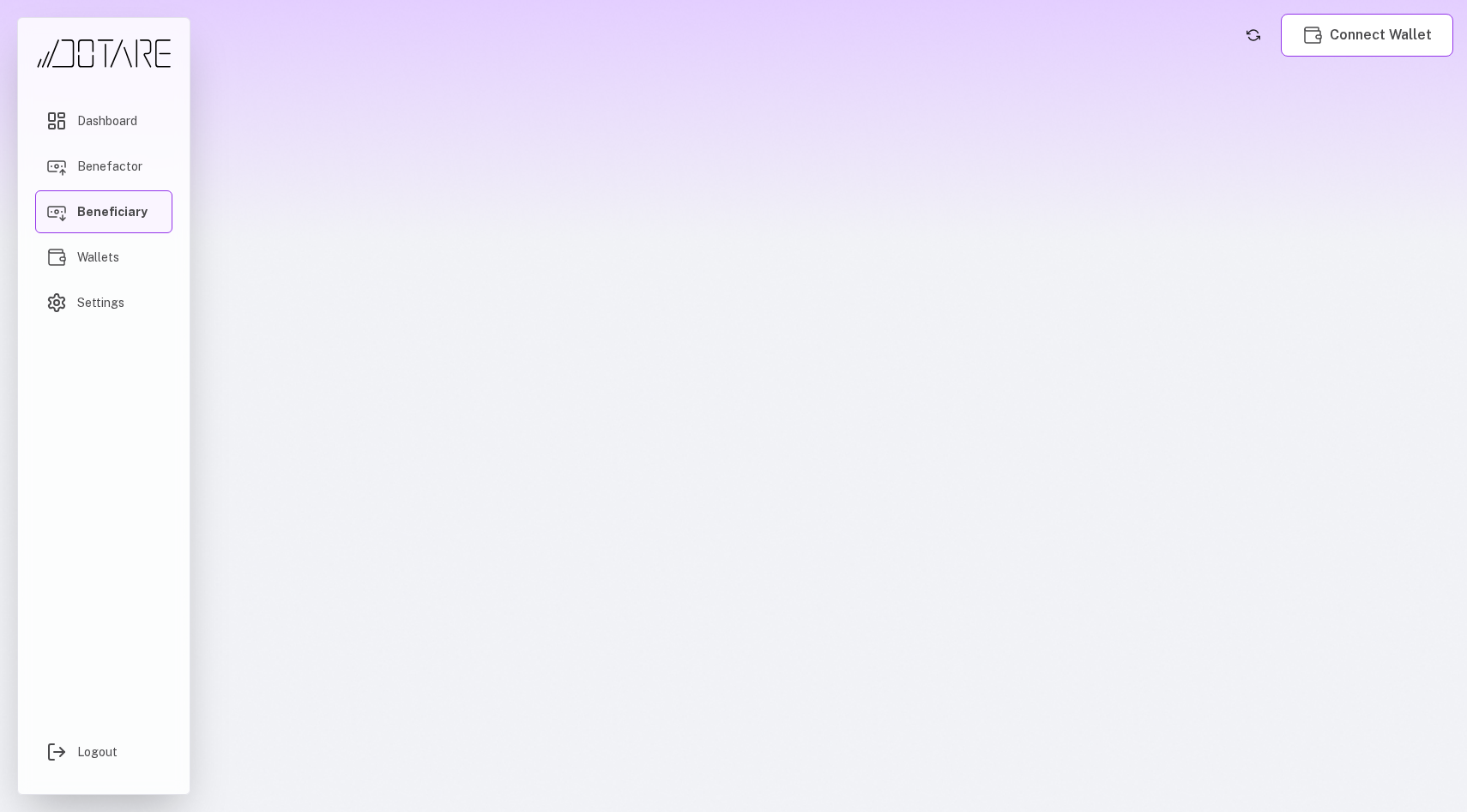
click at [100, 215] on span "Beneficiary" at bounding box center [112, 212] width 70 height 18
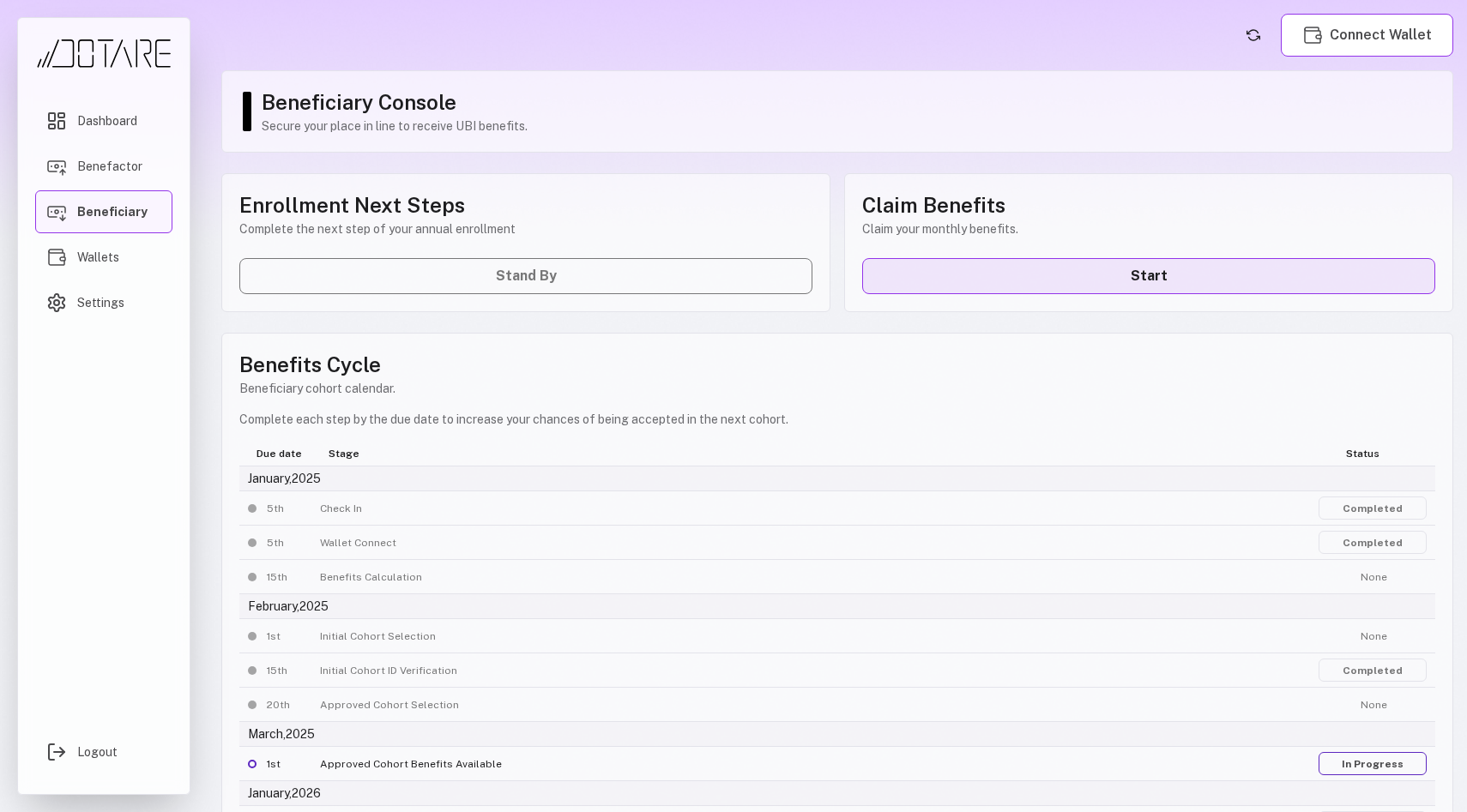
click at [974, 282] on link "Start" at bounding box center [1148, 276] width 573 height 36
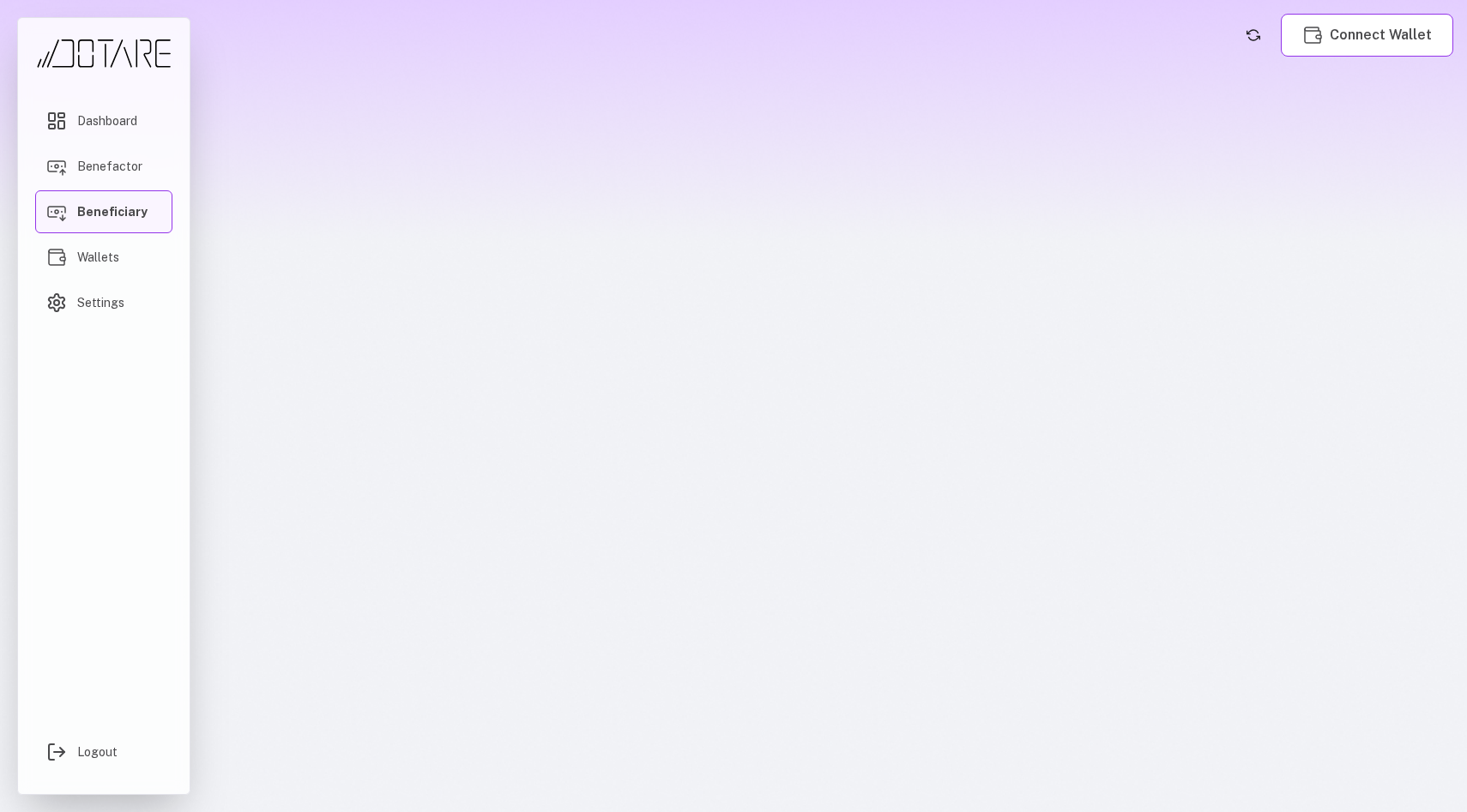
click at [109, 220] on link "Beneficiary" at bounding box center [103, 212] width 137 height 43
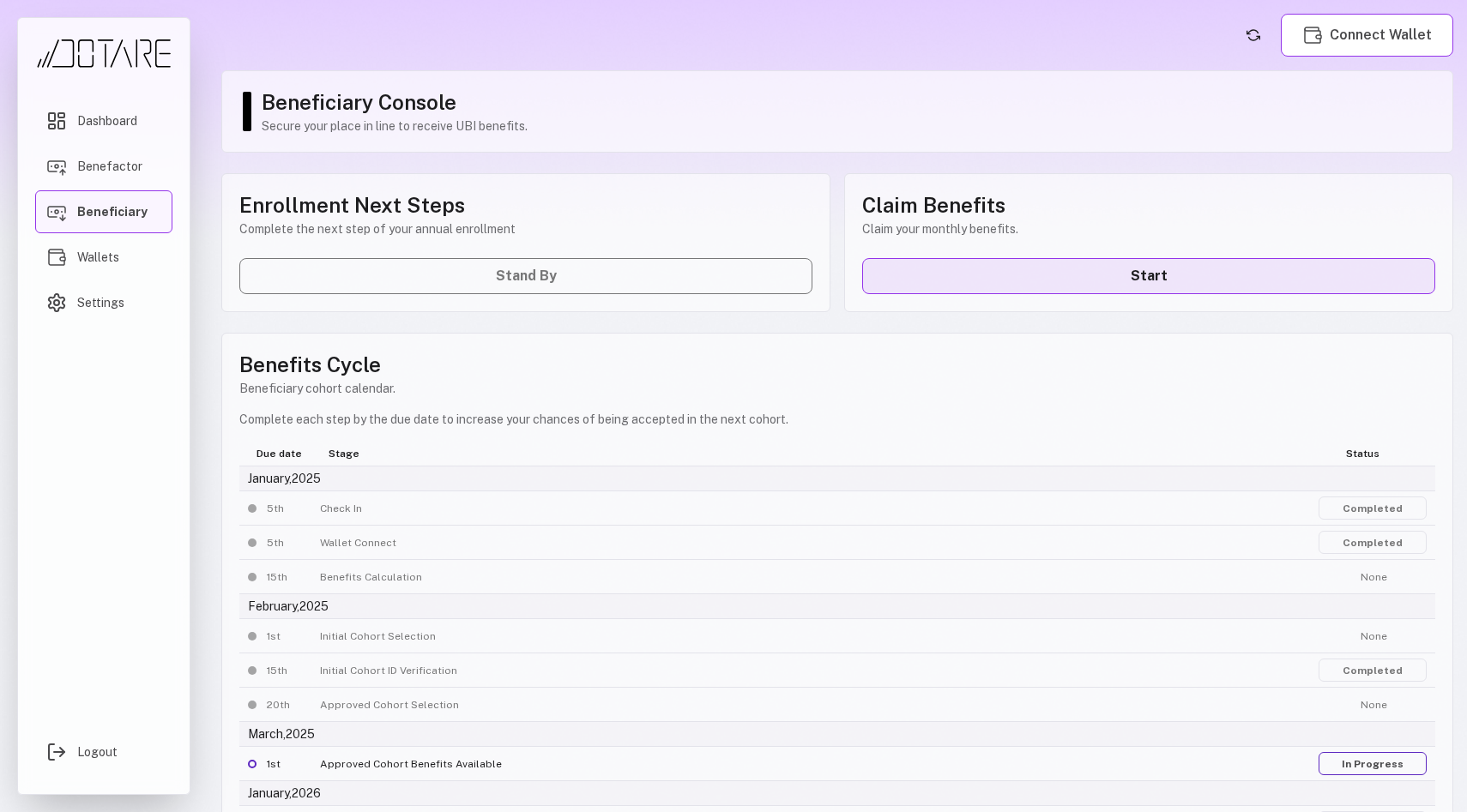
click at [939, 262] on link "Start" at bounding box center [1148, 276] width 573 height 36
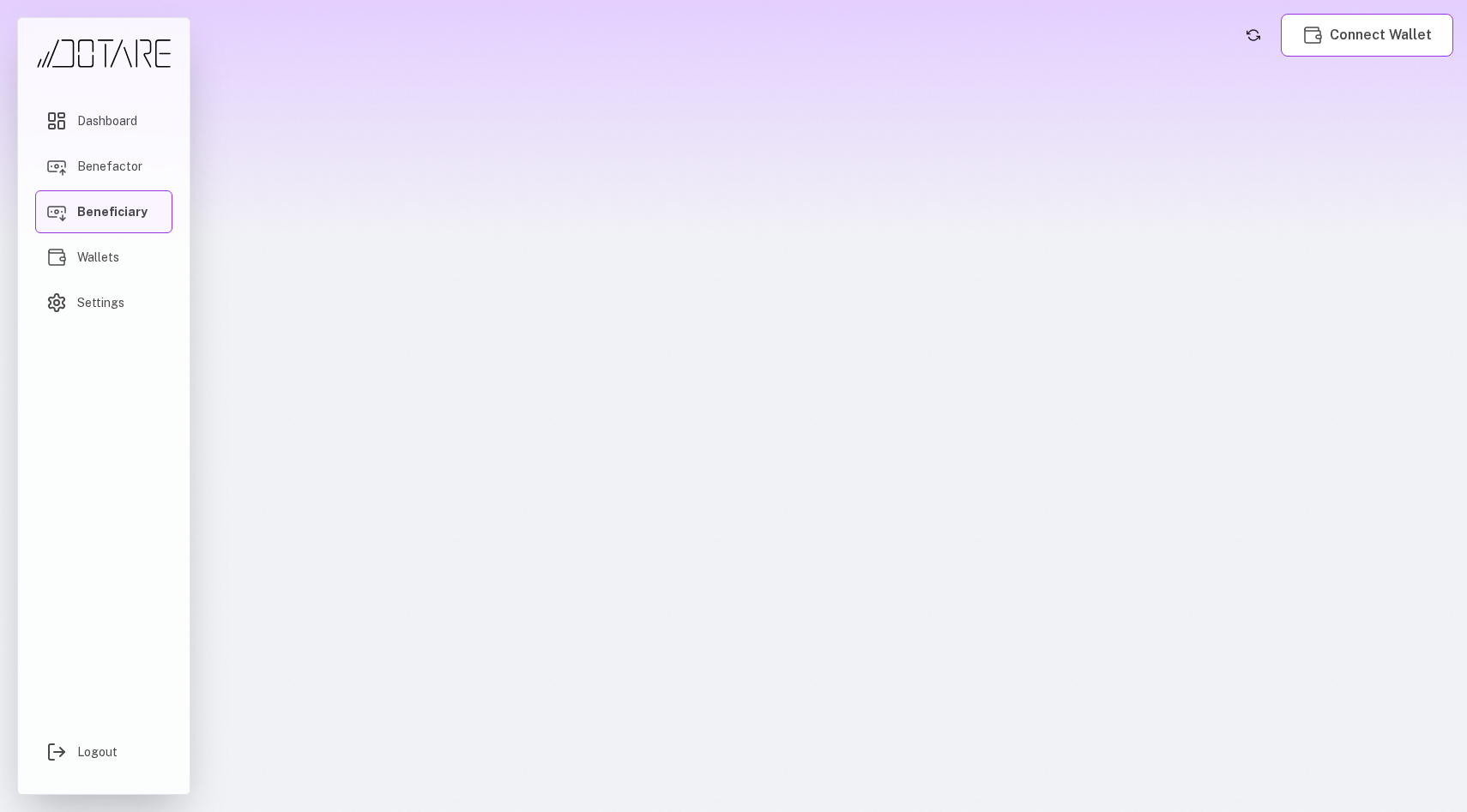
click at [85, 221] on link "Beneficiary" at bounding box center [103, 212] width 137 height 43
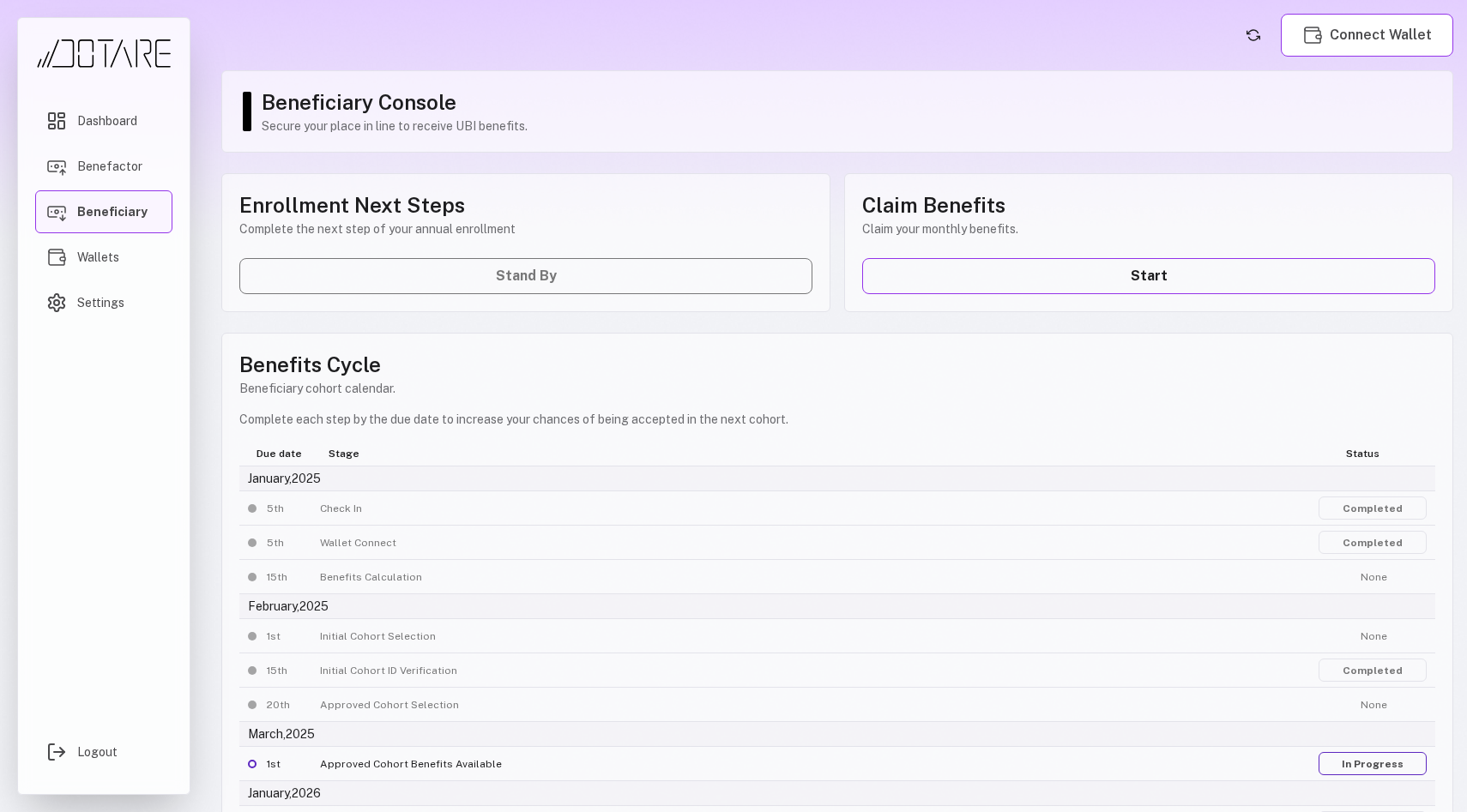
scroll to position [60, 0]
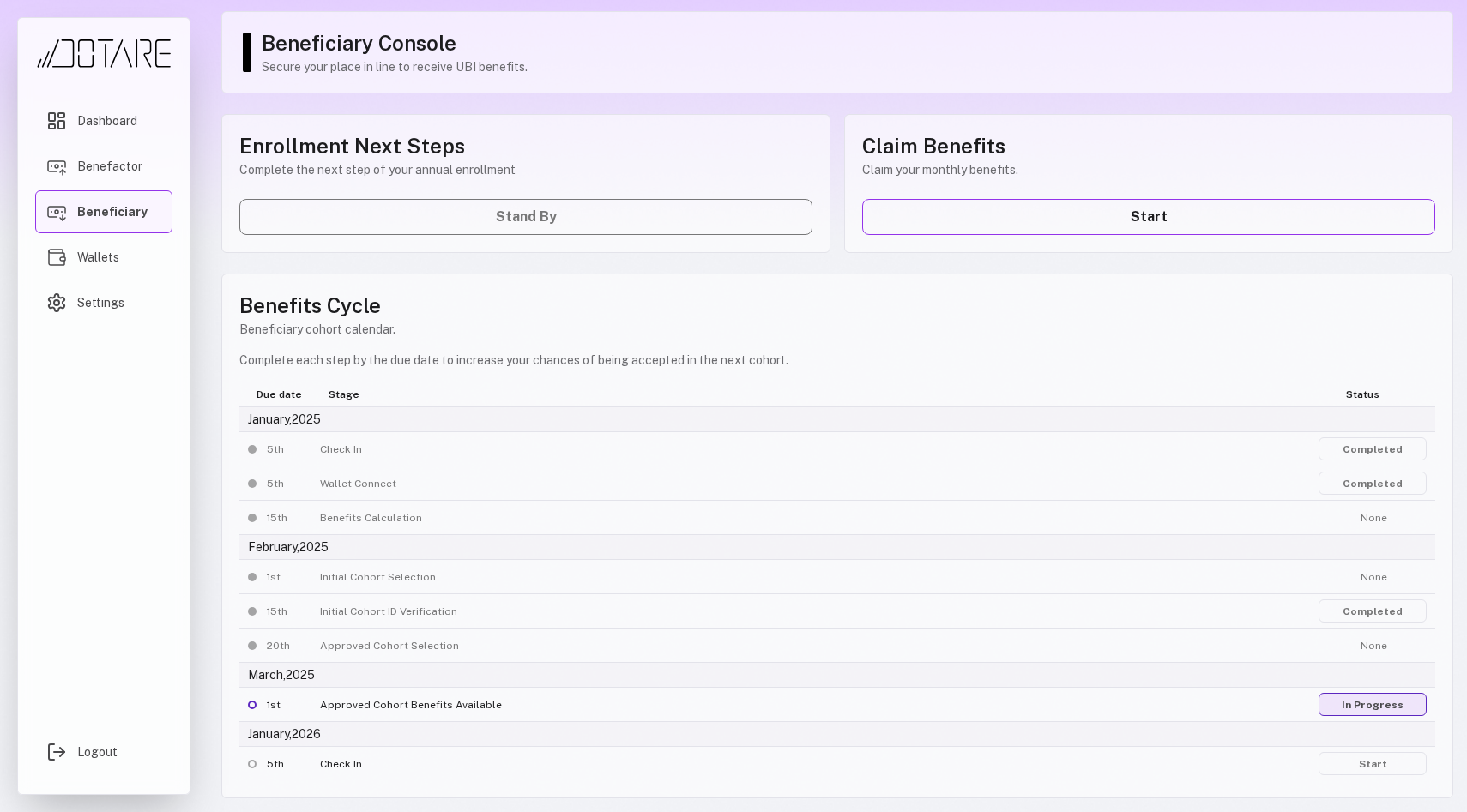
click at [1364, 704] on link "In Progress" at bounding box center [1373, 704] width 109 height 23
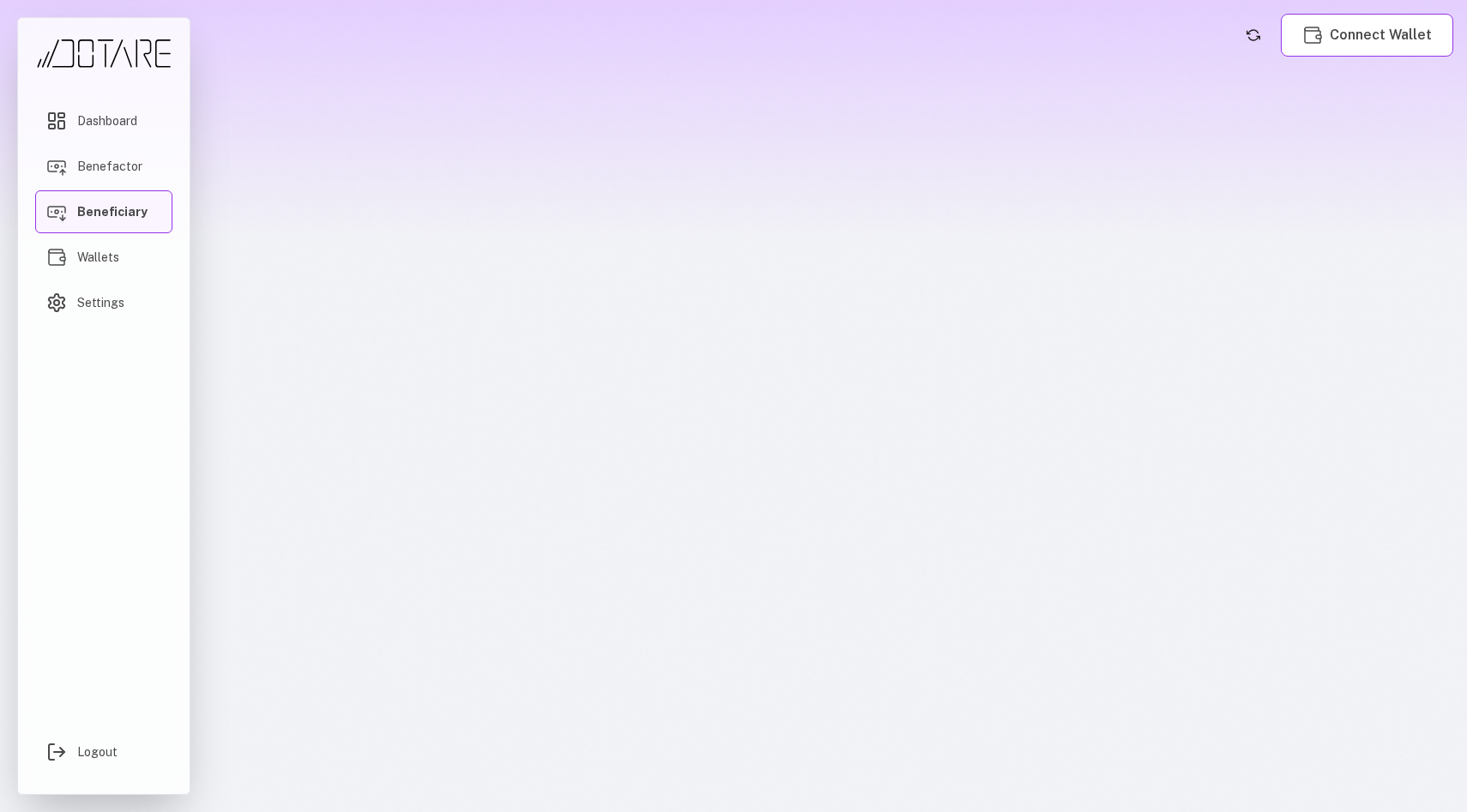
click at [81, 207] on span "Beneficiary" at bounding box center [112, 212] width 70 height 18
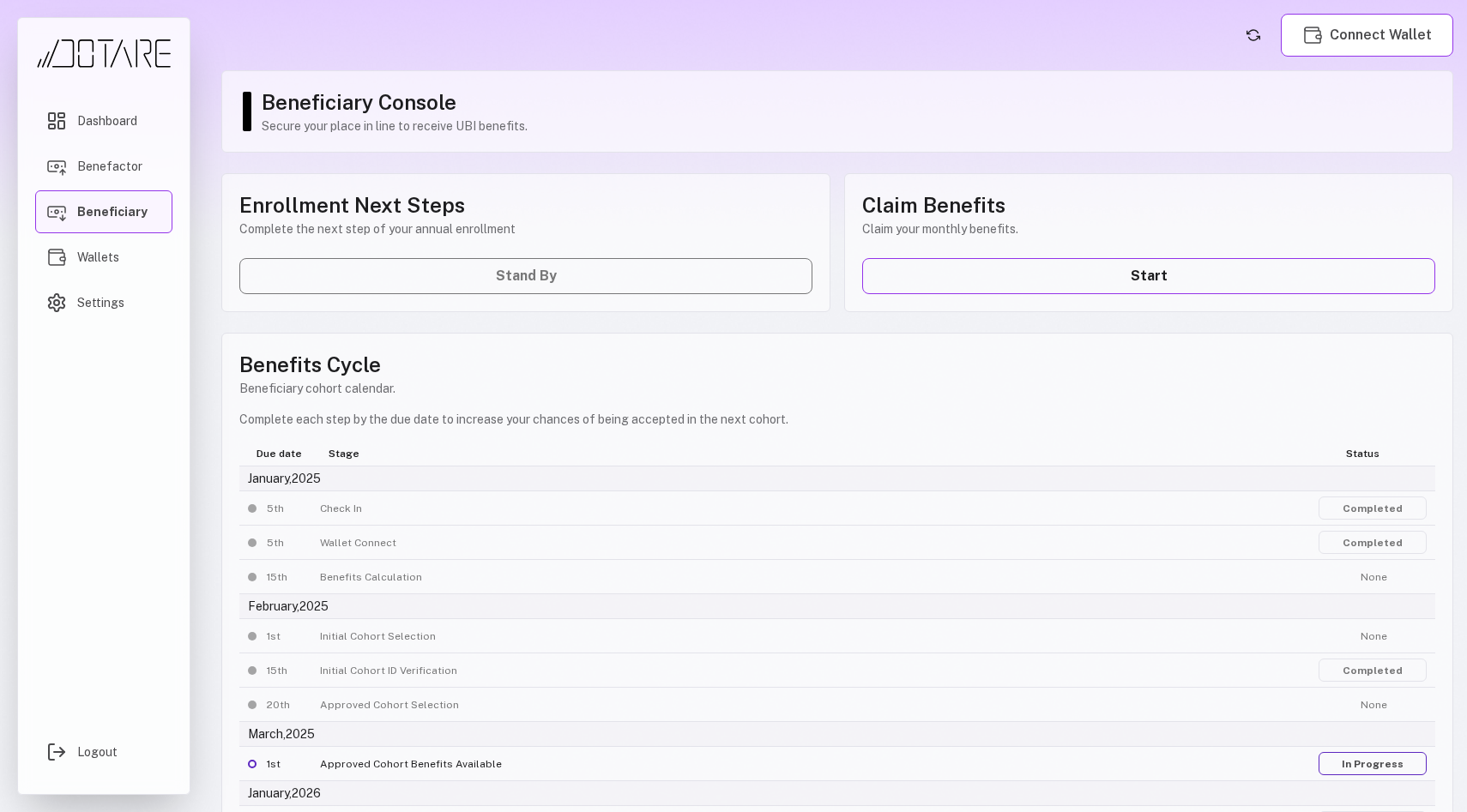
click at [1362, 537] on link "Completed" at bounding box center [1373, 542] width 109 height 23
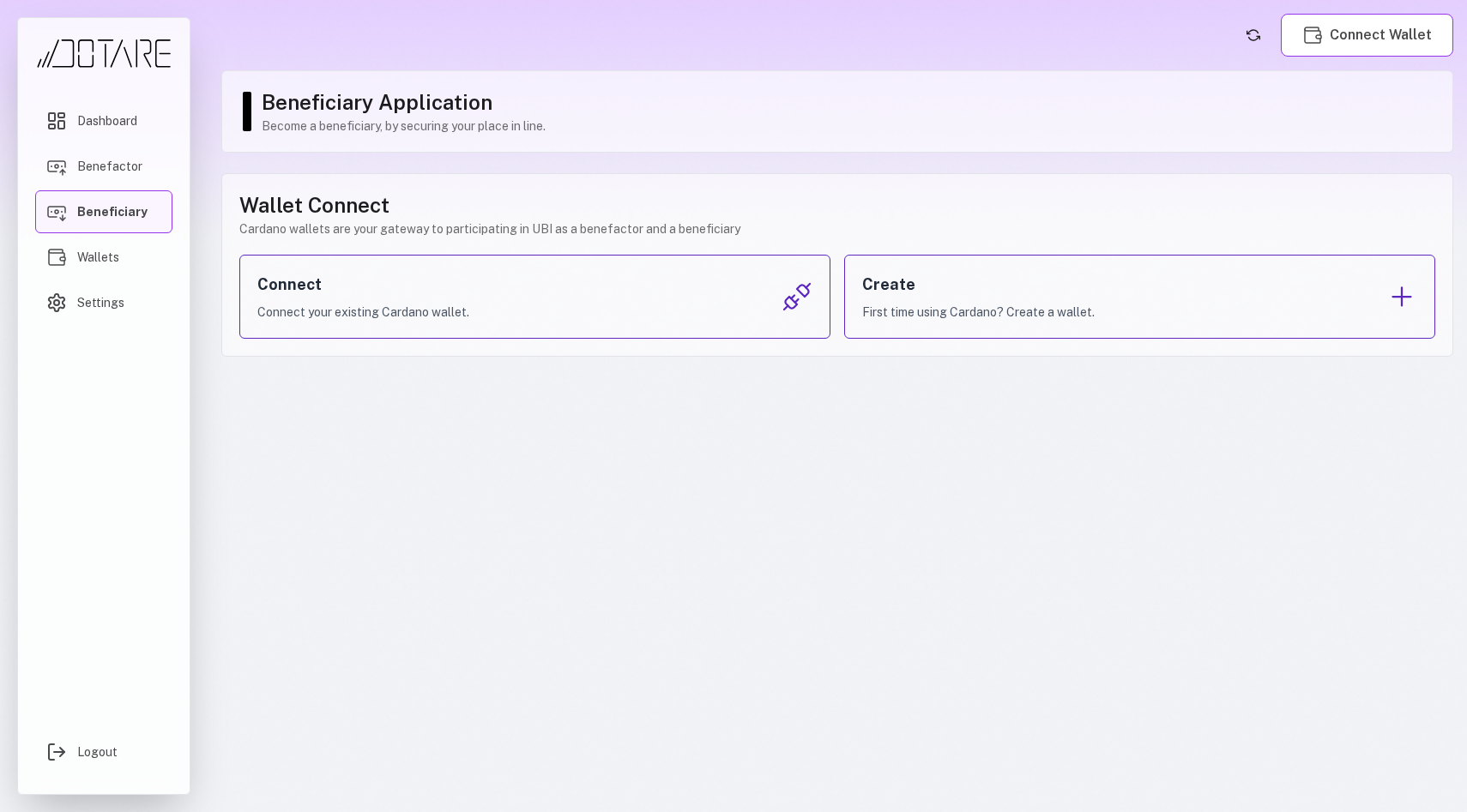
click at [88, 214] on span "Beneficiary" at bounding box center [112, 212] width 70 height 18
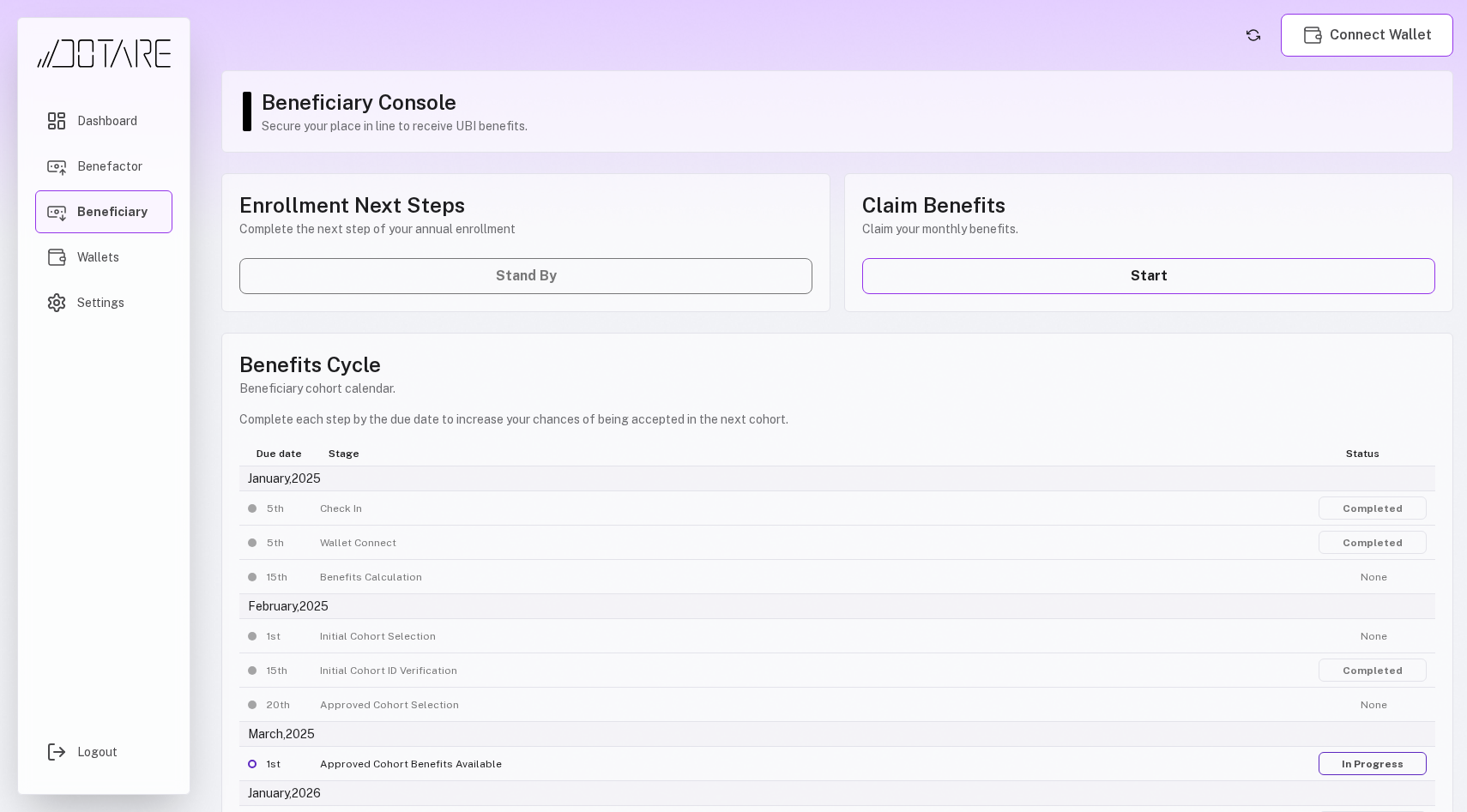
click at [1382, 510] on link "Completed" at bounding box center [1373, 508] width 109 height 23
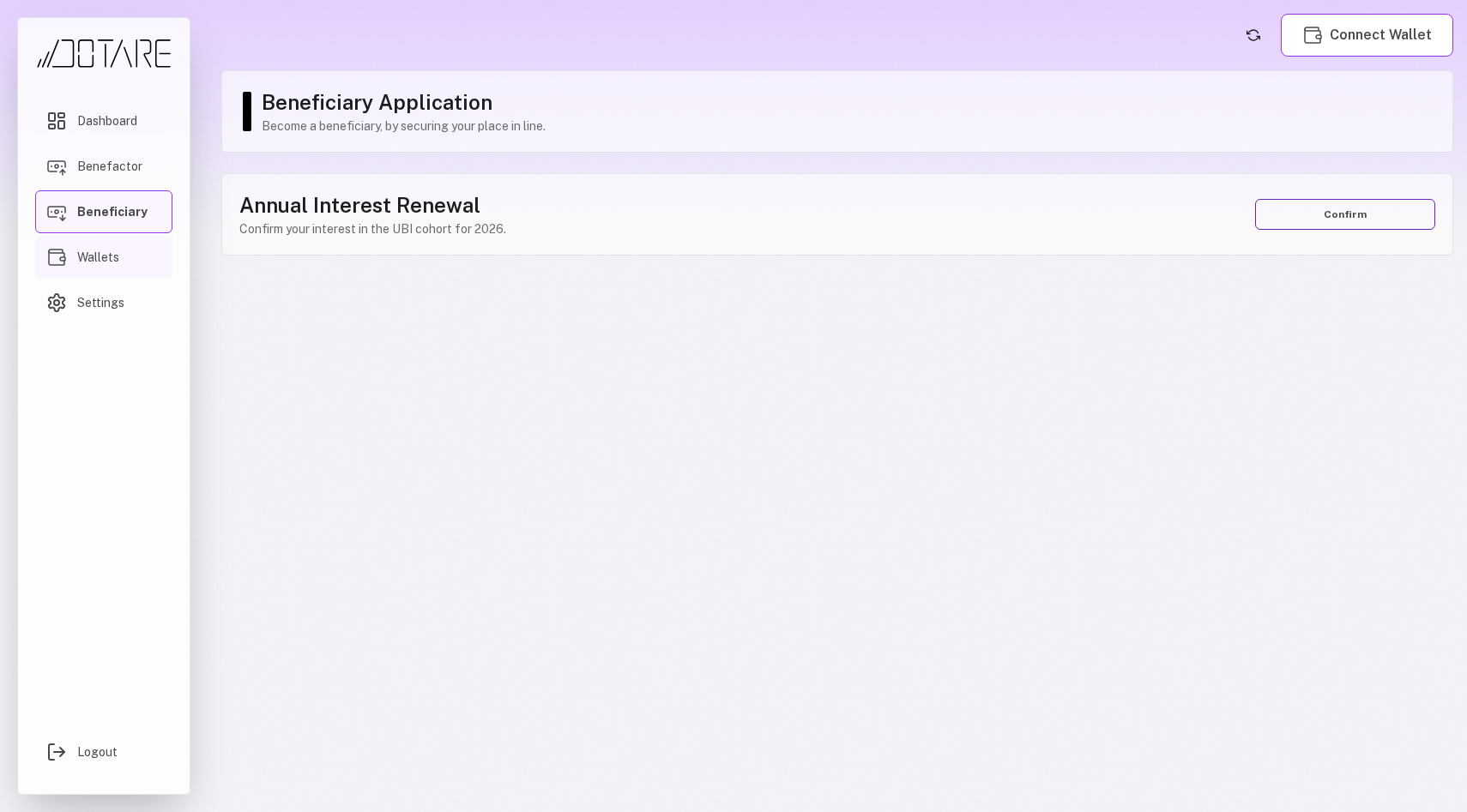
click at [78, 248] on span "Wallets" at bounding box center [98, 257] width 42 height 18
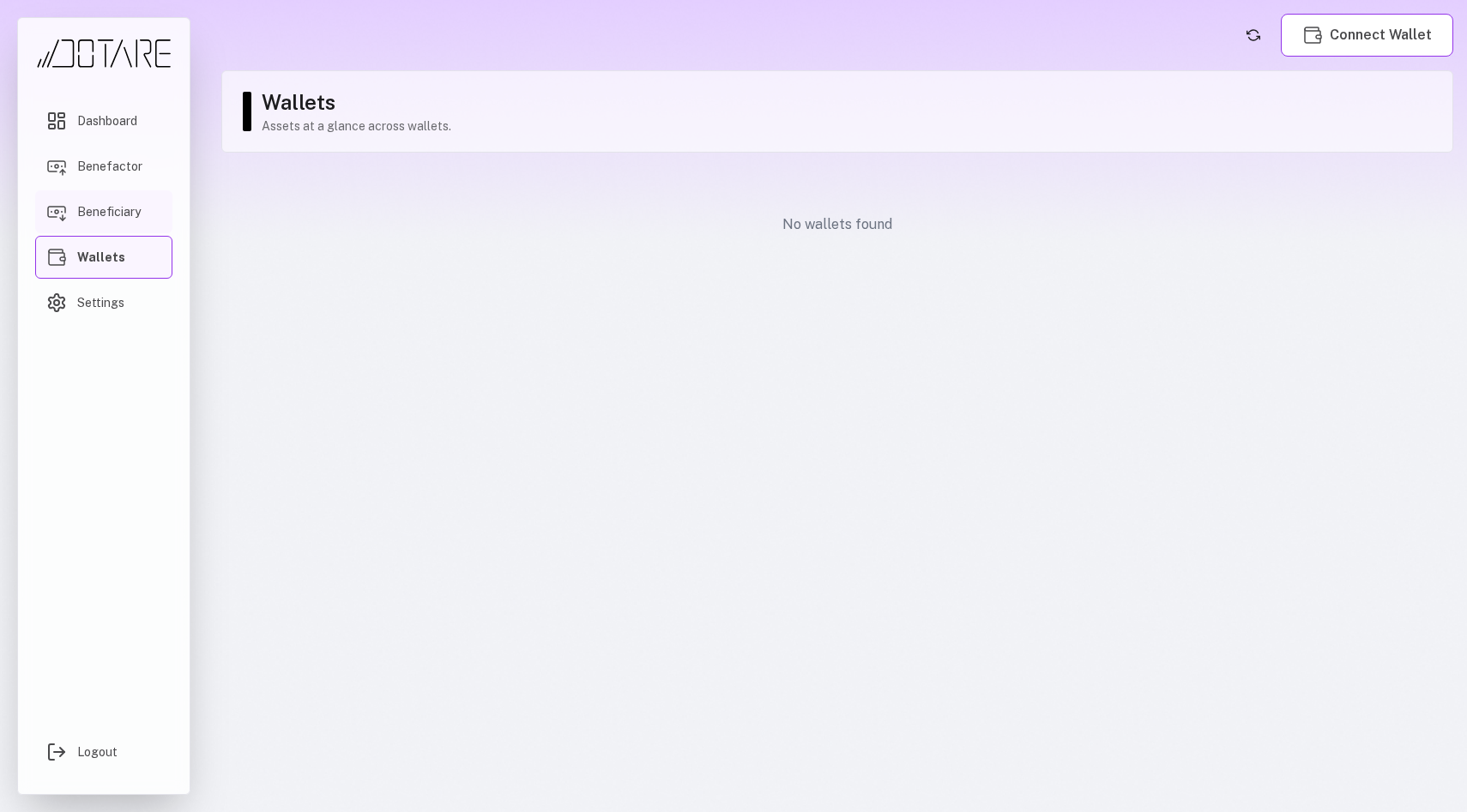
click at [95, 216] on span "Beneficiary" at bounding box center [109, 212] width 64 height 18
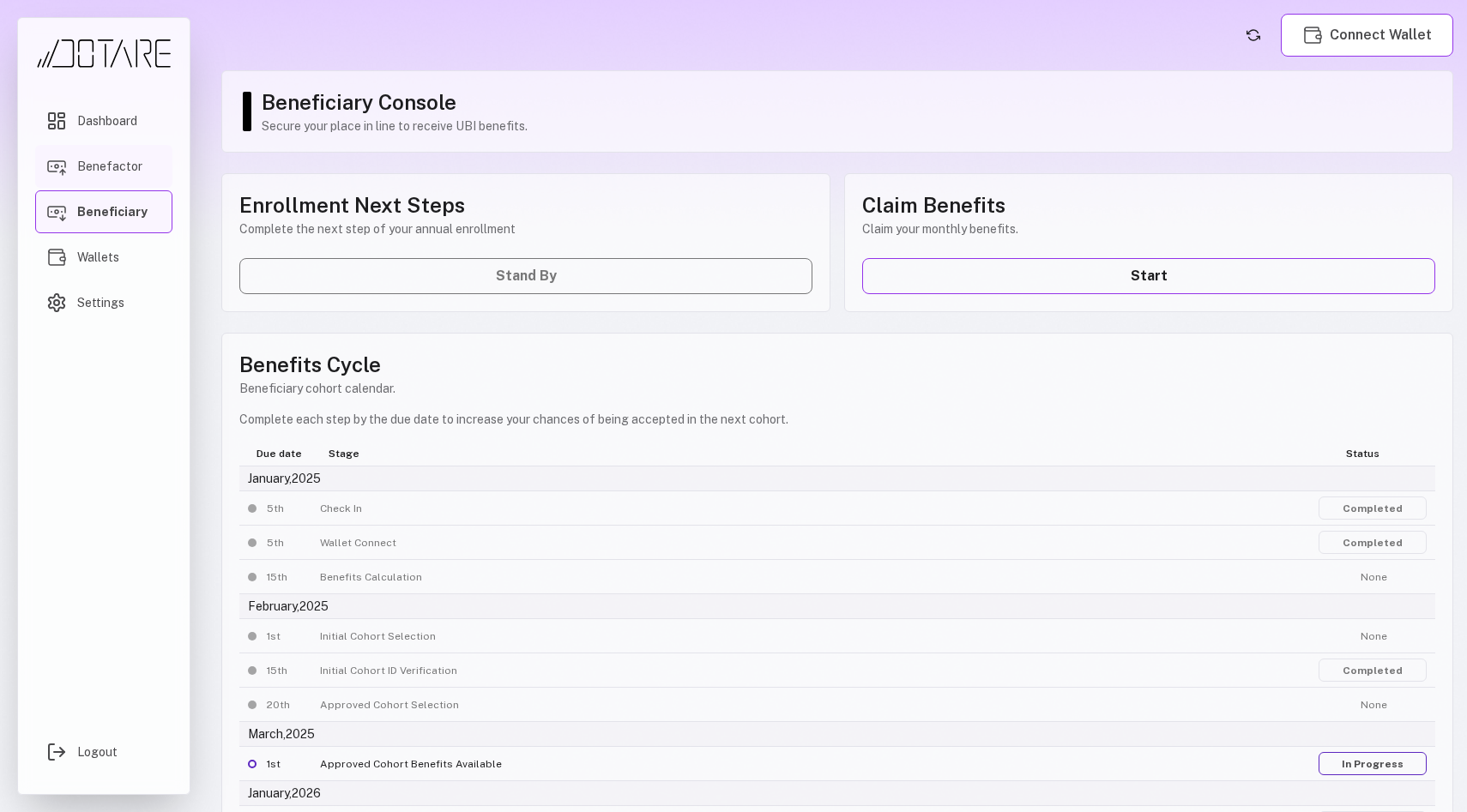
click at [115, 181] on link "Benefactor" at bounding box center [103, 166] width 137 height 43
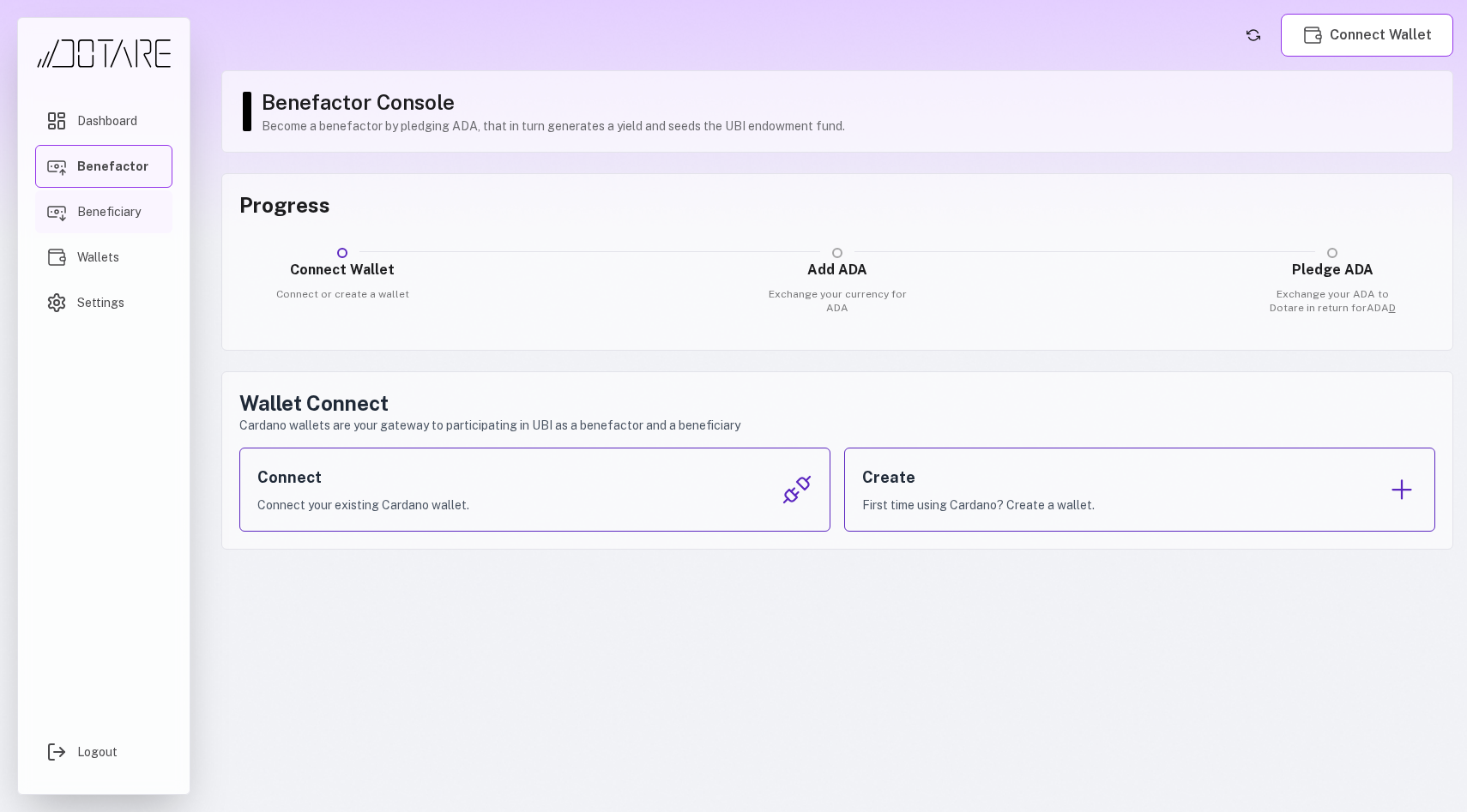
click at [116, 210] on span "Beneficiary" at bounding box center [109, 212] width 64 height 18
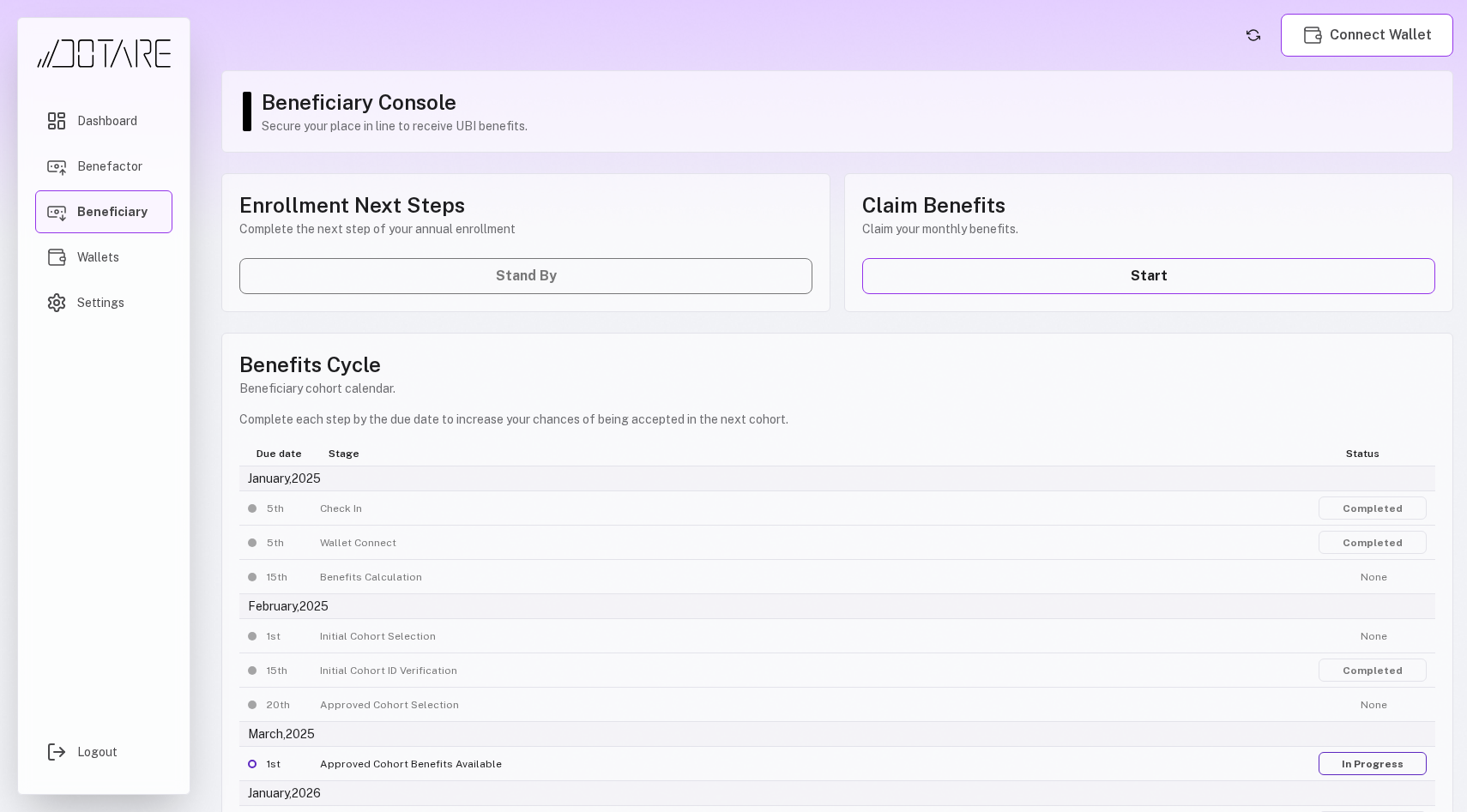
click at [1358, 509] on link "Completed" at bounding box center [1373, 508] width 109 height 23
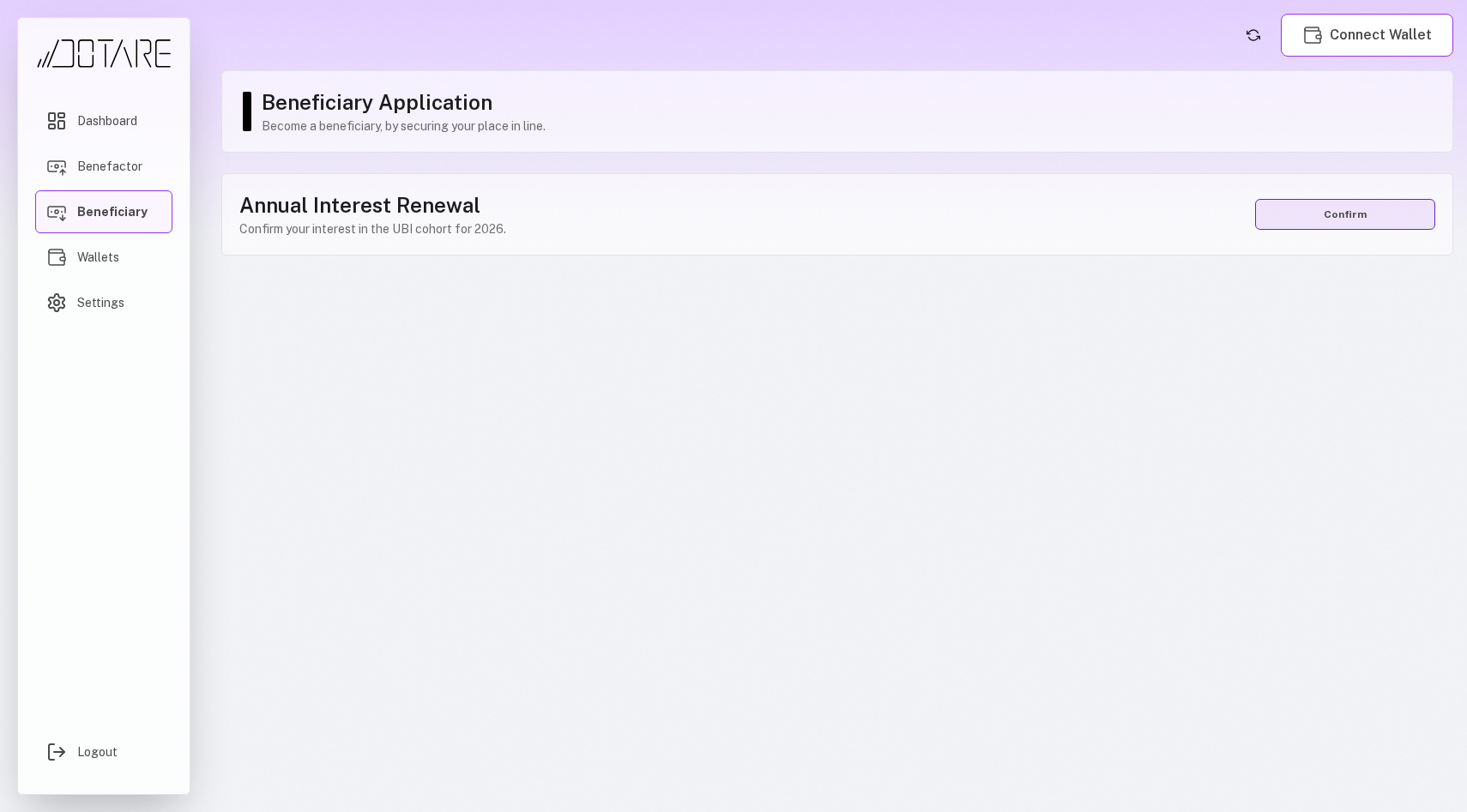
click at [1352, 222] on button "Confirm" at bounding box center [1345, 214] width 180 height 31
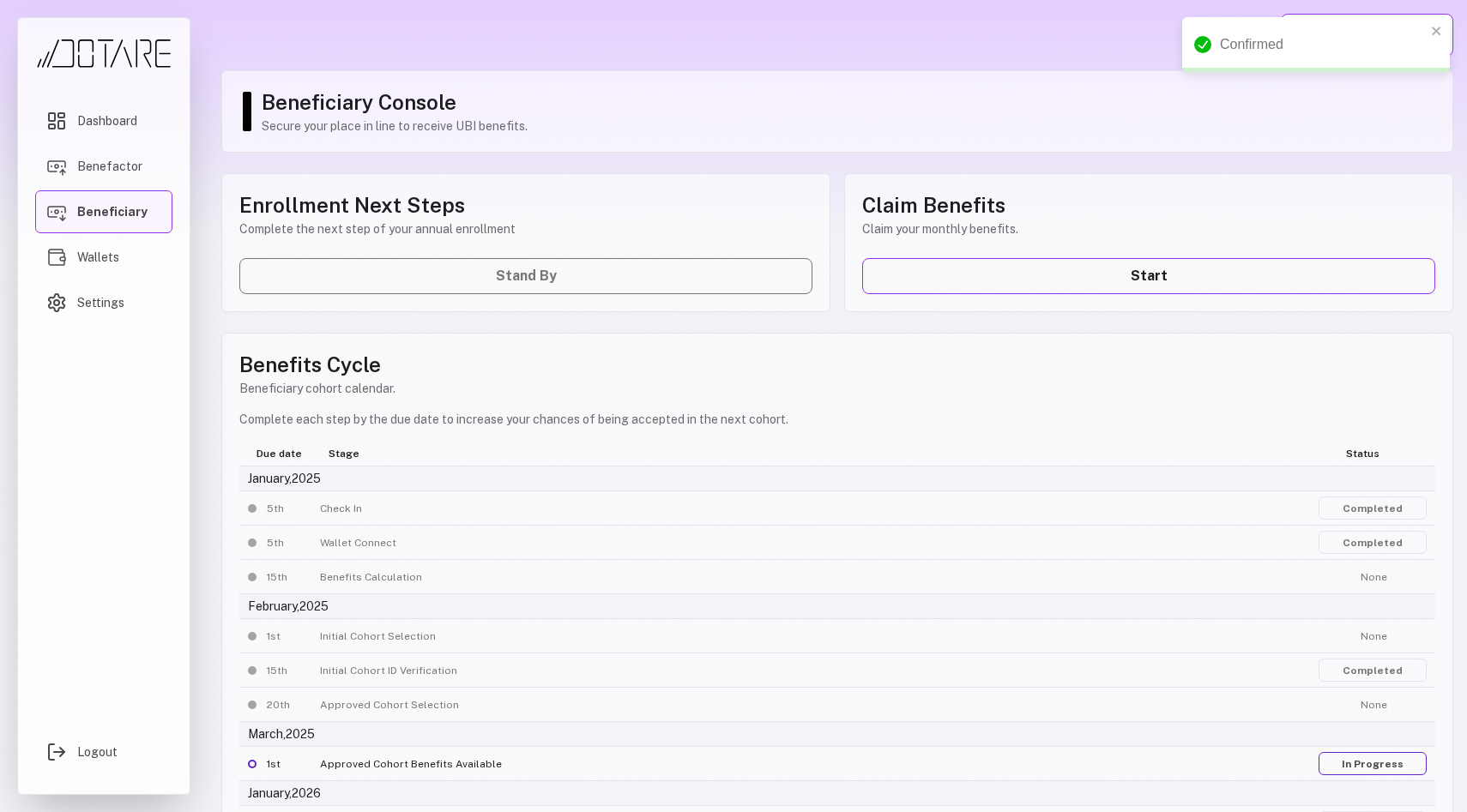
click at [1363, 541] on link "Completed" at bounding box center [1373, 542] width 109 height 23
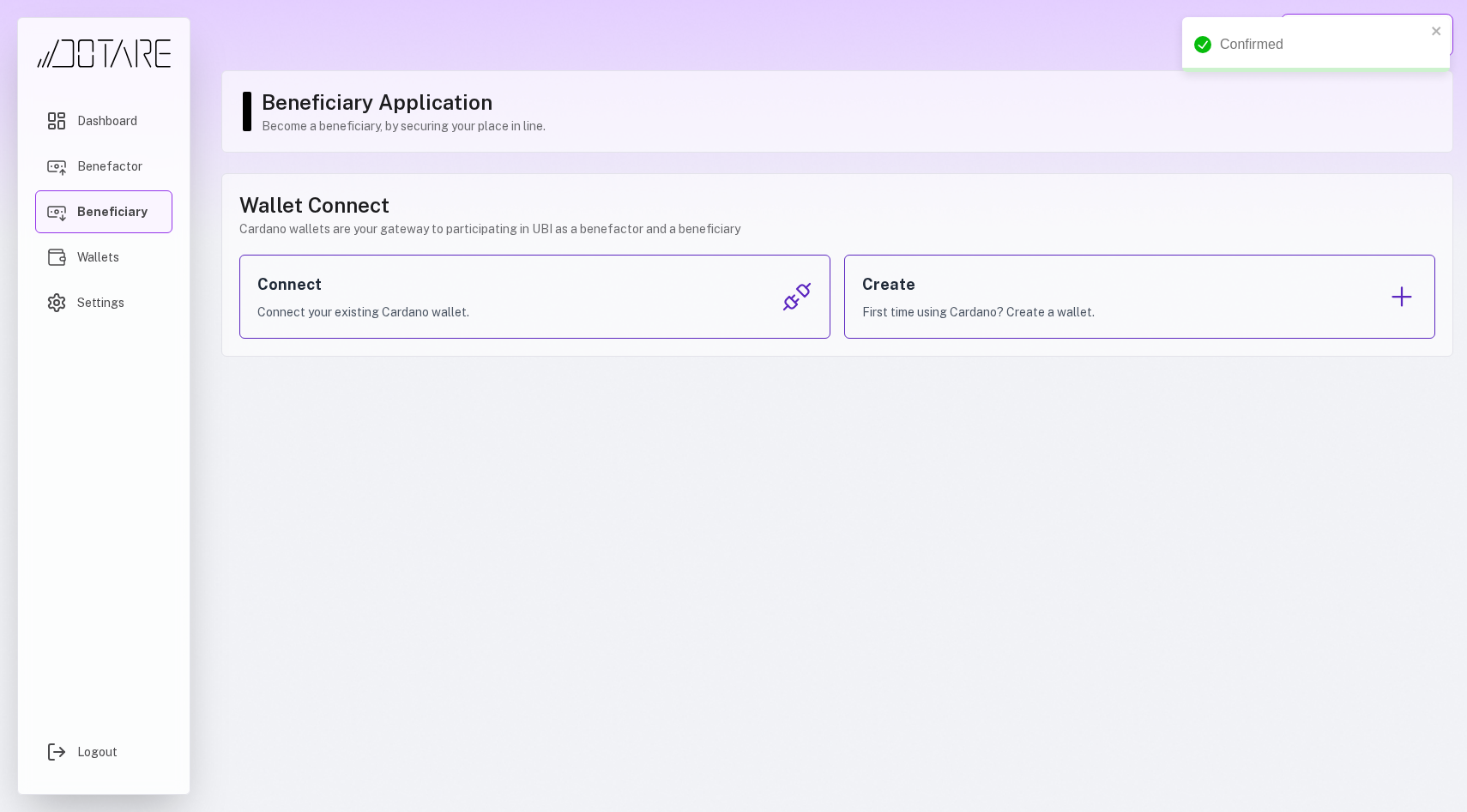
click at [63, 209] on img "Main menu" at bounding box center [57, 212] width 21 height 21
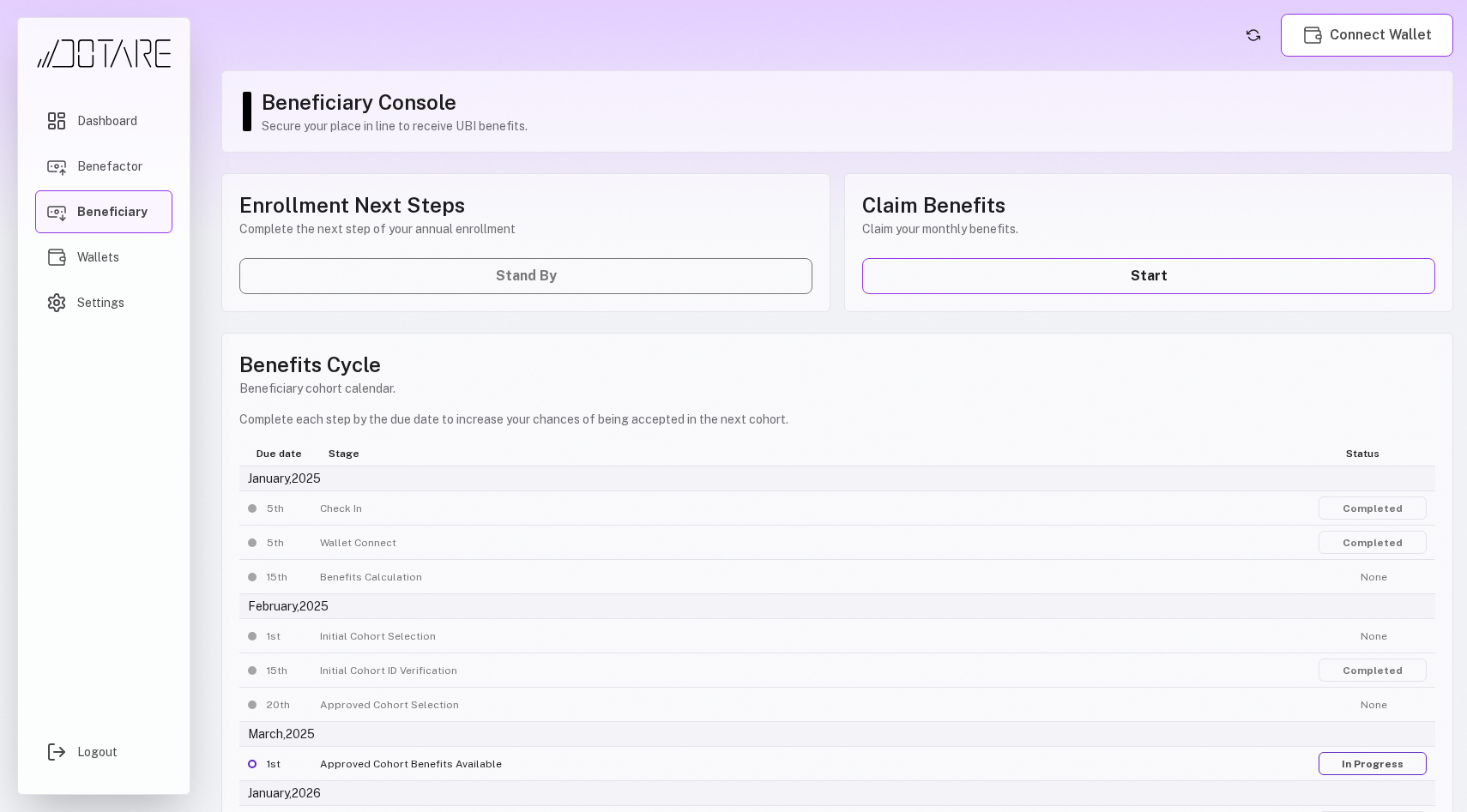
click at [1370, 513] on link "Completed" at bounding box center [1373, 508] width 109 height 23
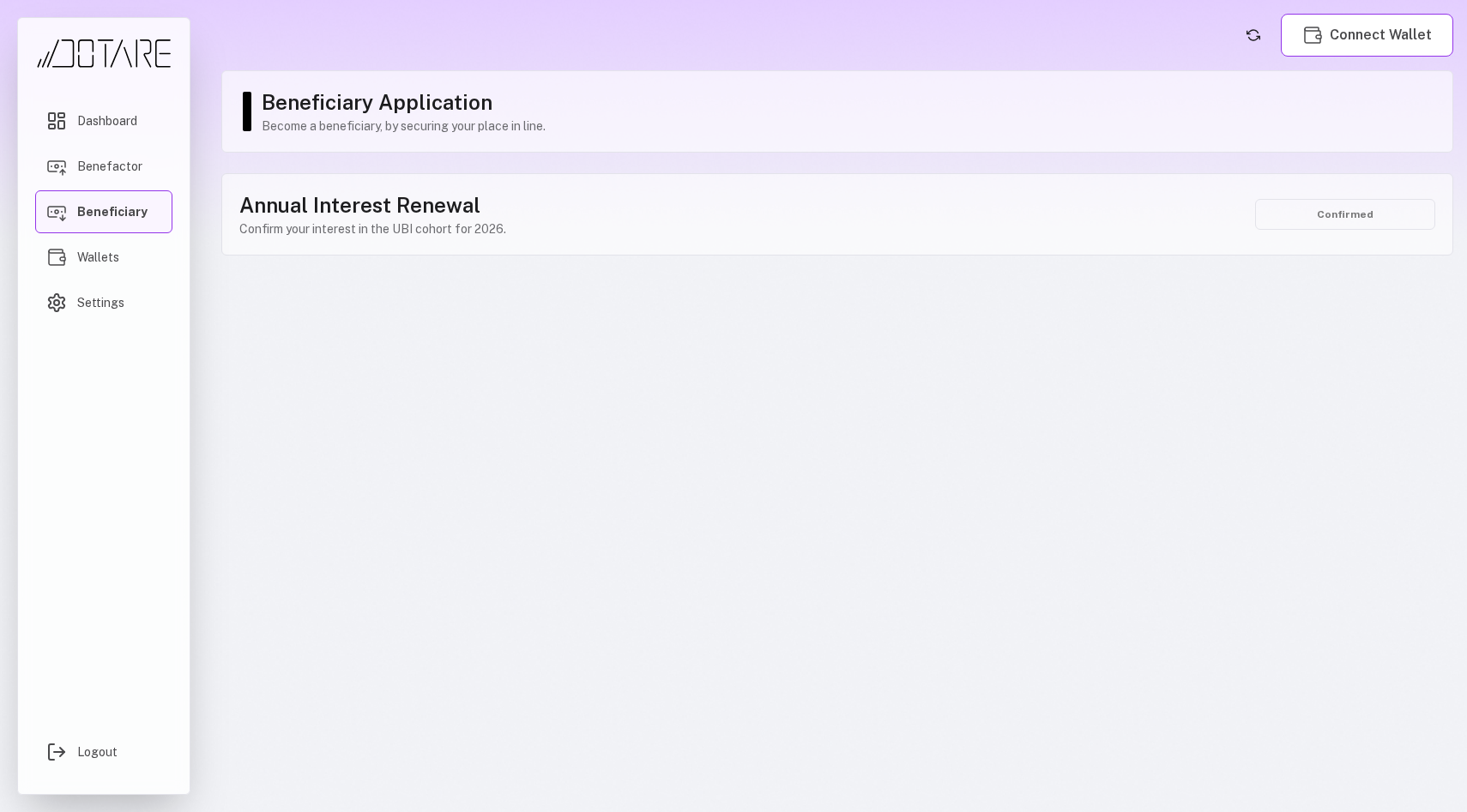
click at [740, 190] on div "Annual Interest Renewal Confirm your interest in the UBI cohort for 2026. Confi…" at bounding box center [838, 214] width 1232 height 82
click at [379, 199] on h1 "Annual Interest Renewal" at bounding box center [372, 205] width 267 height 27
click at [89, 214] on span "Beneficiary" at bounding box center [112, 212] width 70 height 18
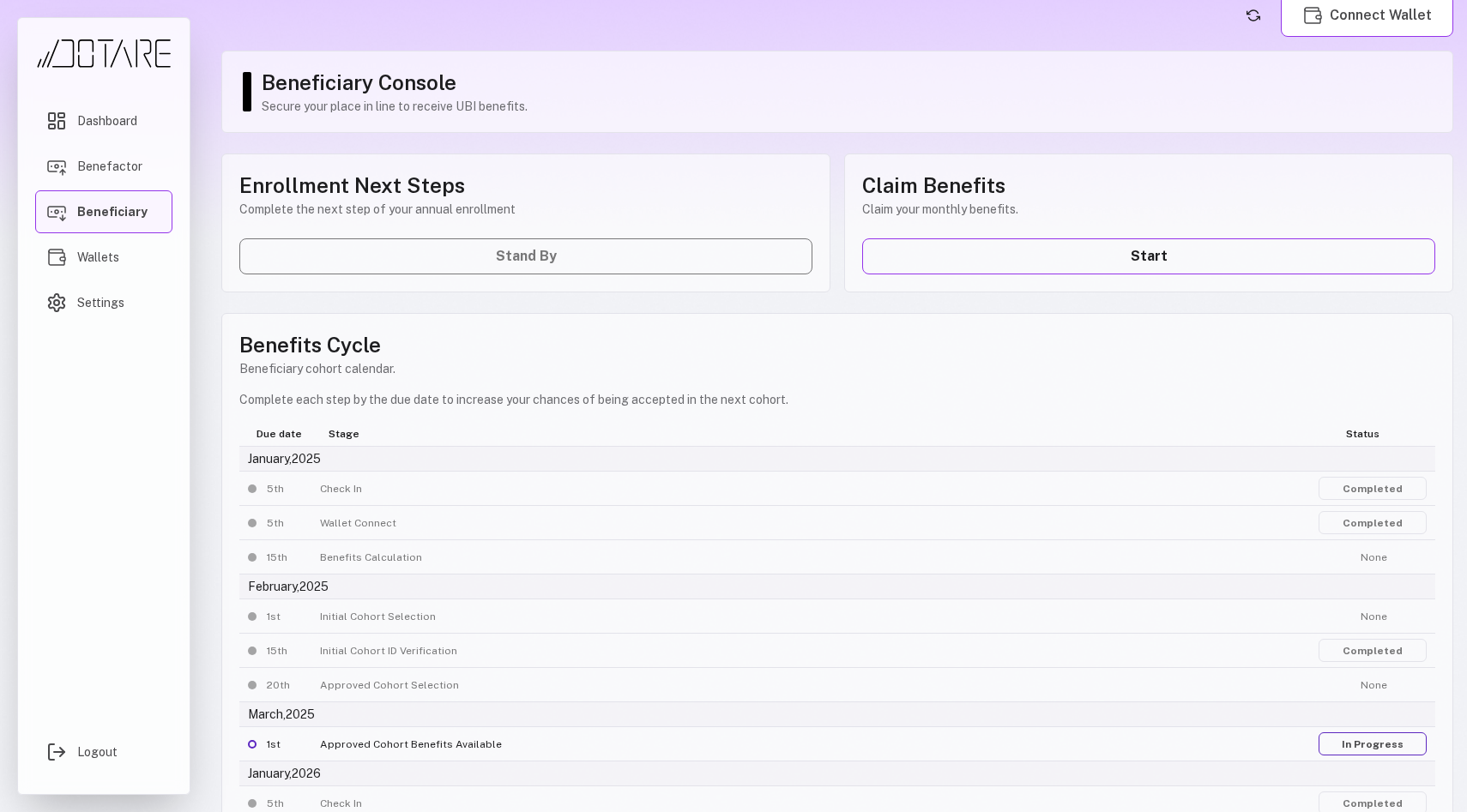
scroll to position [33, 0]
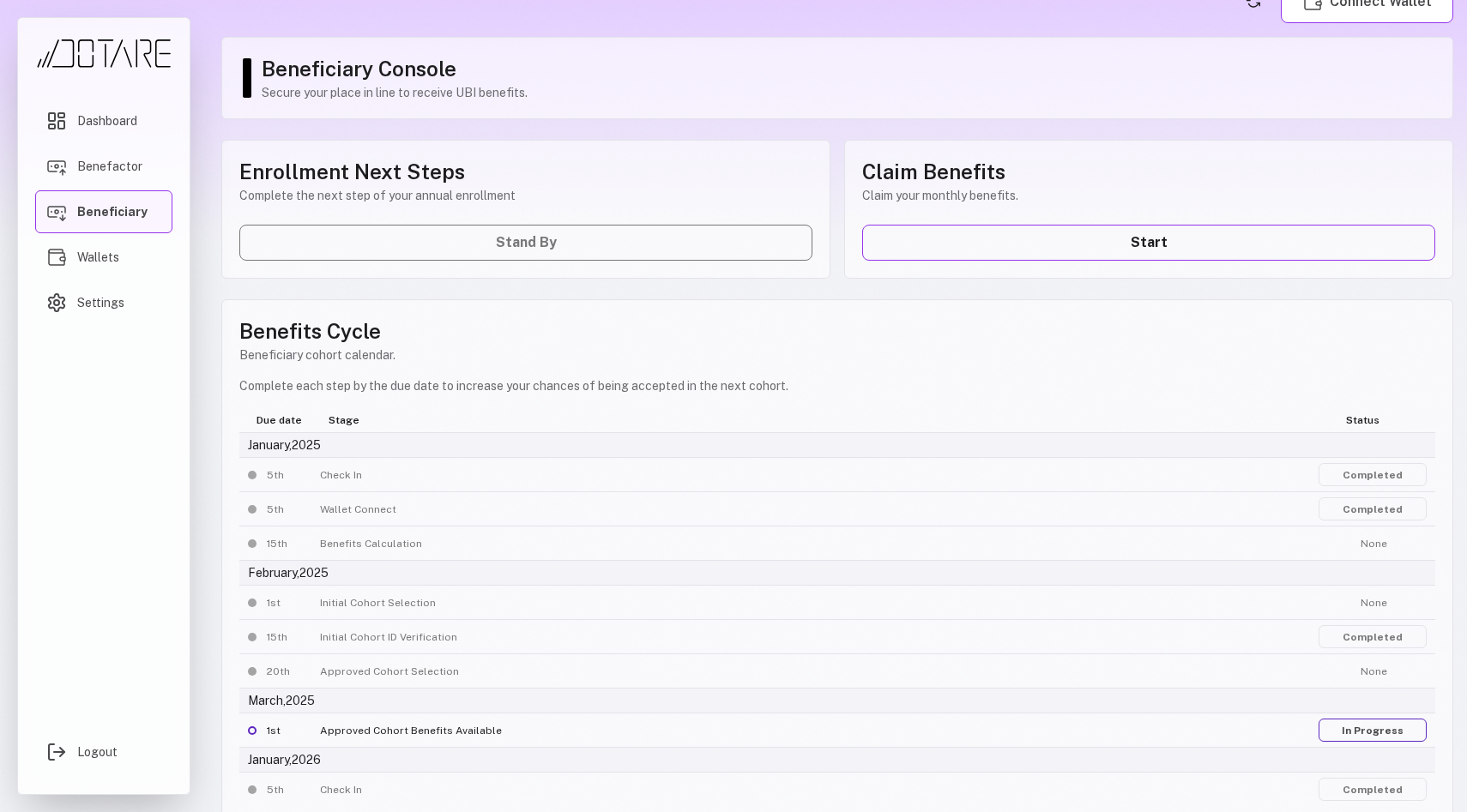
click at [1386, 647] on link "Completed" at bounding box center [1373, 637] width 109 height 23
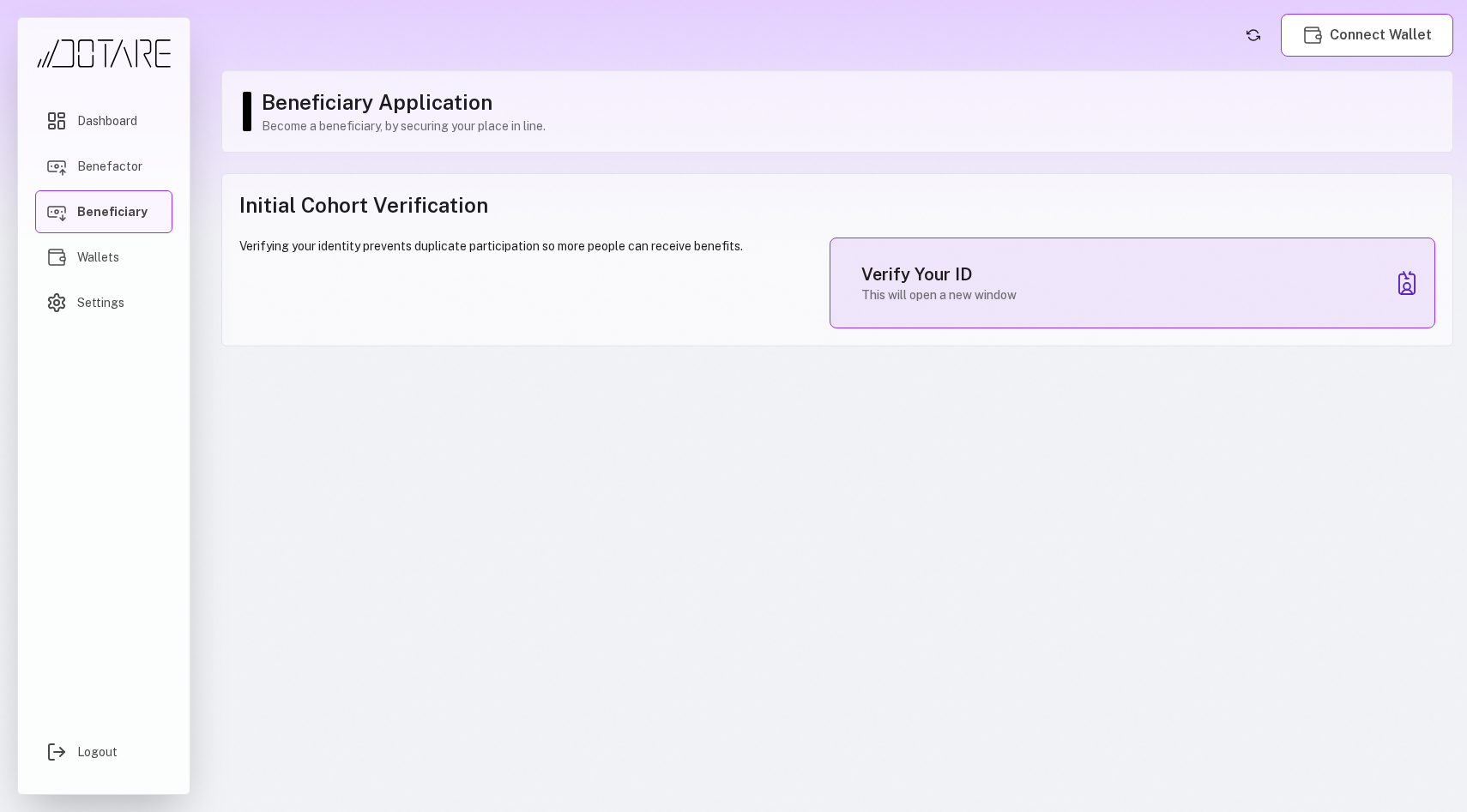
click at [1154, 282] on div "Verify Your ID This will open a new window" at bounding box center [1133, 284] width 606 height 91
click at [920, 283] on h3 "Verify Your ID" at bounding box center [938, 274] width 155 height 24
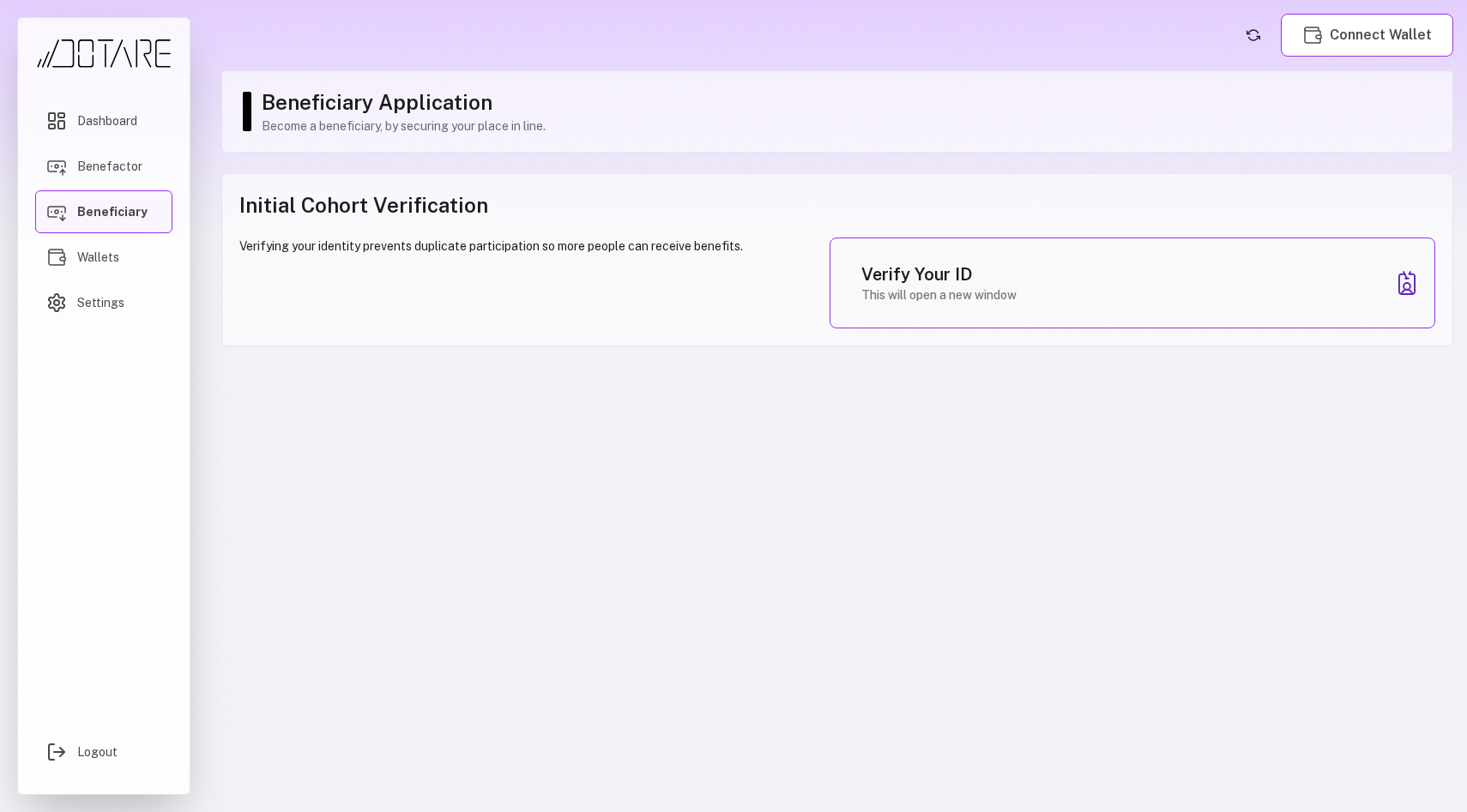
click at [93, 207] on span "Beneficiary" at bounding box center [112, 212] width 70 height 18
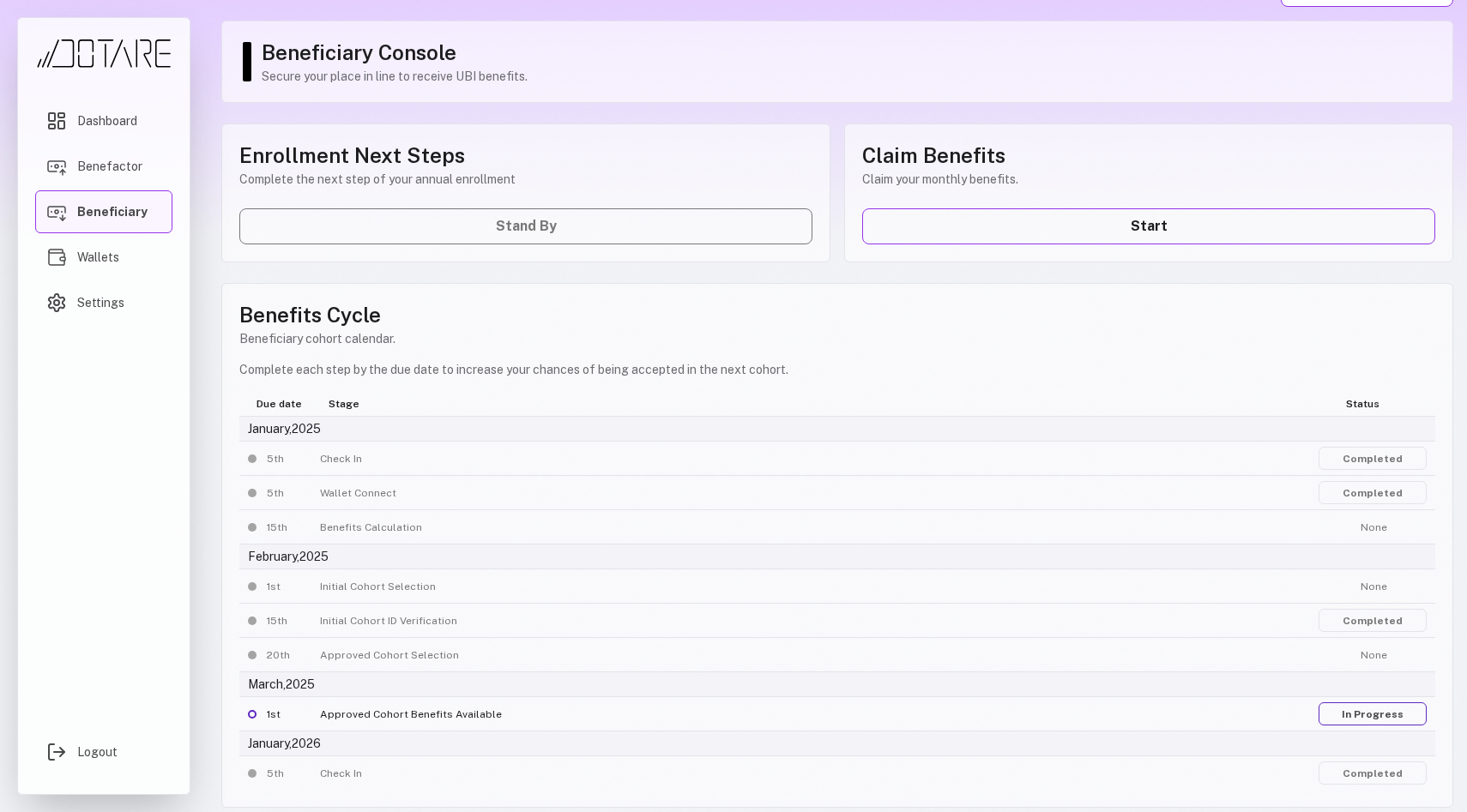
scroll to position [60, 0]
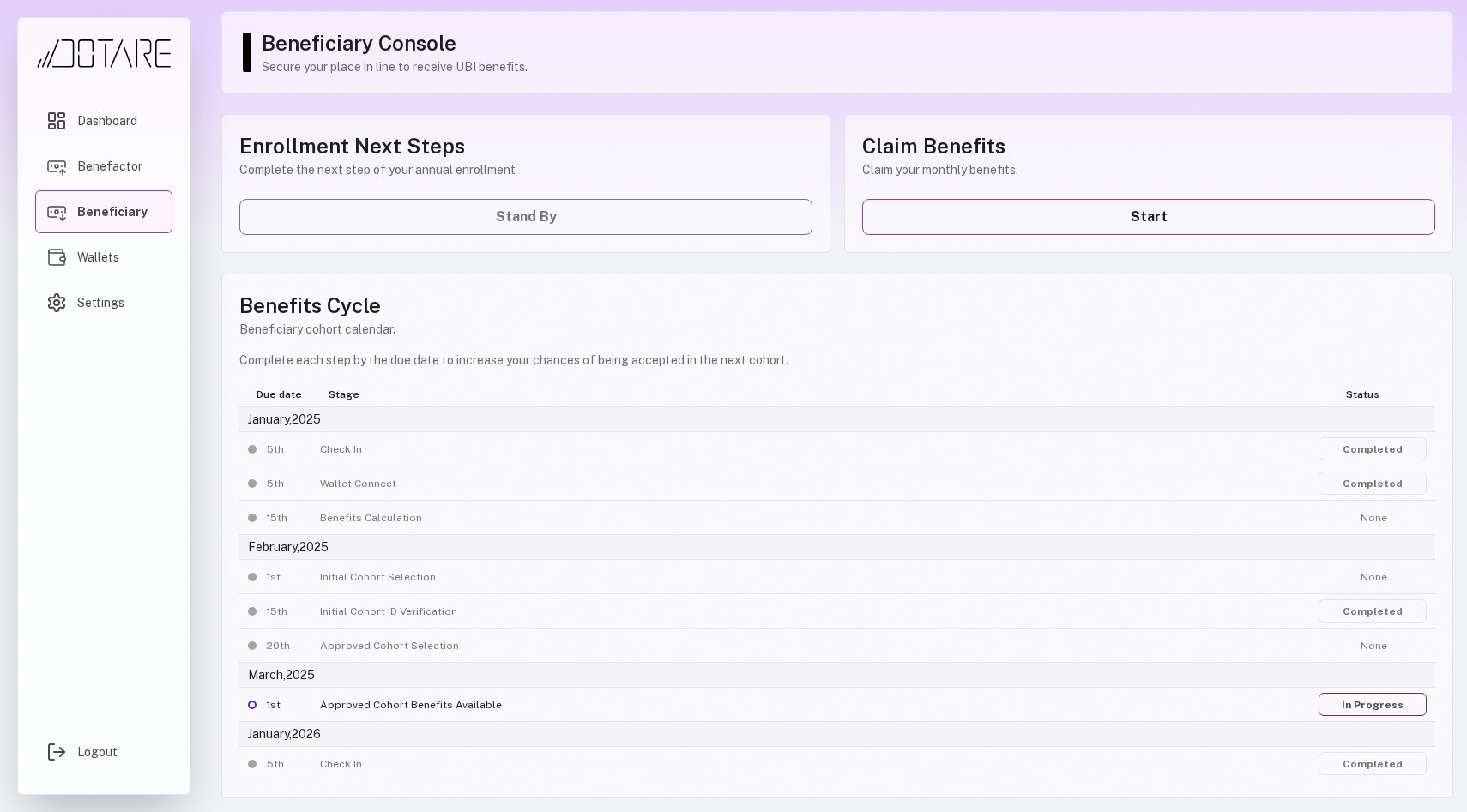
click at [1358, 612] on link "Completed" at bounding box center [1373, 611] width 109 height 23
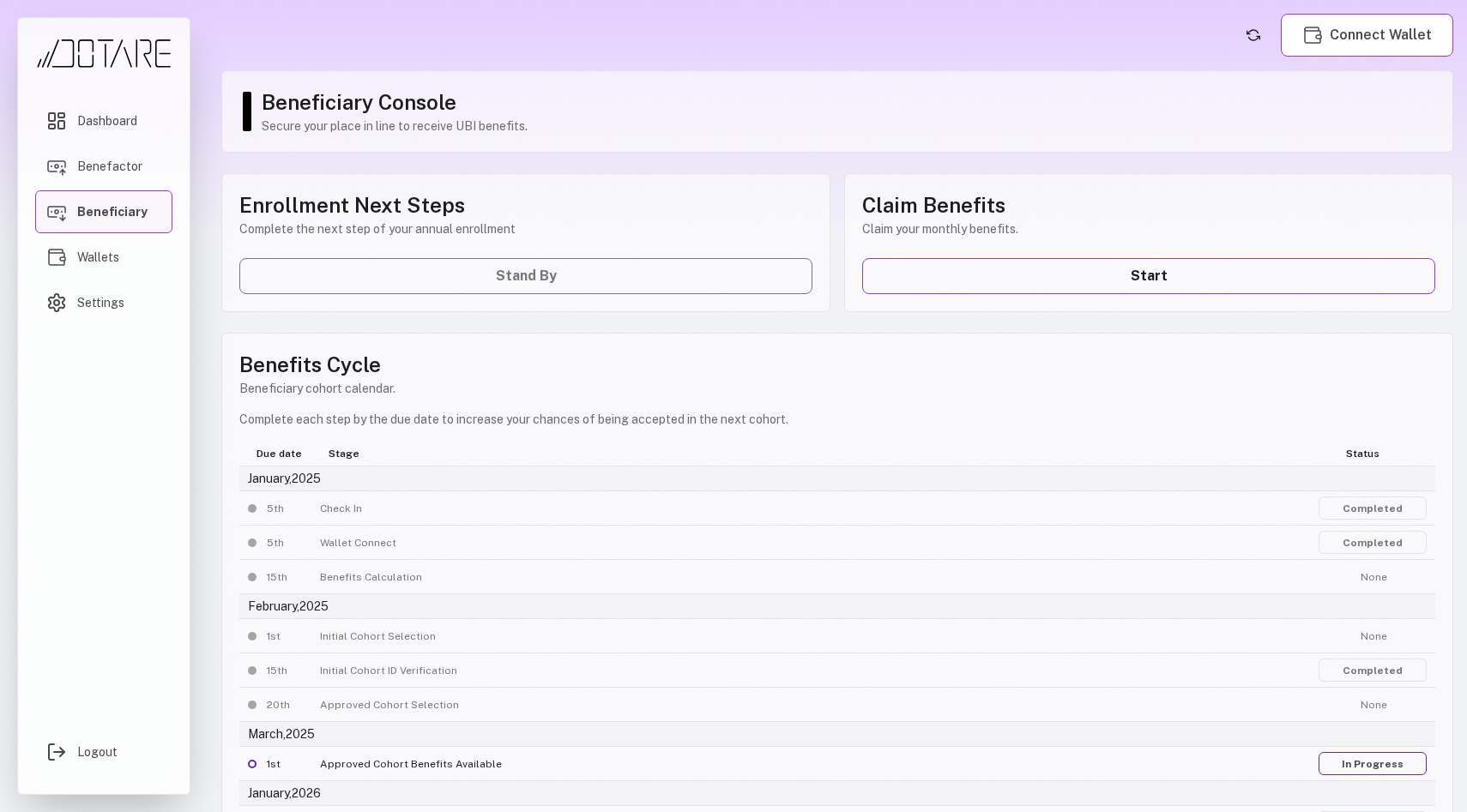
click at [1357, 673] on link "Completed" at bounding box center [1373, 670] width 109 height 23
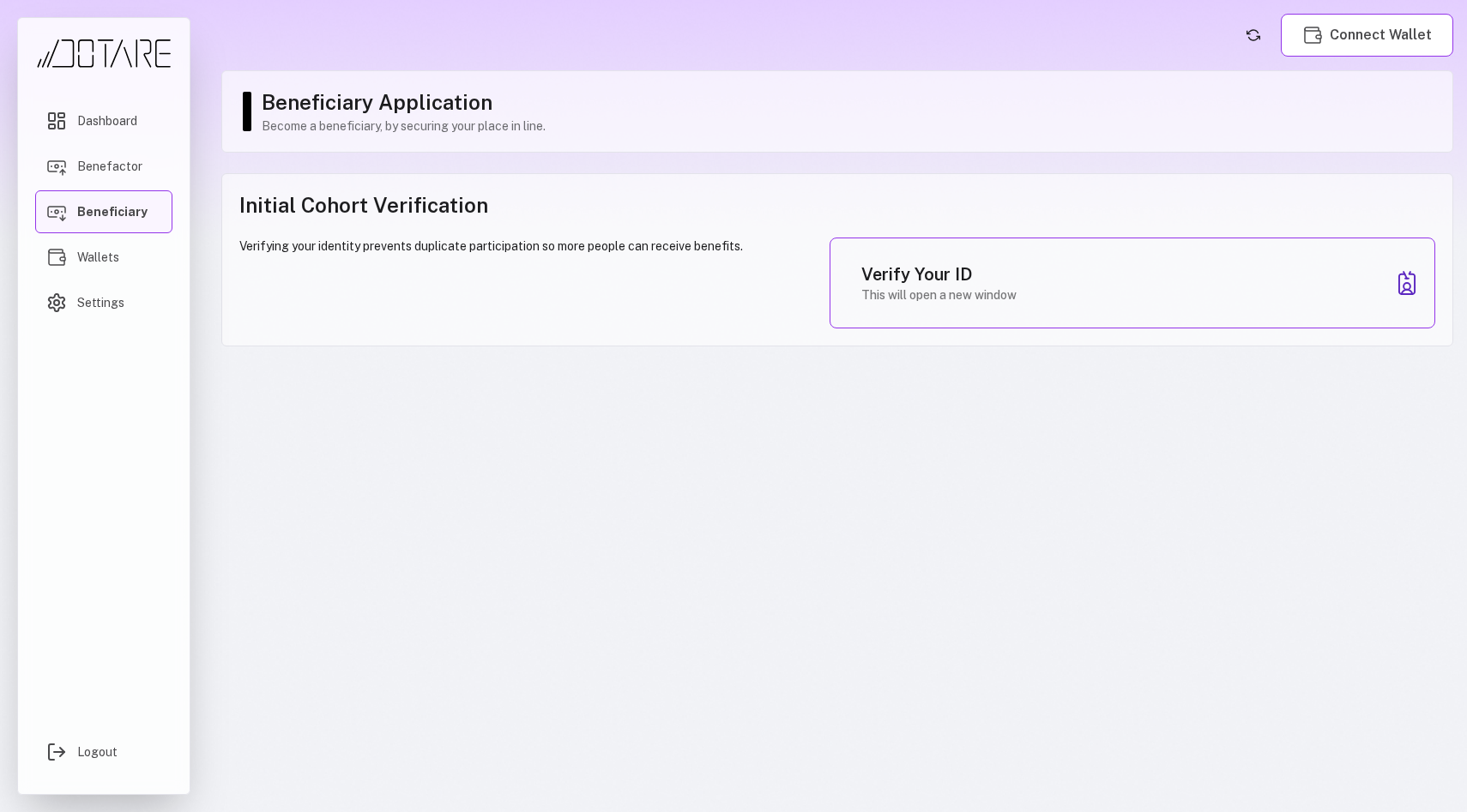
click at [77, 210] on span "Beneficiary" at bounding box center [112, 212] width 70 height 18
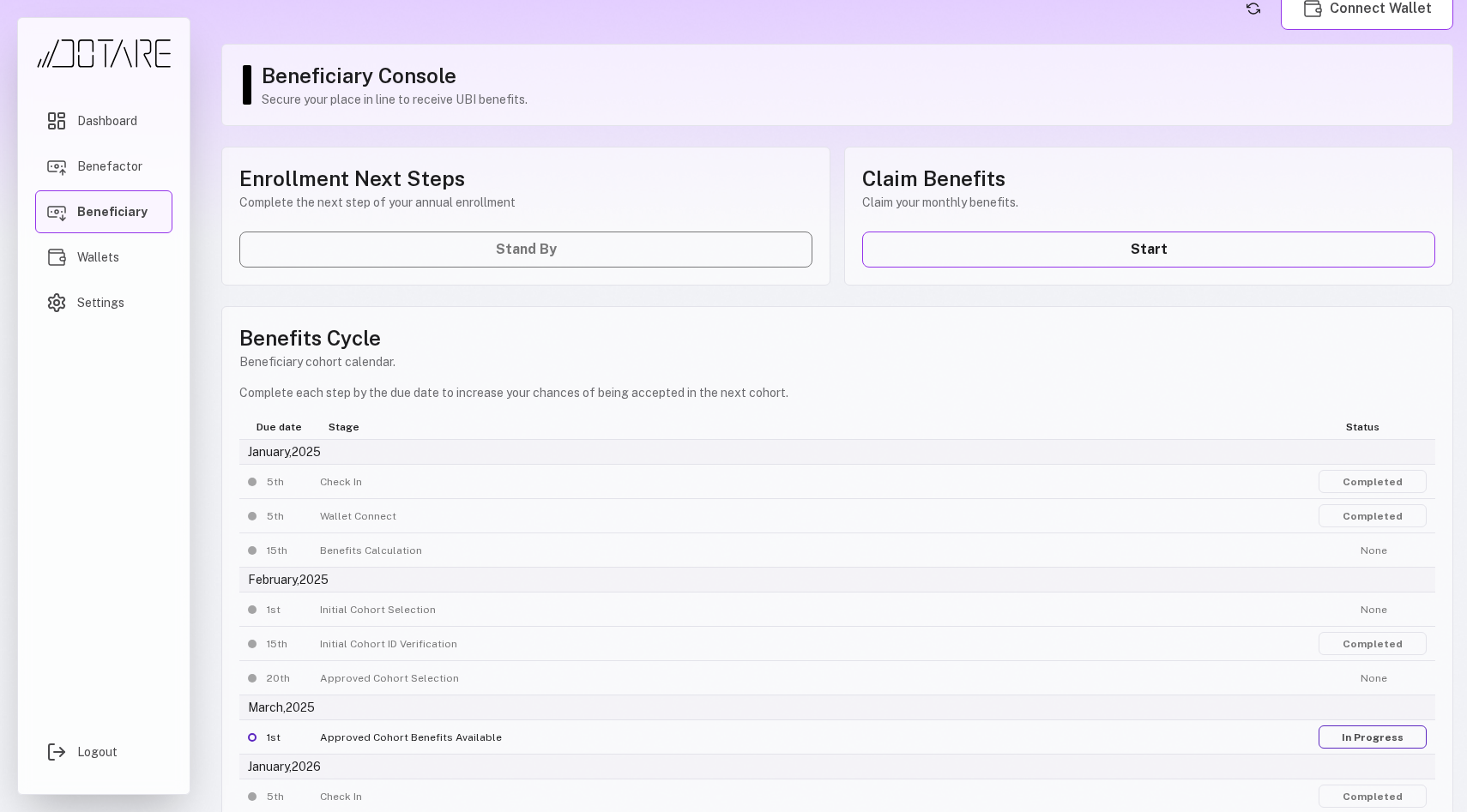
scroll to position [60, 0]
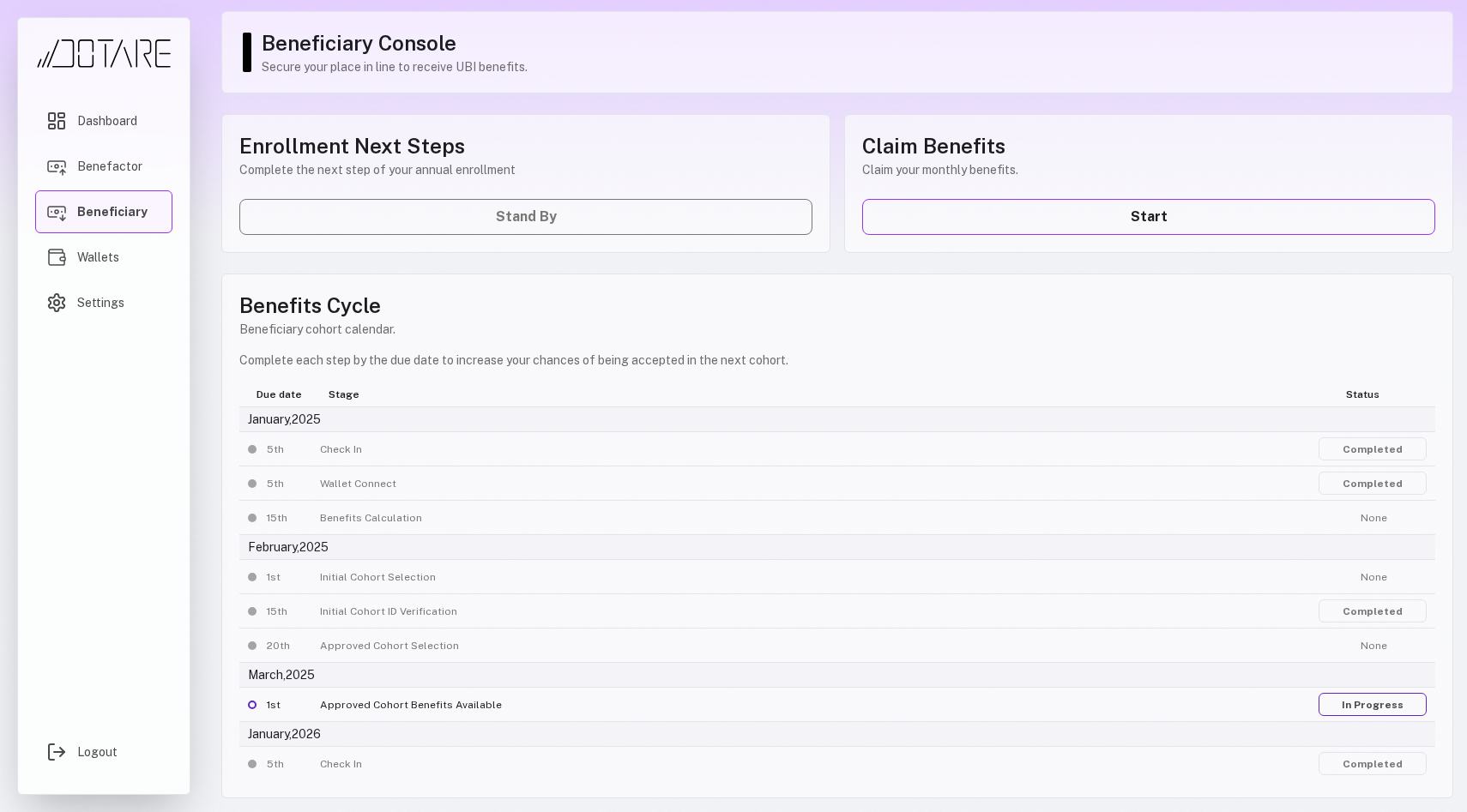
click at [1371, 759] on link "Completed" at bounding box center [1373, 764] width 109 height 23
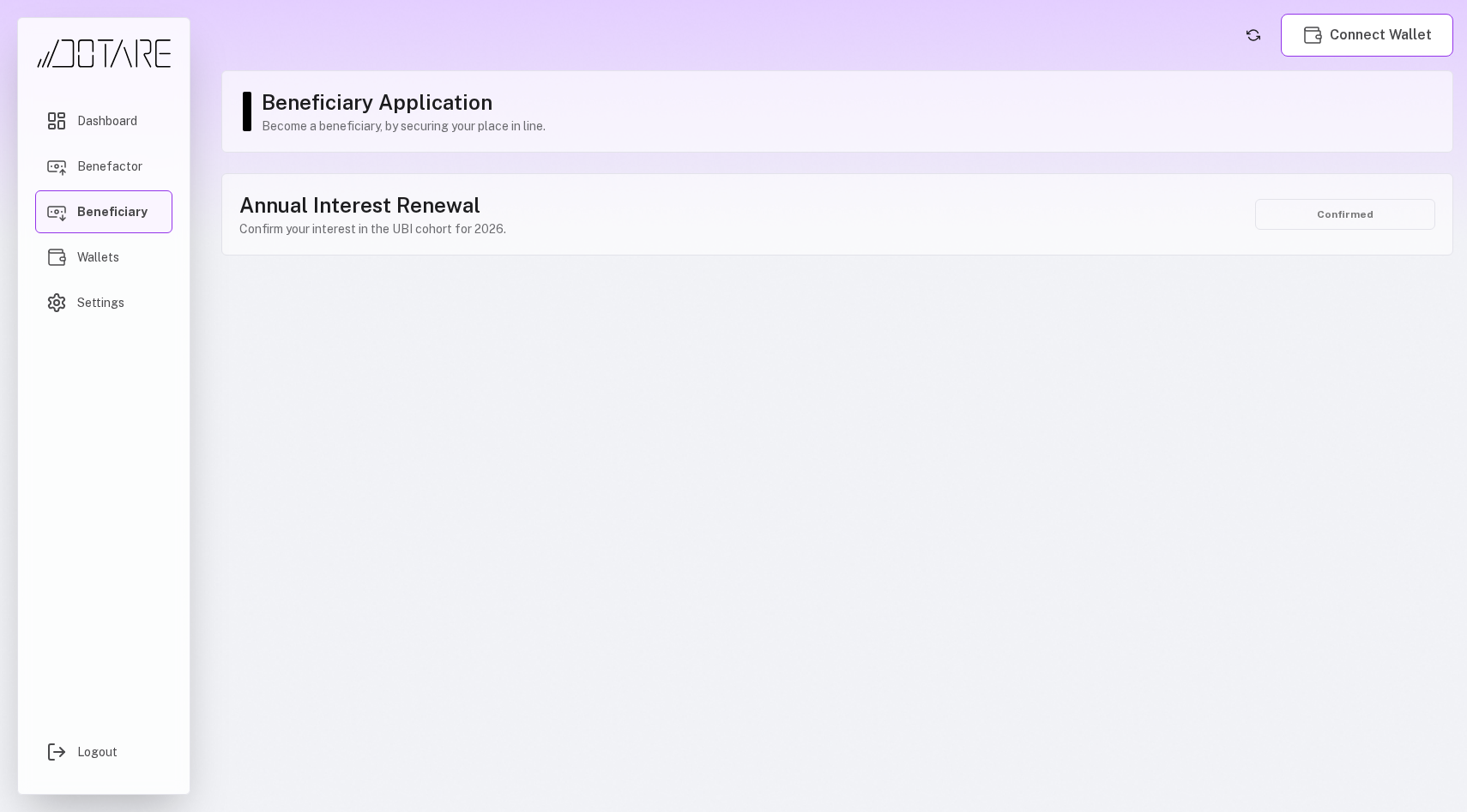
click at [1058, 576] on main "Connect Wallet Beneficiary Application Become a beneficiary, by securing your p…" at bounding box center [837, 406] width 1260 height 812
click at [90, 219] on span "Beneficiary" at bounding box center [112, 212] width 70 height 18
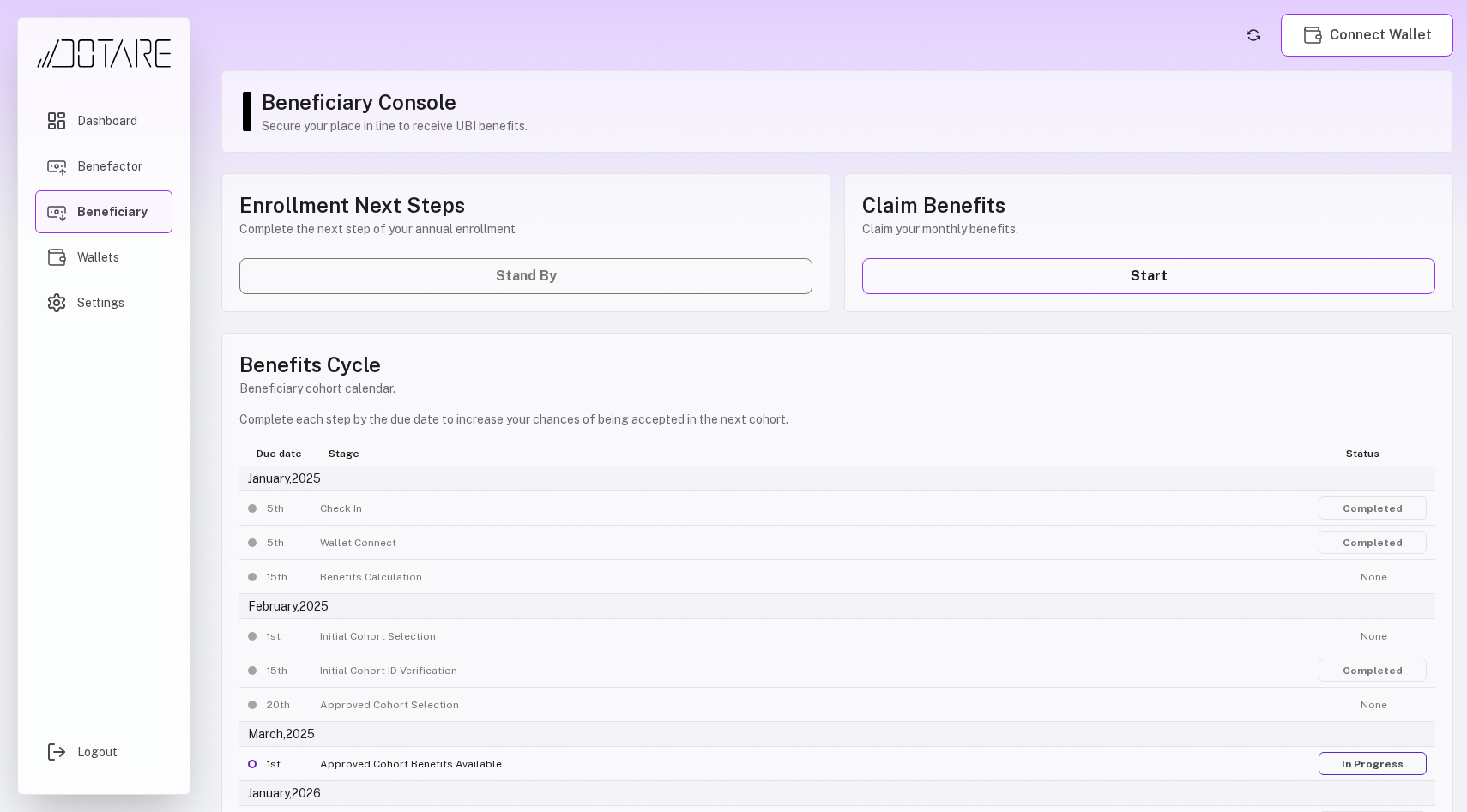
click at [1237, 33] on header "Connect Wallet" at bounding box center [838, 35] width 1232 height 43
click at [1251, 33] on icon "Refresh account status" at bounding box center [1253, 35] width 13 height 10
click at [82, 100] on link "Dashboard" at bounding box center [103, 121] width 137 height 43
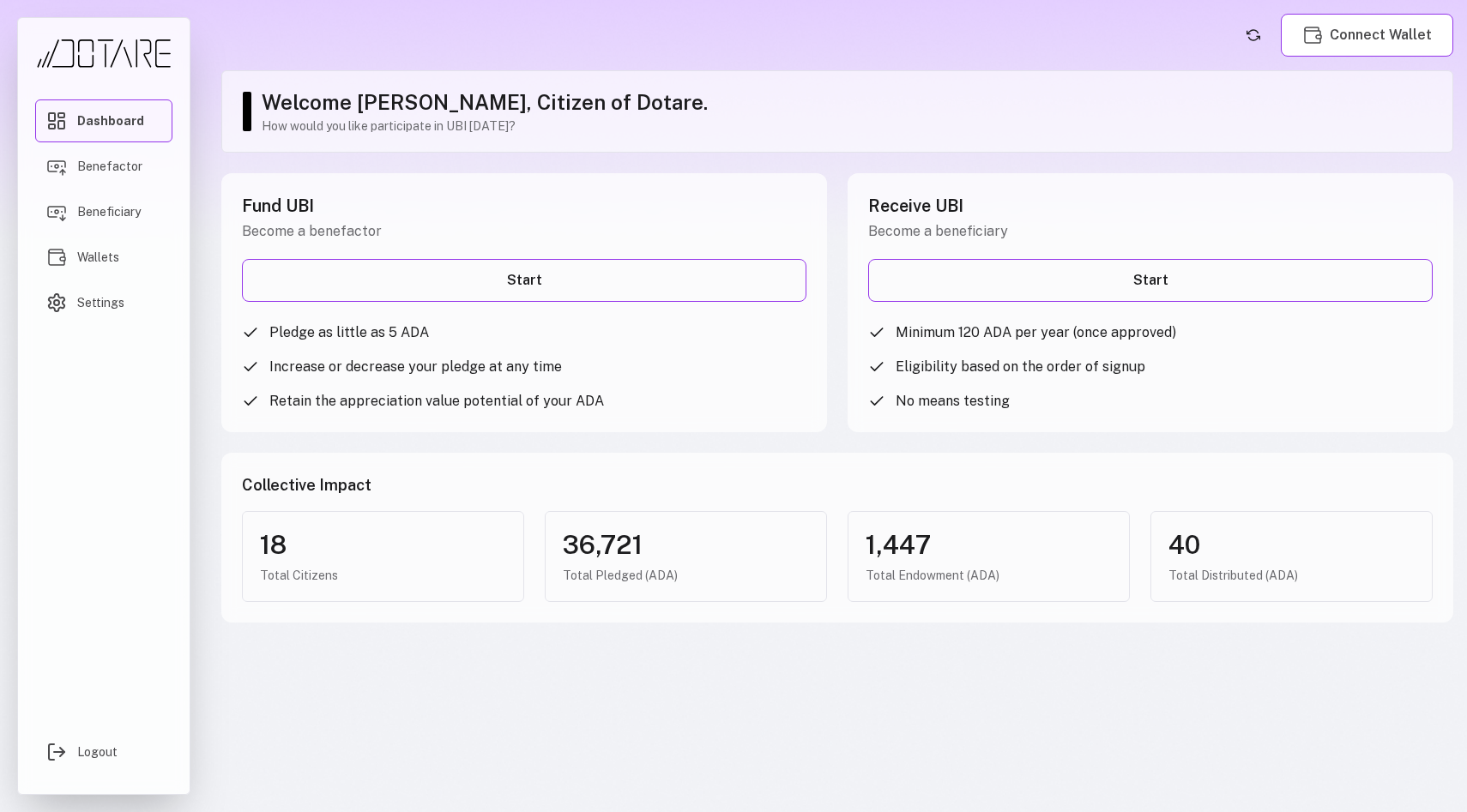
click at [464, 318] on div "Fund UBI Become a benefactor Start Pledge as little as 5 ADA Increase or decrea…" at bounding box center [524, 303] width 606 height 259
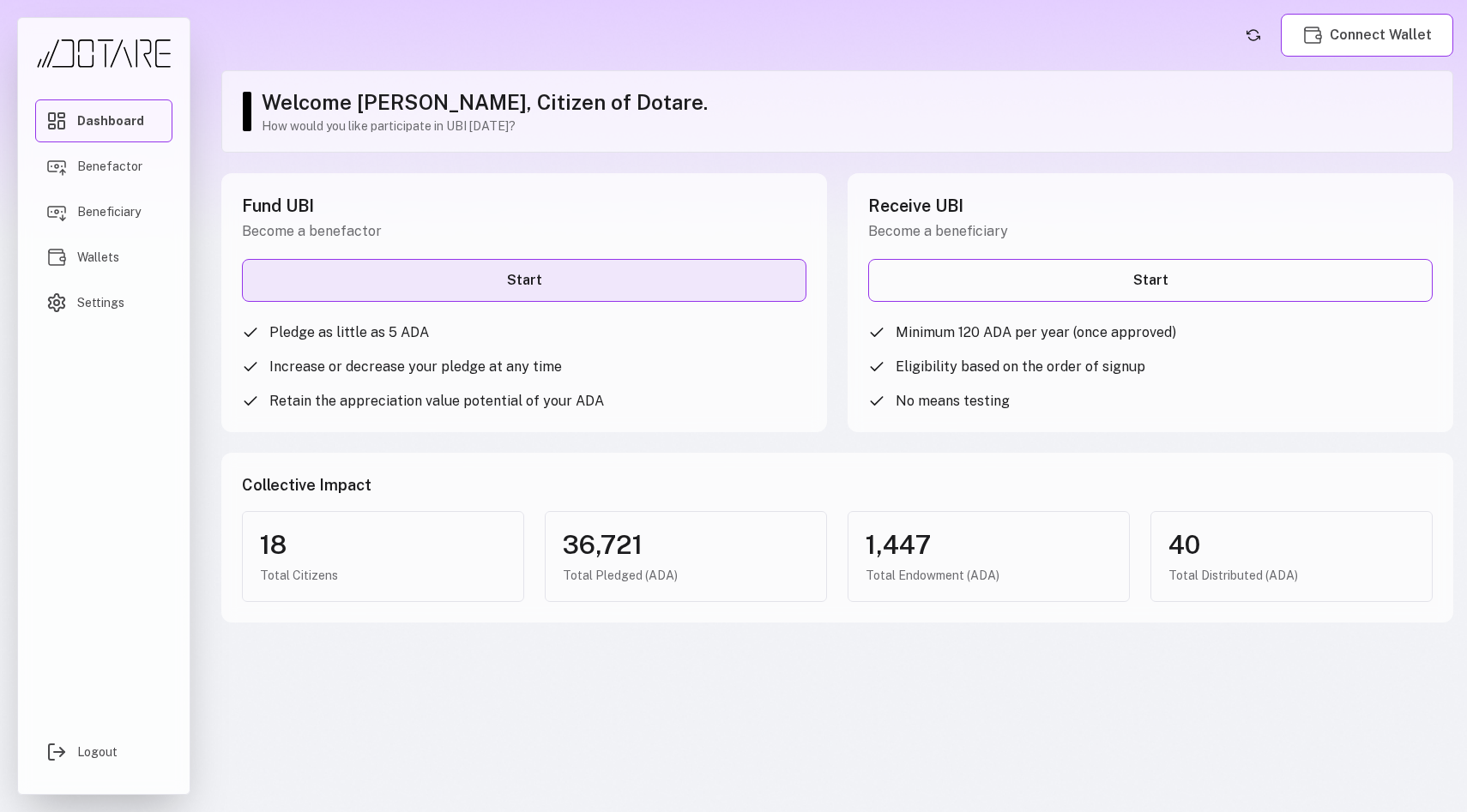
click at [463, 294] on link "Start" at bounding box center [523, 280] width 565 height 43
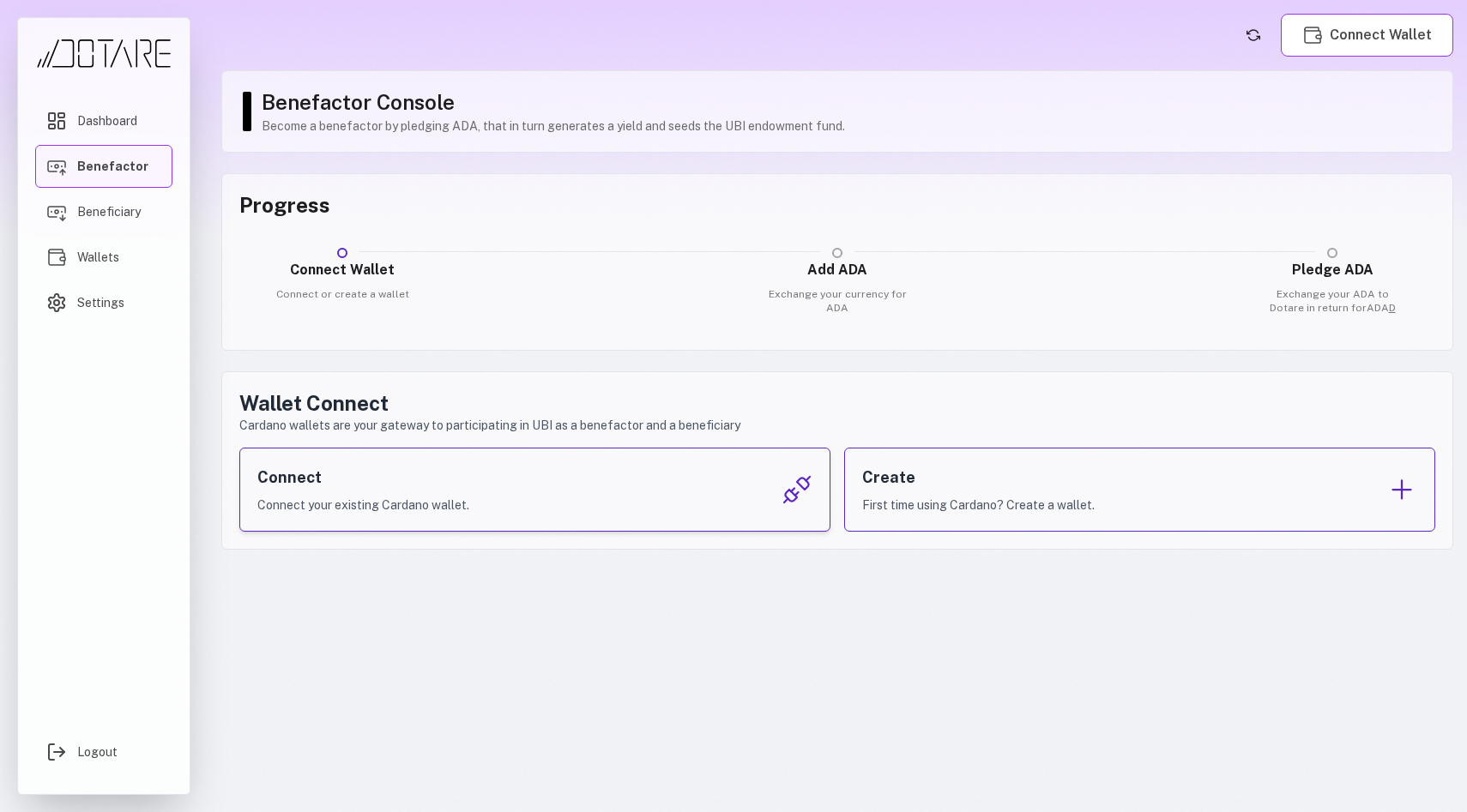
click at [604, 483] on div "Connect Connect your existing Cardano wallet." at bounding box center [534, 490] width 591 height 84
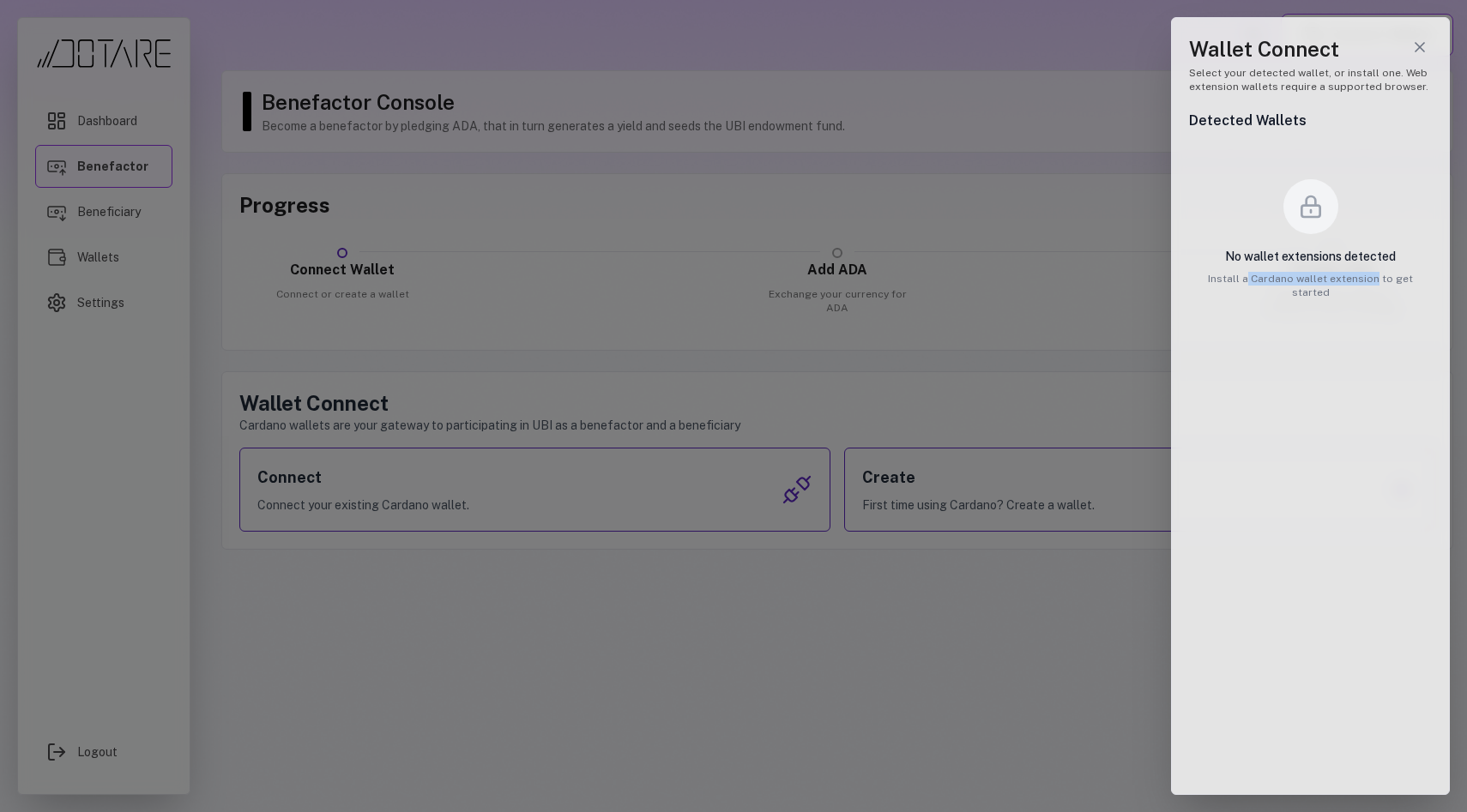
drag, startPoint x: 1233, startPoint y: 279, endPoint x: 1358, endPoint y: 283, distance: 125.1
click at [1358, 283] on p "Install a Cardano wallet extension to get started" at bounding box center [1310, 285] width 242 height 27
copy p "Cardano wallet extension"
click at [1079, 284] on div at bounding box center [734, 406] width 1467 height 812
